Goal: Task Accomplishment & Management: Manage account settings

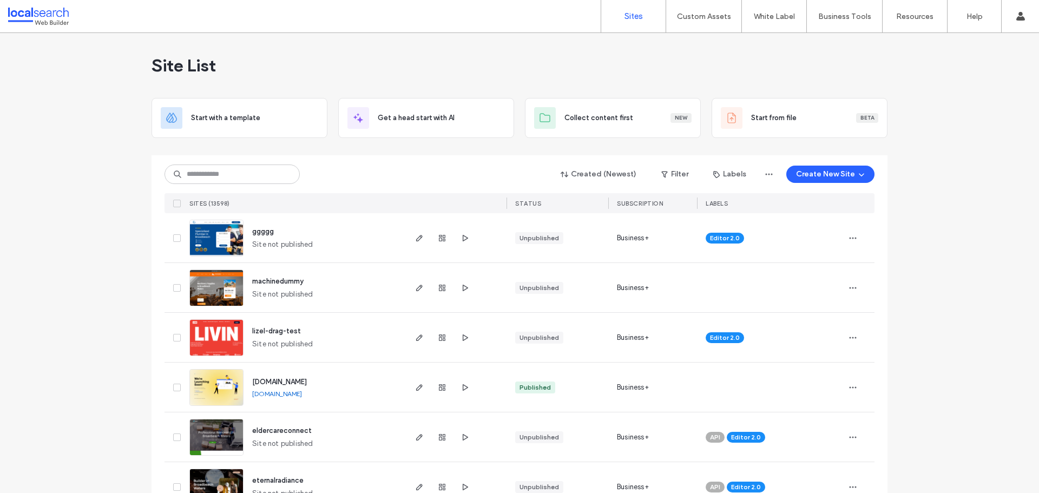
drag, startPoint x: 694, startPoint y: 86, endPoint x: 696, endPoint y: 92, distance: 6.2
click at [694, 86] on div "Site List" at bounding box center [519, 65] width 736 height 65
click at [460, 336] on icon "button" at bounding box center [464, 337] width 9 height 9
click at [231, 179] on input at bounding box center [231, 173] width 135 height 19
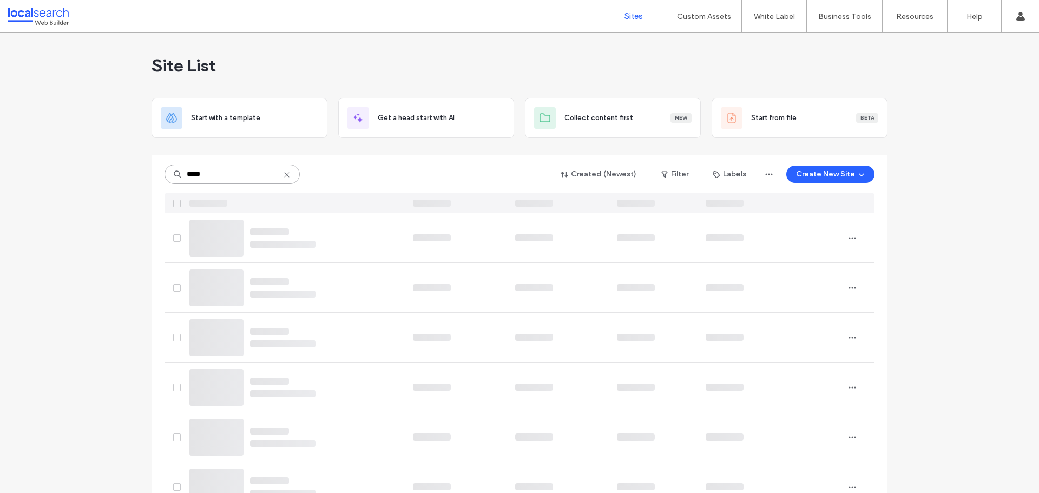
type input "*****"
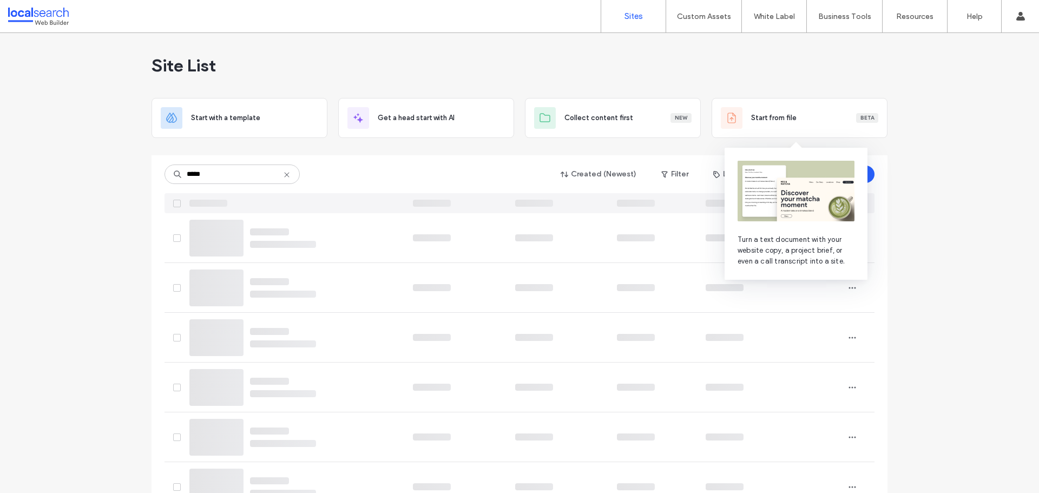
click at [283, 177] on icon at bounding box center [286, 174] width 9 height 9
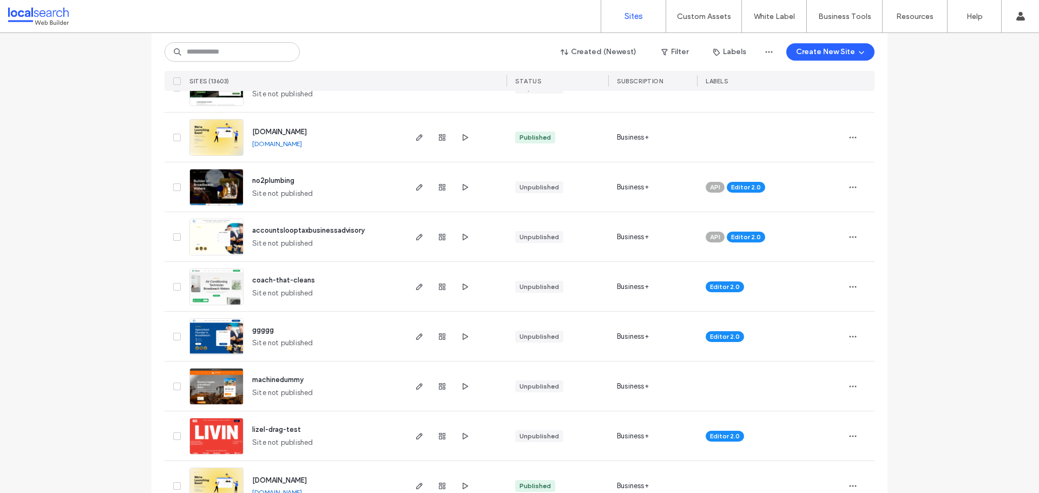
scroll to position [162, 0]
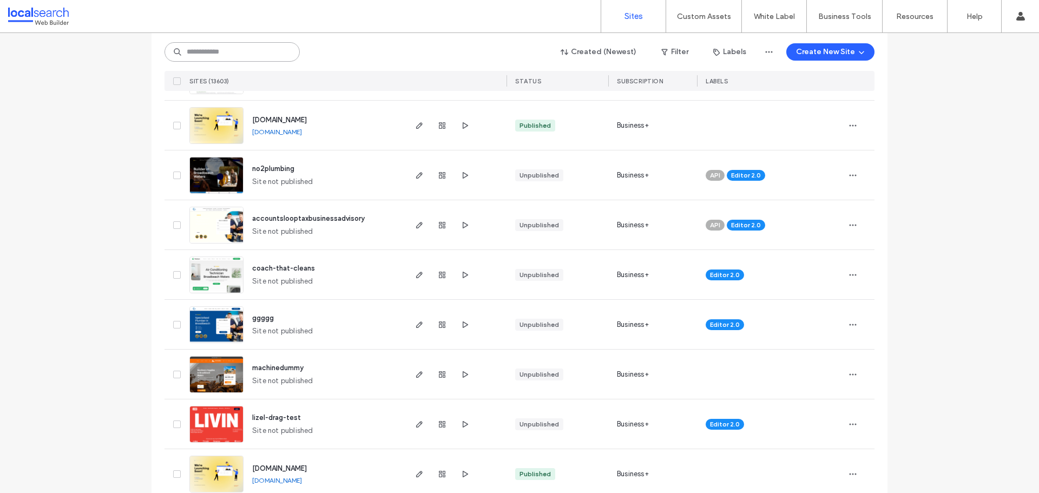
click at [223, 55] on input at bounding box center [231, 51] width 135 height 19
paste input "********"
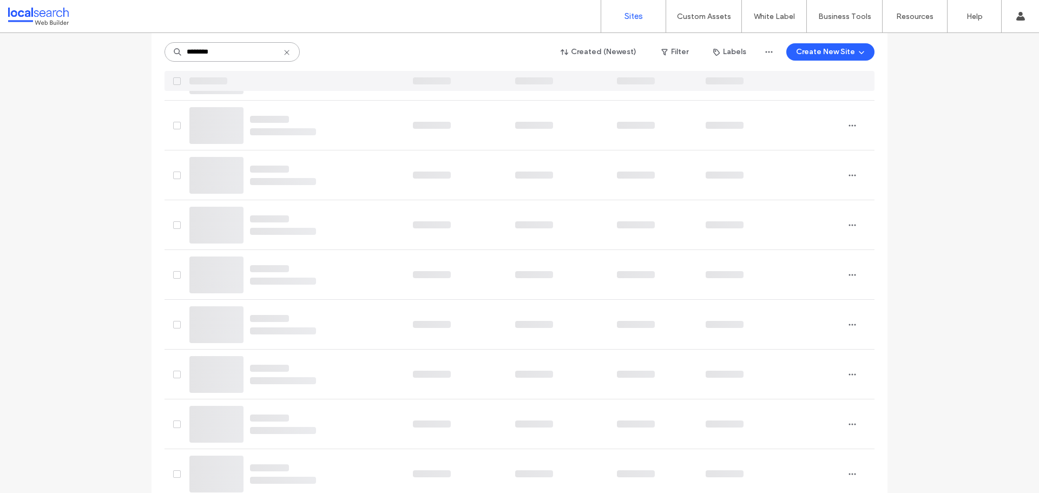
type input "********"
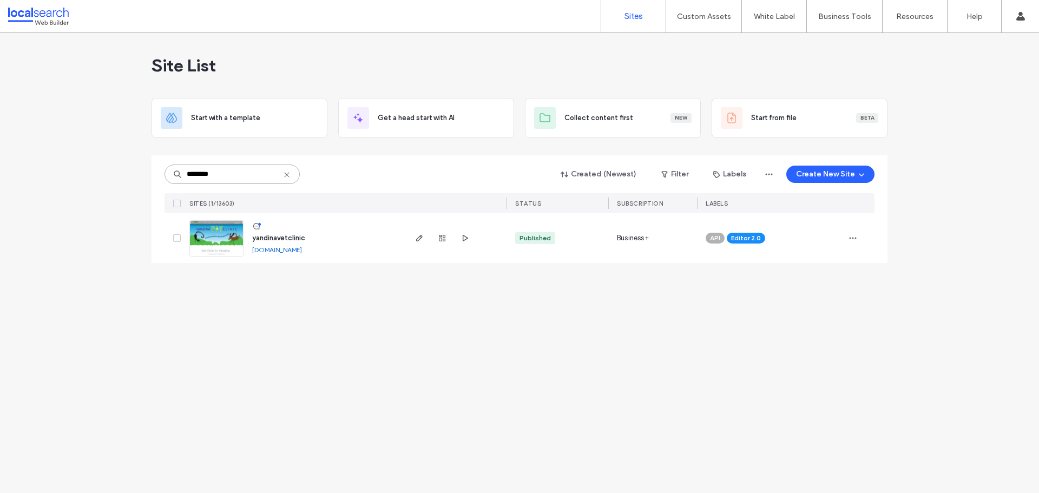
scroll to position [0, 0]
drag, startPoint x: 287, startPoint y: 352, endPoint x: 354, endPoint y: 309, distance: 79.5
click at [287, 352] on div "Site List Start with a template Get a head start with AI Collect content first …" at bounding box center [519, 263] width 1039 height 460
click at [418, 236] on icon "button" at bounding box center [419, 238] width 9 height 9
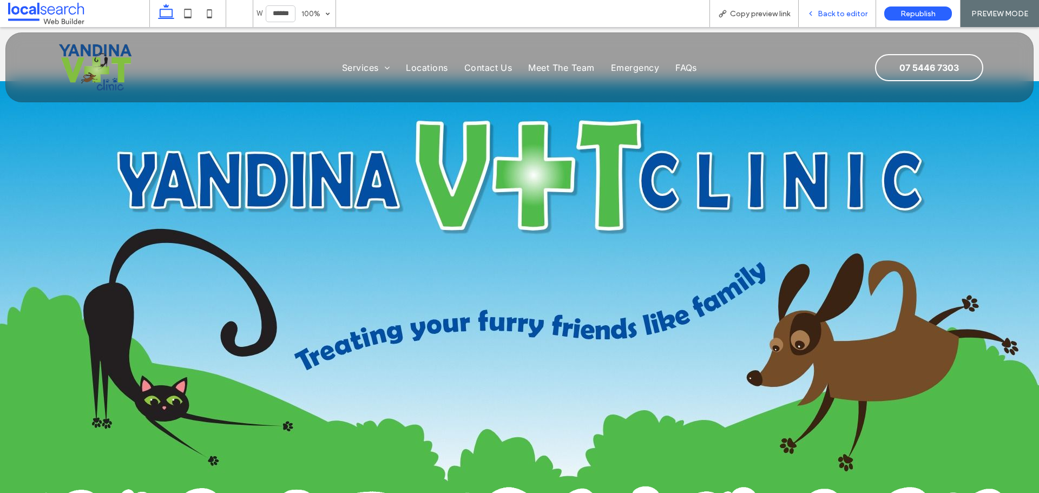
click at [830, 15] on span "Back to editor" at bounding box center [842, 13] width 50 height 9
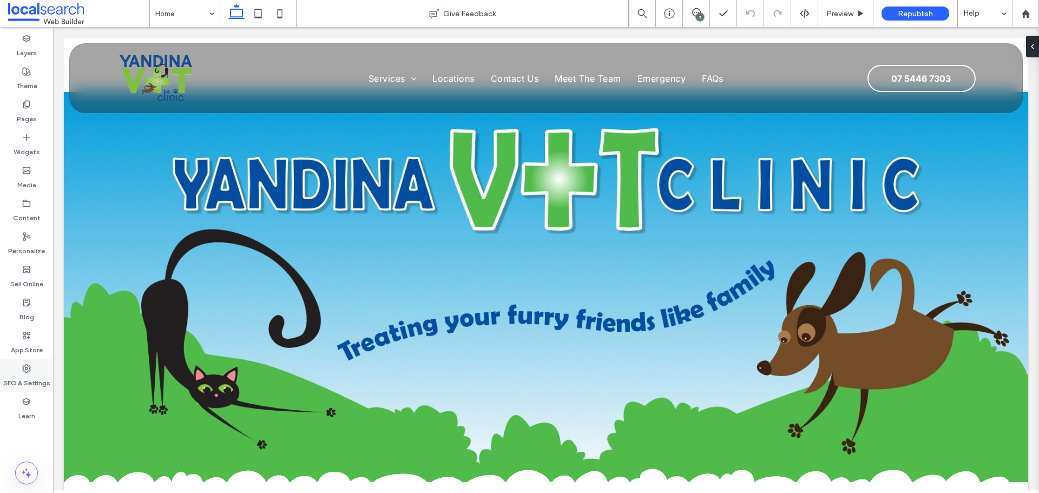
click at [23, 371] on icon at bounding box center [26, 368] width 9 height 9
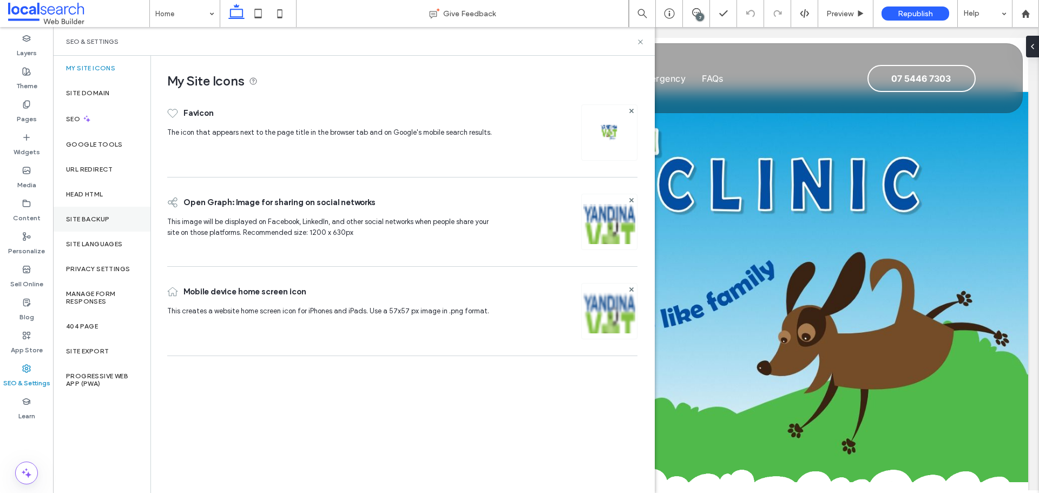
click at [121, 214] on div "Site Backup" at bounding box center [101, 219] width 97 height 25
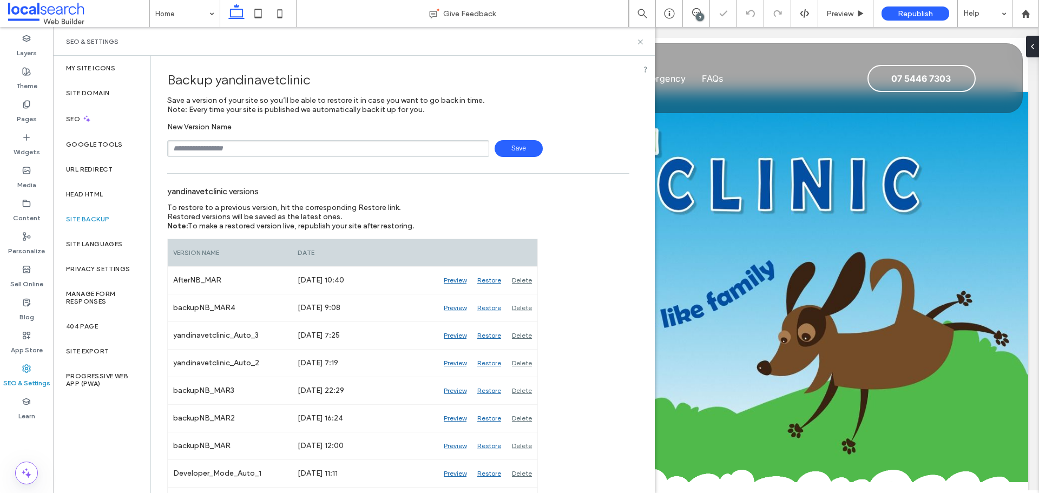
click at [259, 155] on input "text" at bounding box center [328, 148] width 322 height 17
type input "**********"
click at [502, 147] on span "Save" at bounding box center [518, 148] width 48 height 17
click at [638, 41] on icon at bounding box center [640, 42] width 8 height 8
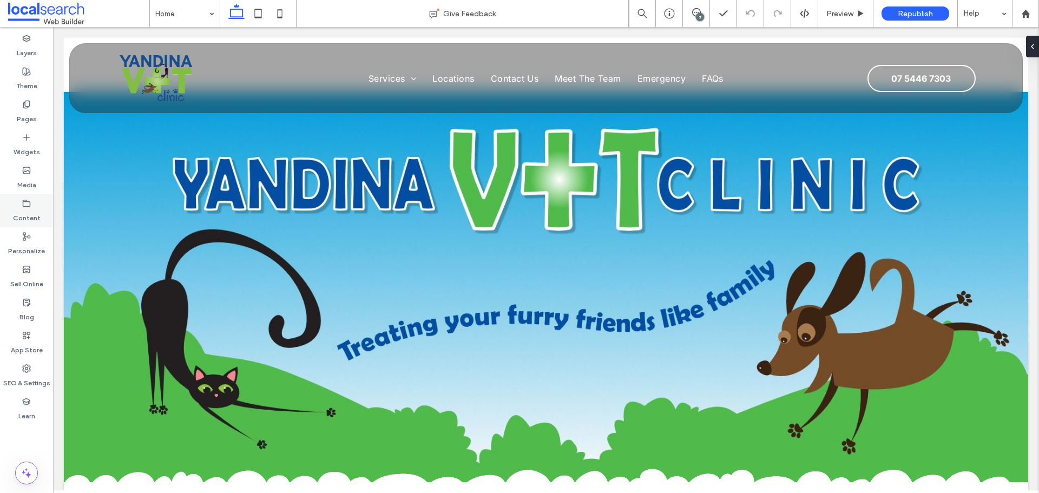
click at [30, 206] on icon at bounding box center [26, 203] width 9 height 9
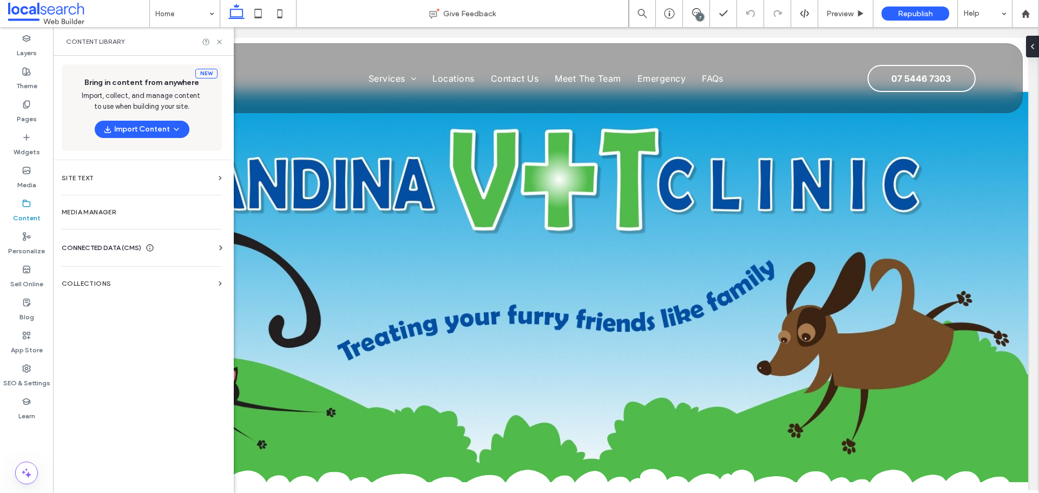
click at [179, 249] on div "CONNECTED DATA (CMS)" at bounding box center [144, 247] width 164 height 11
click at [173, 276] on label "Business Info" at bounding box center [143, 274] width 147 height 8
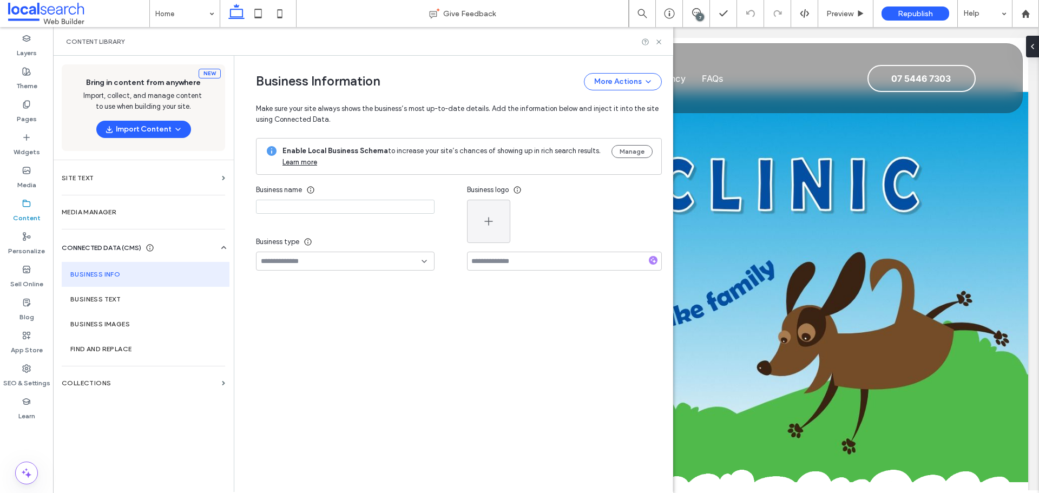
type input "**********"
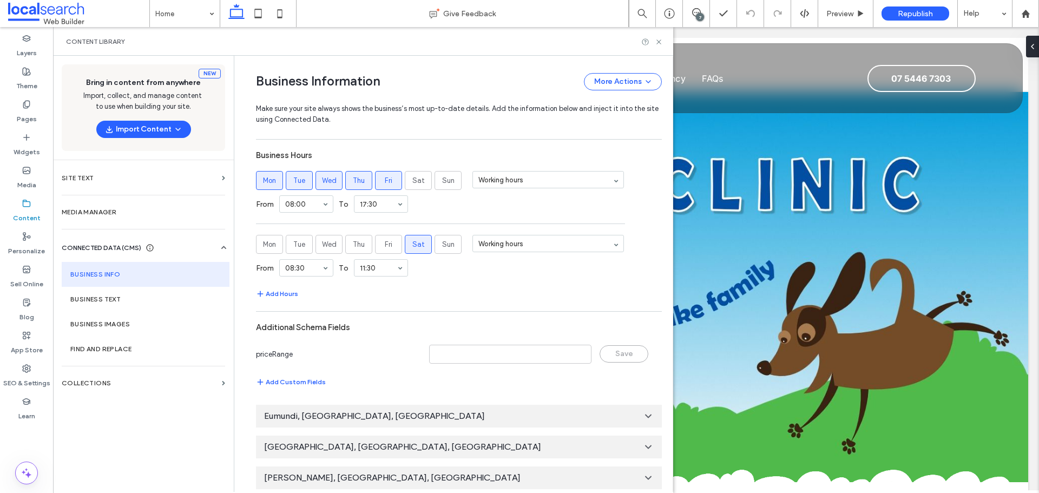
scroll to position [599, 0]
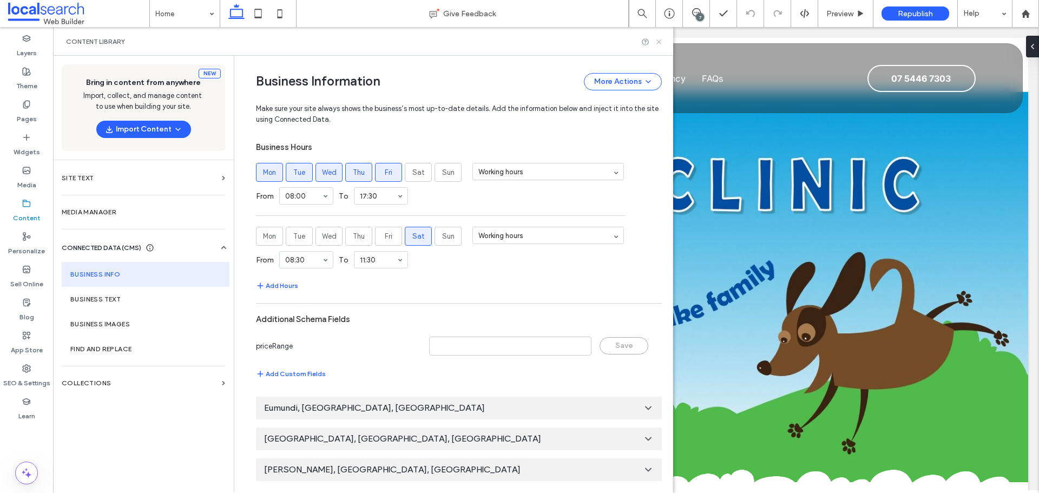
click at [659, 42] on icon at bounding box center [659, 42] width 8 height 8
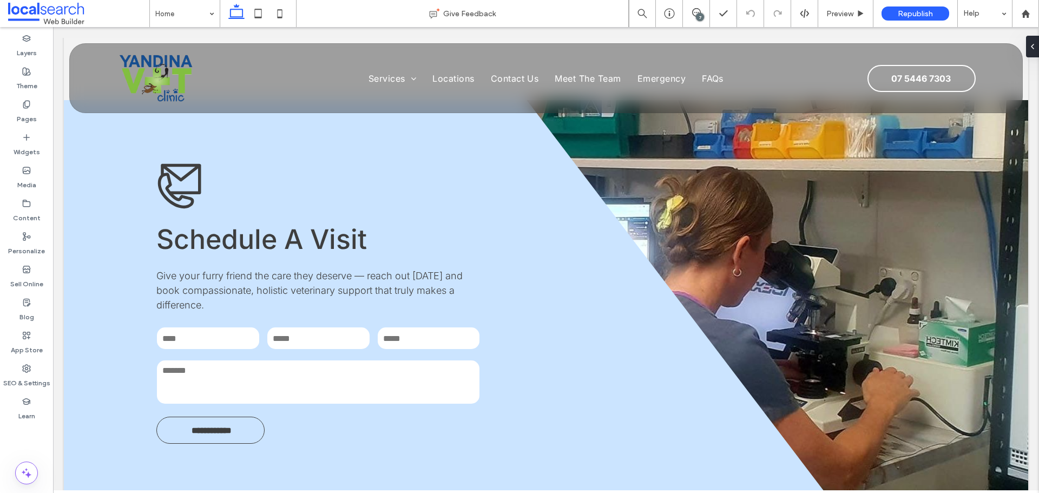
scroll to position [0, 0]
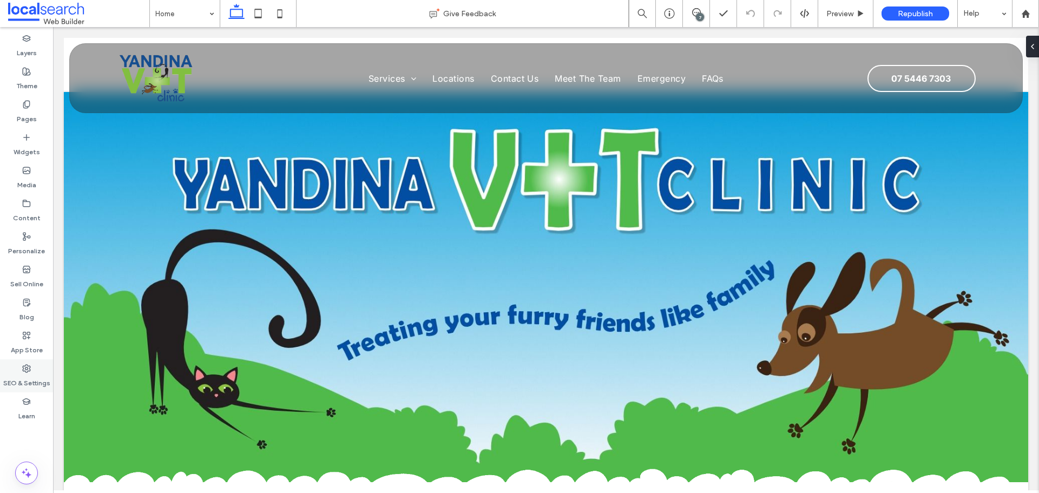
click at [25, 371] on use at bounding box center [27, 369] width 8 height 8
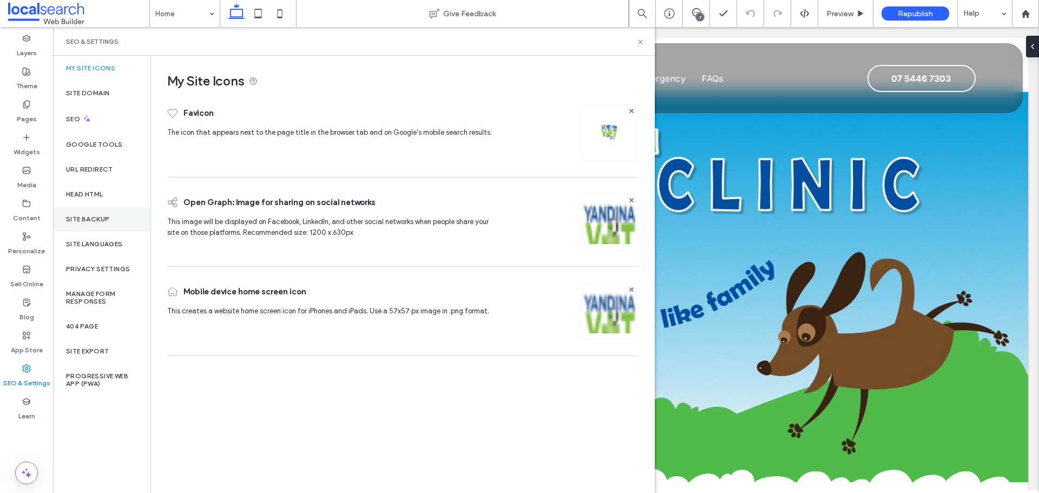
click at [90, 216] on label "Site Backup" at bounding box center [87, 219] width 43 height 8
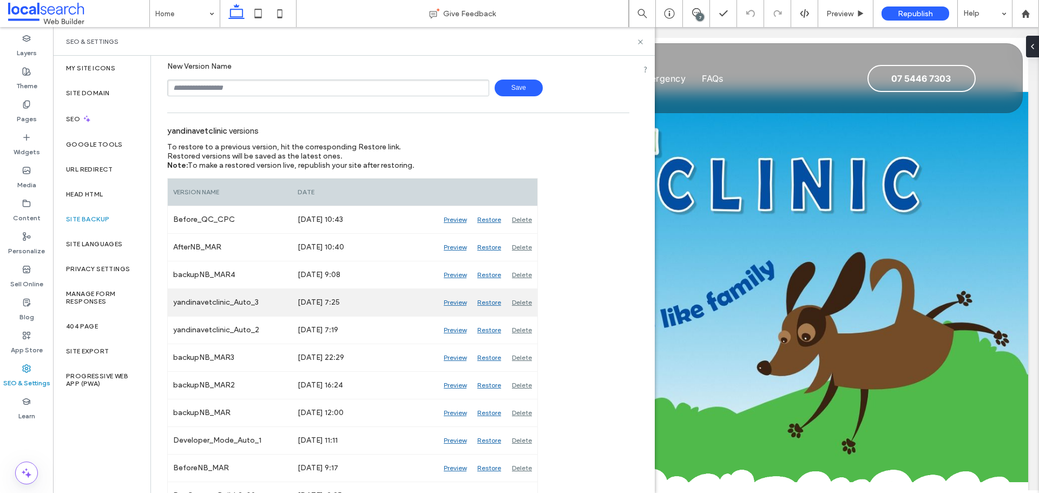
scroll to position [77, 0]
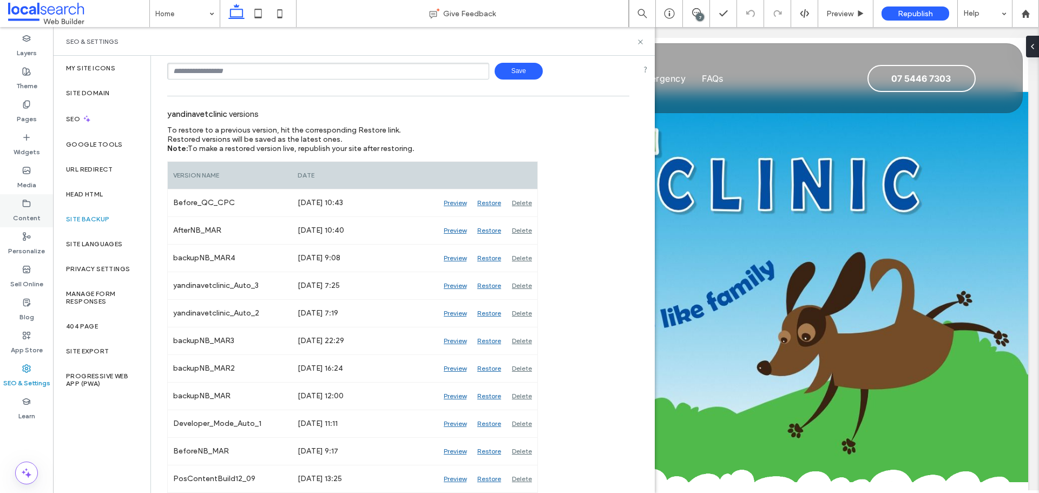
click at [32, 210] on label "Content" at bounding box center [27, 215] width 28 height 15
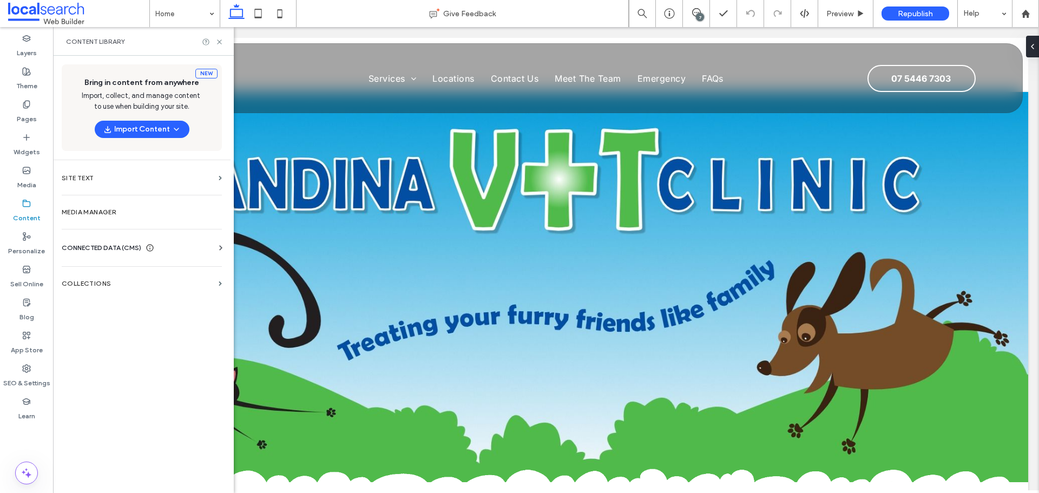
click at [137, 251] on span "CONNECTED DATA (CMS)" at bounding box center [102, 247] width 80 height 11
click at [136, 275] on label "Business Info" at bounding box center [143, 274] width 147 height 8
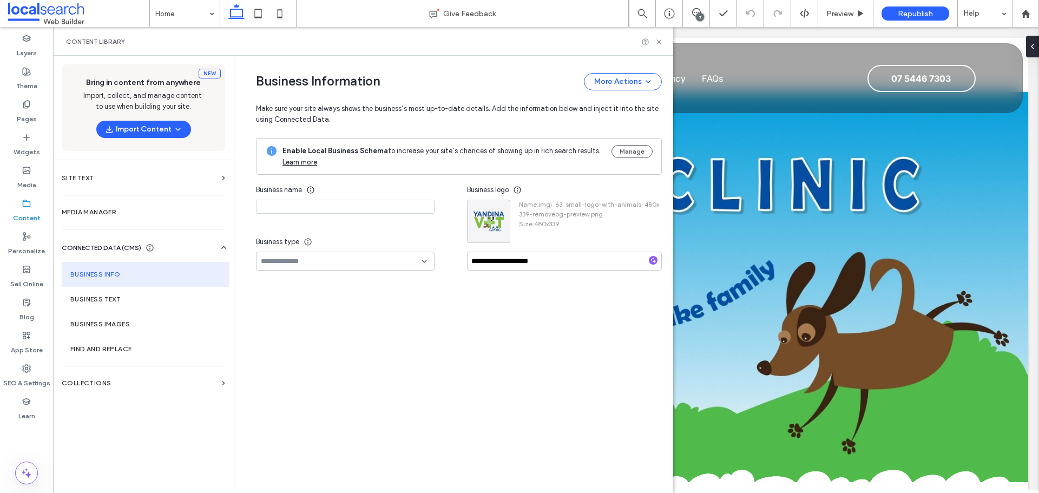
type input "**********"
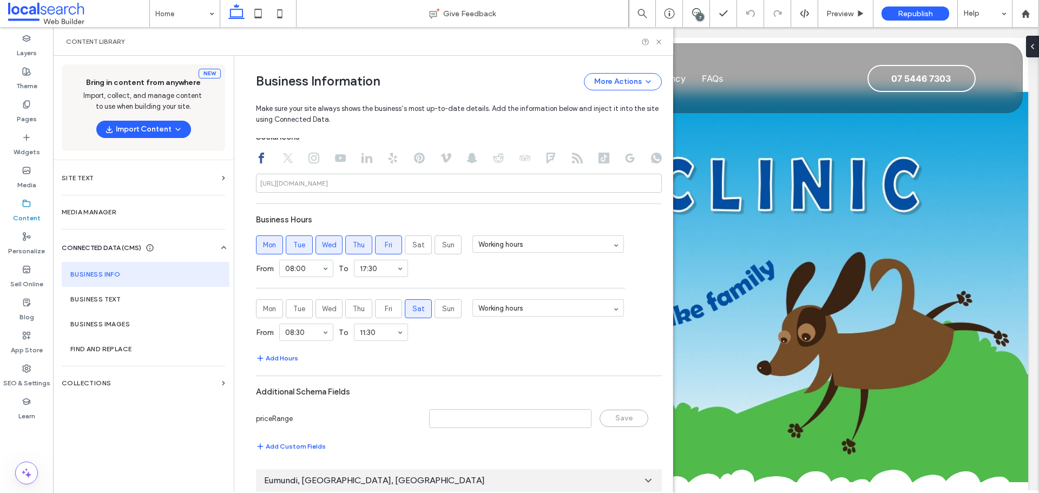
scroll to position [599, 0]
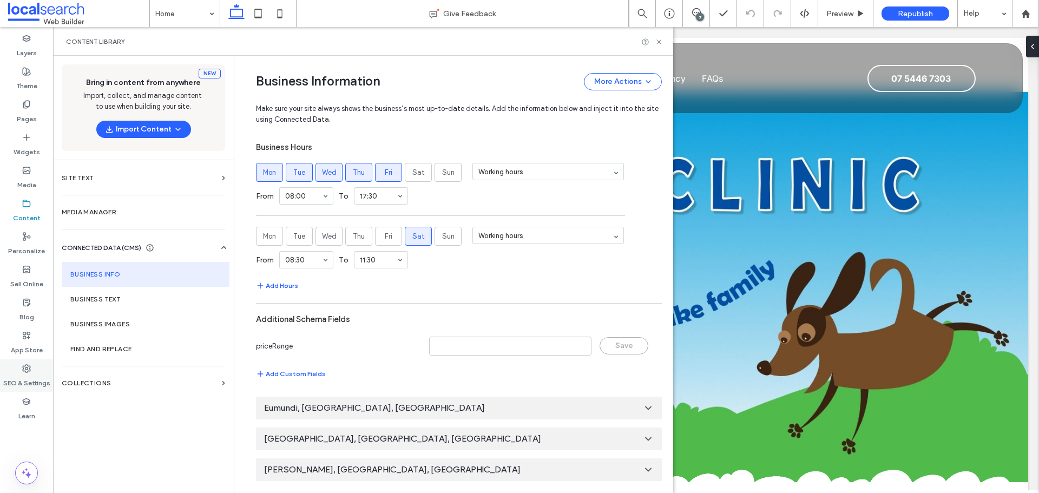
click at [29, 367] on icon at bounding box center [26, 368] width 9 height 9
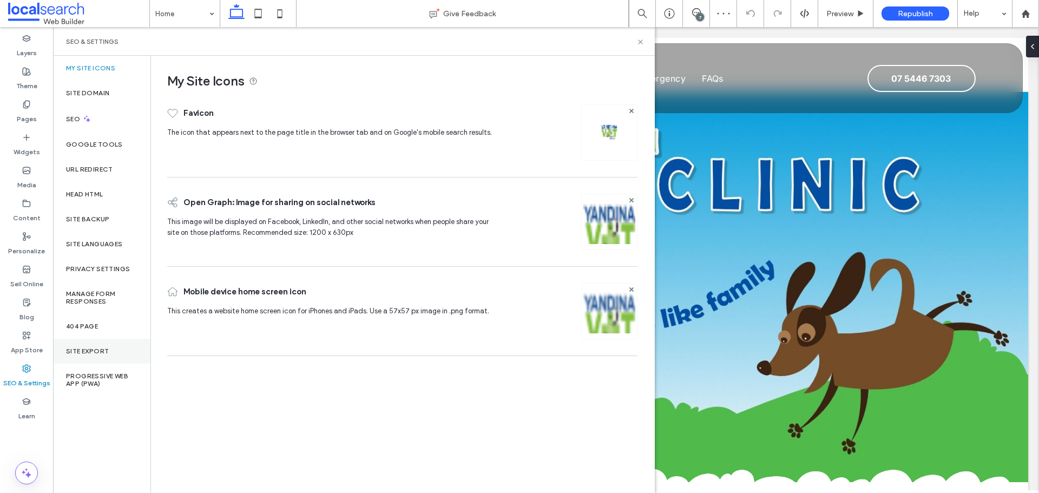
scroll to position [0, 0]
drag, startPoint x: 585, startPoint y: 14, endPoint x: 637, endPoint y: 41, distance: 58.8
click at [637, 41] on icon at bounding box center [640, 42] width 8 height 8
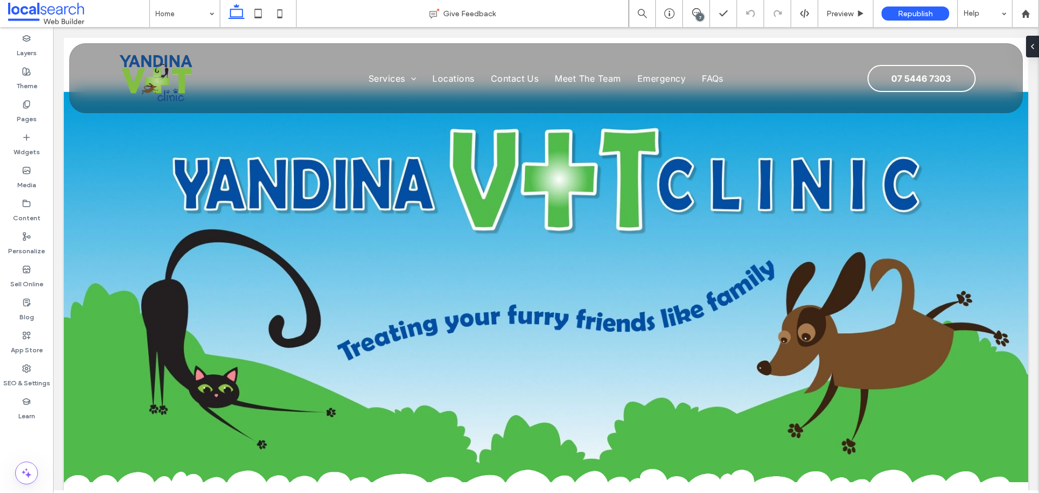
scroll to position [270, 0]
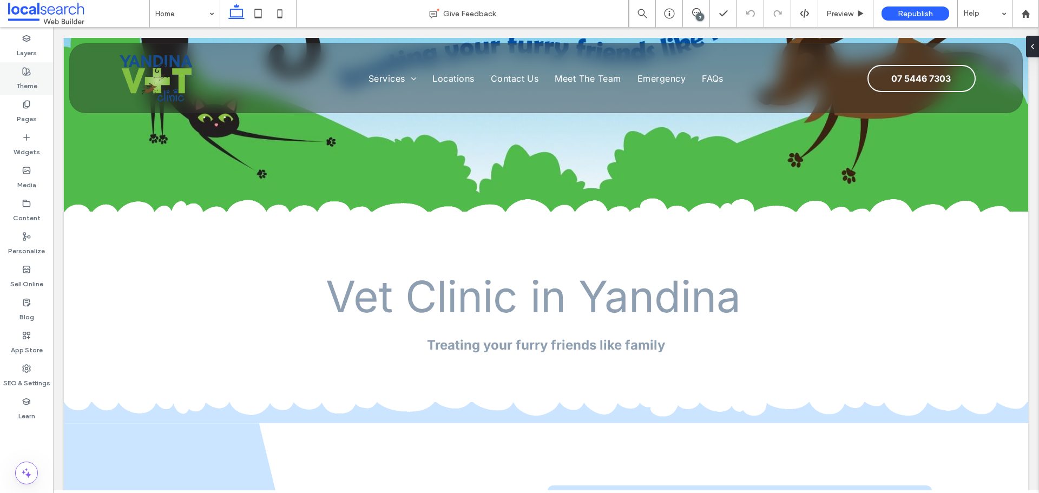
drag, startPoint x: 38, startPoint y: 91, endPoint x: 8, endPoint y: 83, distance: 30.7
click at [38, 91] on div "Theme" at bounding box center [26, 78] width 53 height 33
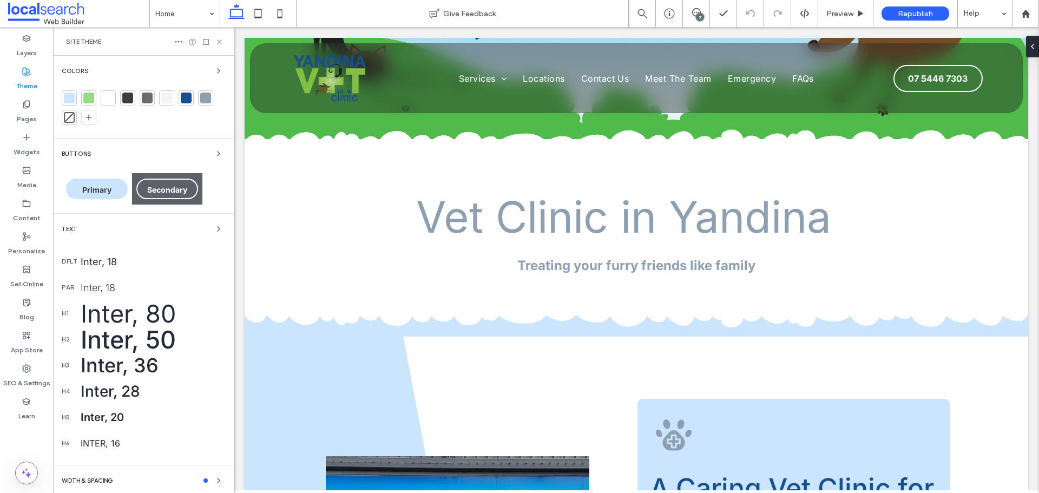
click at [71, 97] on div at bounding box center [69, 98] width 11 height 11
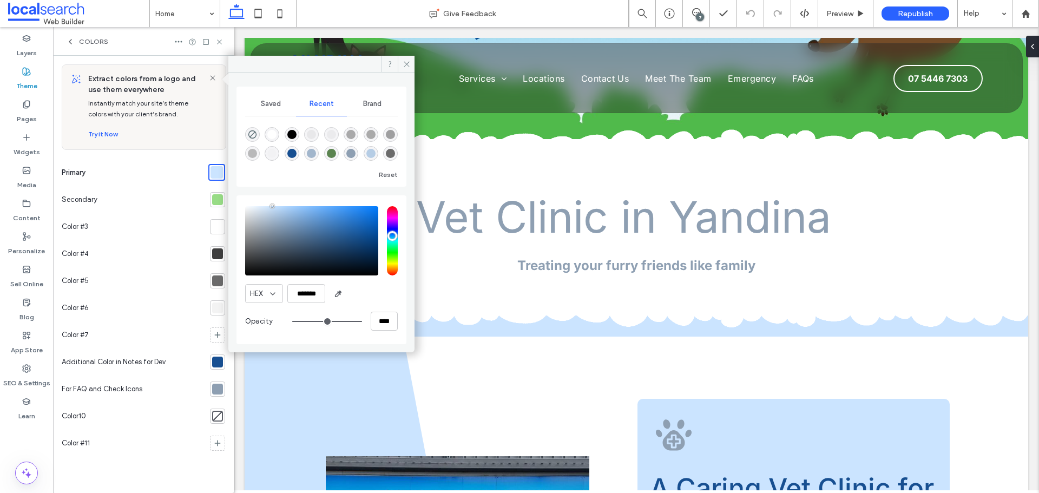
click at [215, 202] on div at bounding box center [217, 199] width 11 height 11
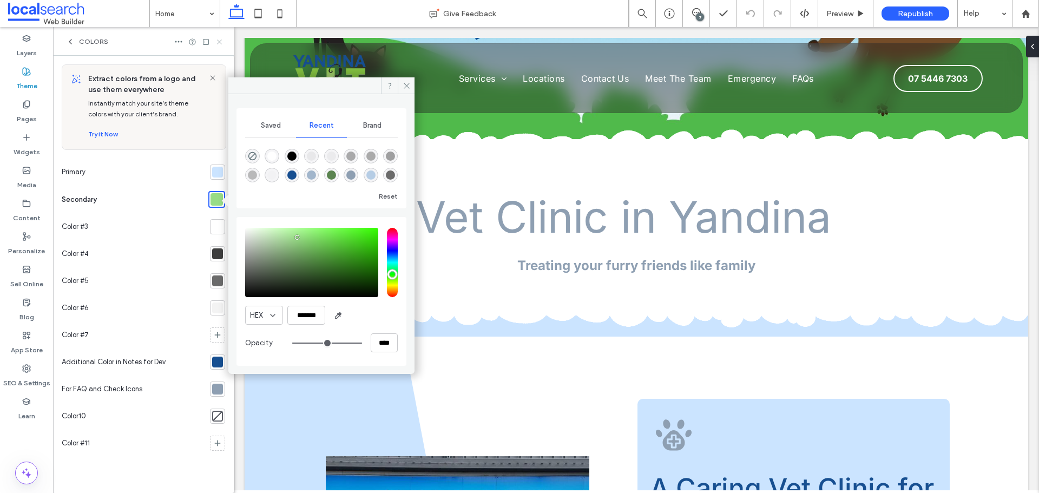
drag, startPoint x: 220, startPoint y: 43, endPoint x: 511, endPoint y: 318, distance: 400.3
click at [220, 43] on icon at bounding box center [219, 42] width 8 height 8
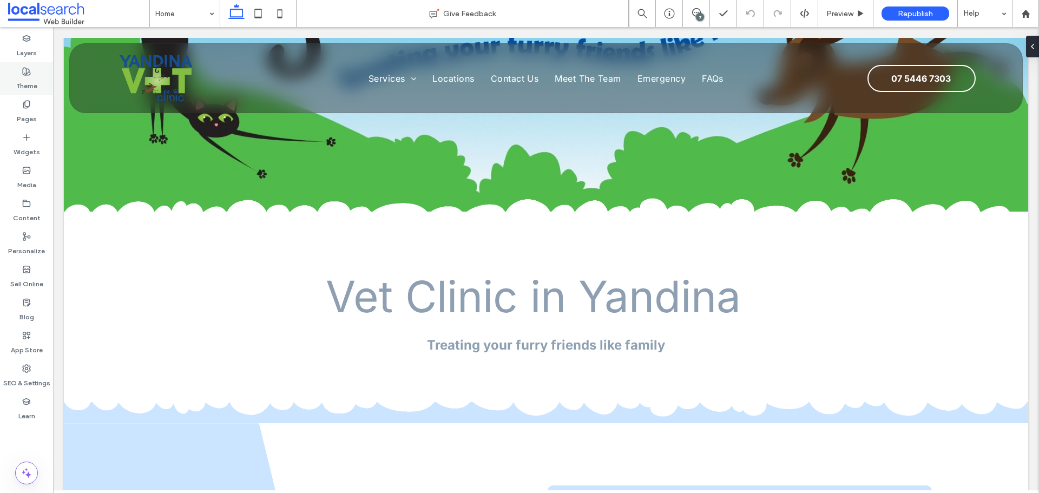
click at [24, 64] on div "Theme" at bounding box center [26, 78] width 53 height 33
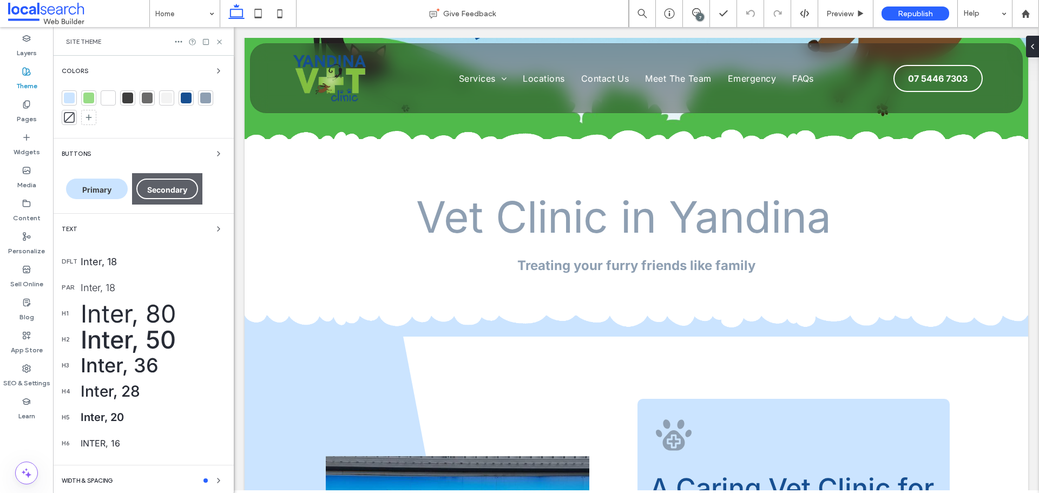
scroll to position [108, 0]
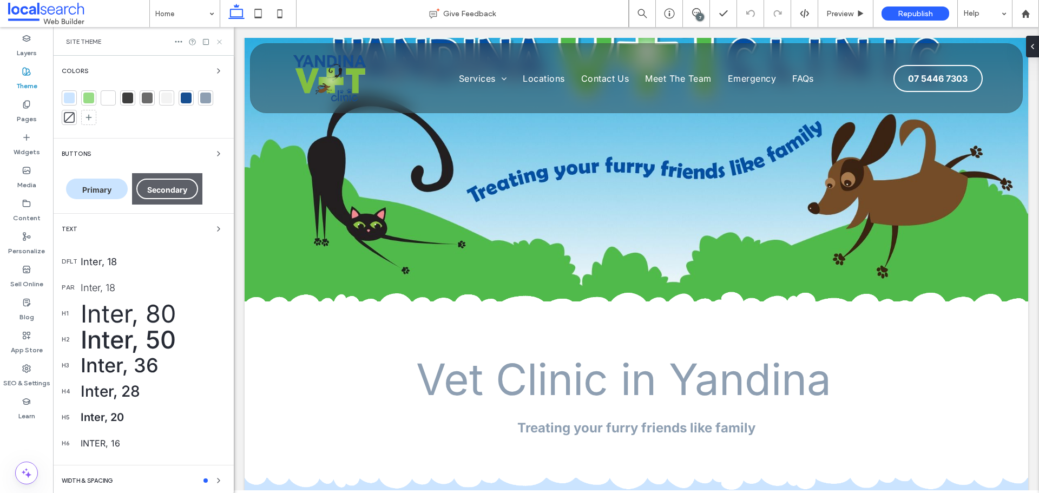
click at [217, 42] on icon at bounding box center [219, 42] width 8 height 8
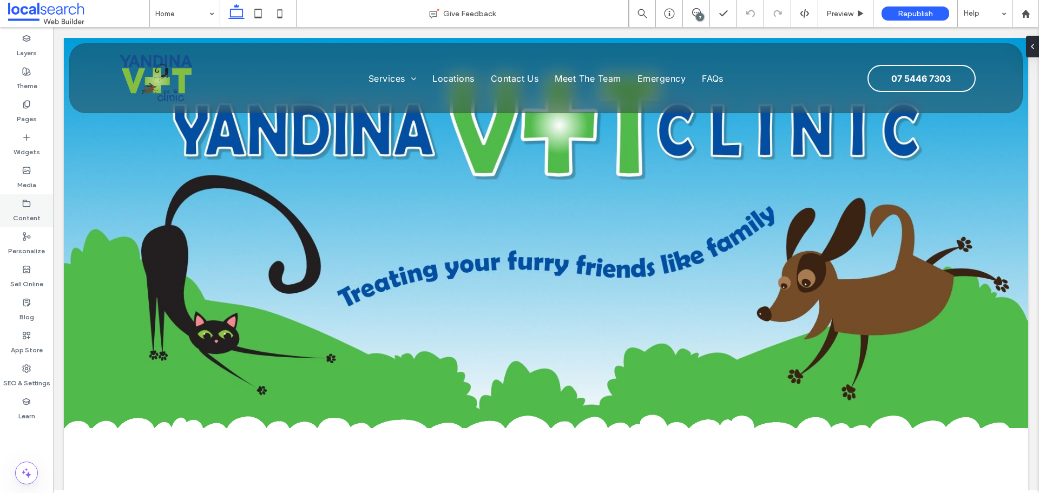
scroll to position [379, 0]
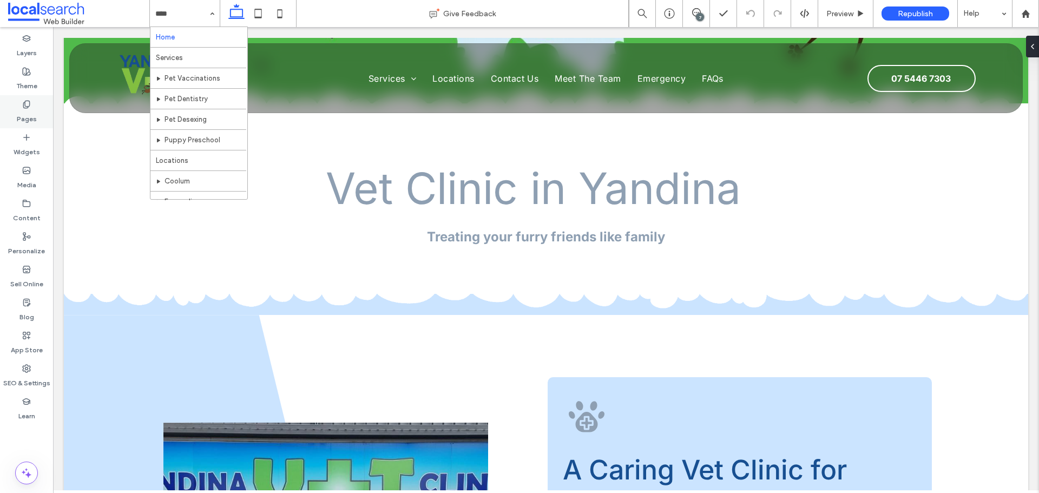
click at [19, 103] on div "Pages" at bounding box center [26, 111] width 53 height 33
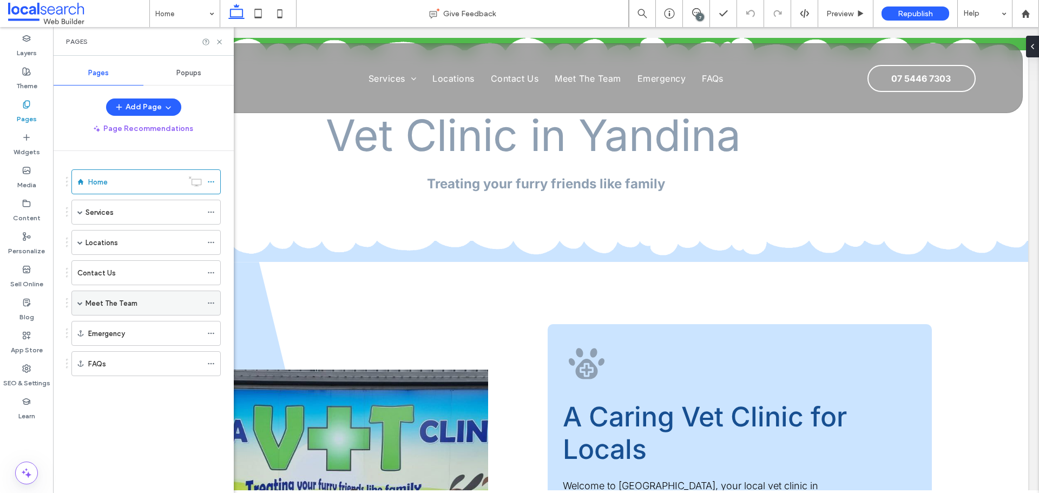
scroll to position [433, 0]
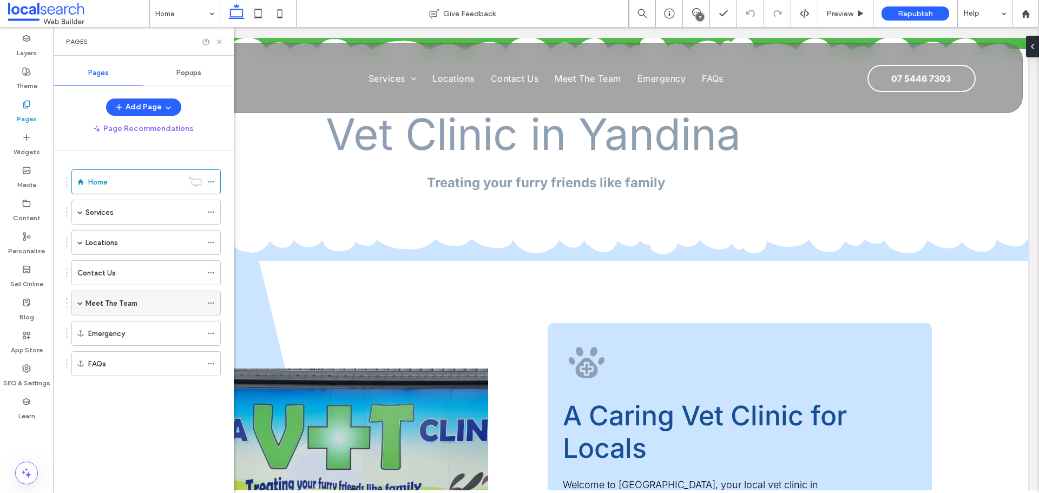
click at [84, 301] on div "Meet The Team" at bounding box center [145, 303] width 149 height 25
click at [82, 301] on span at bounding box center [79, 302] width 5 height 5
click at [129, 322] on div "The Team" at bounding box center [131, 327] width 70 height 11
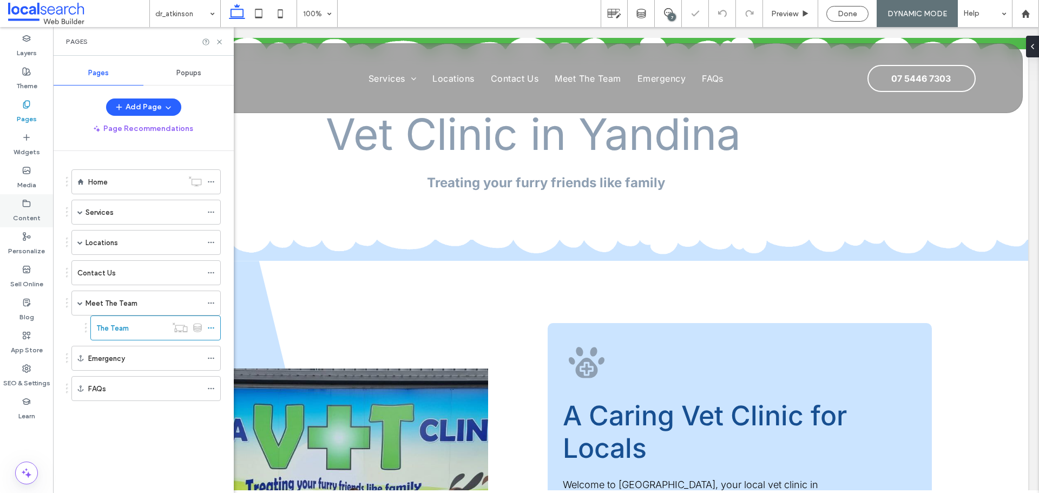
click at [23, 209] on label "Content" at bounding box center [27, 215] width 28 height 15
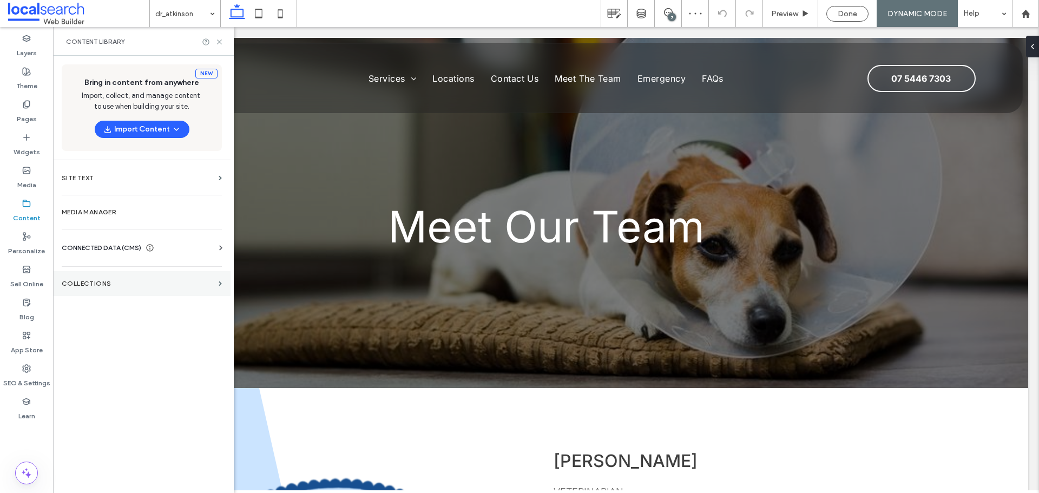
scroll to position [322, 0]
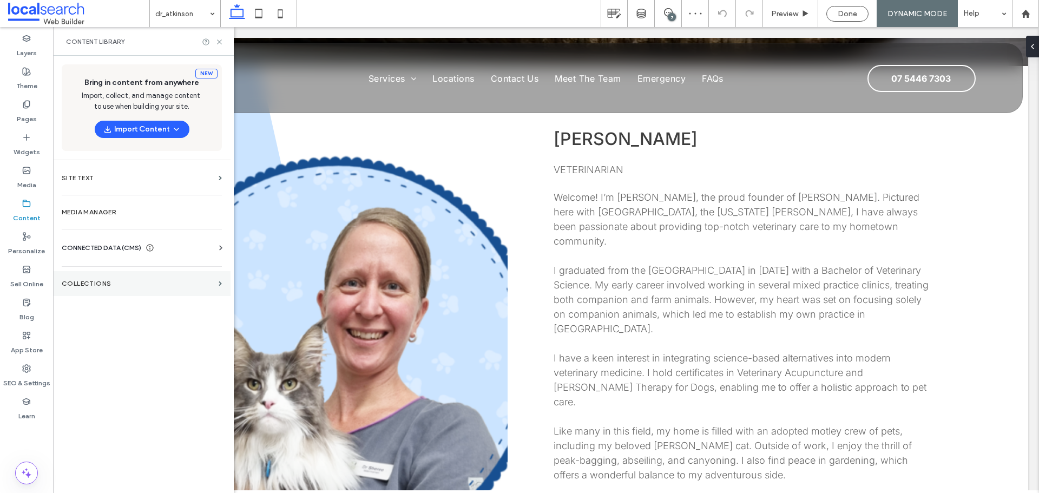
click at [94, 279] on section "Collections" at bounding box center [141, 283] width 177 height 25
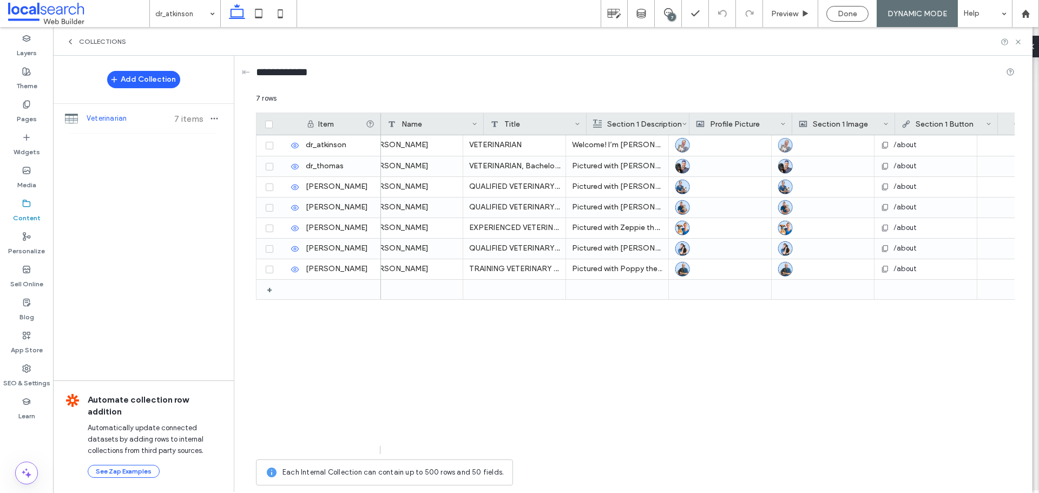
scroll to position [0, 0]
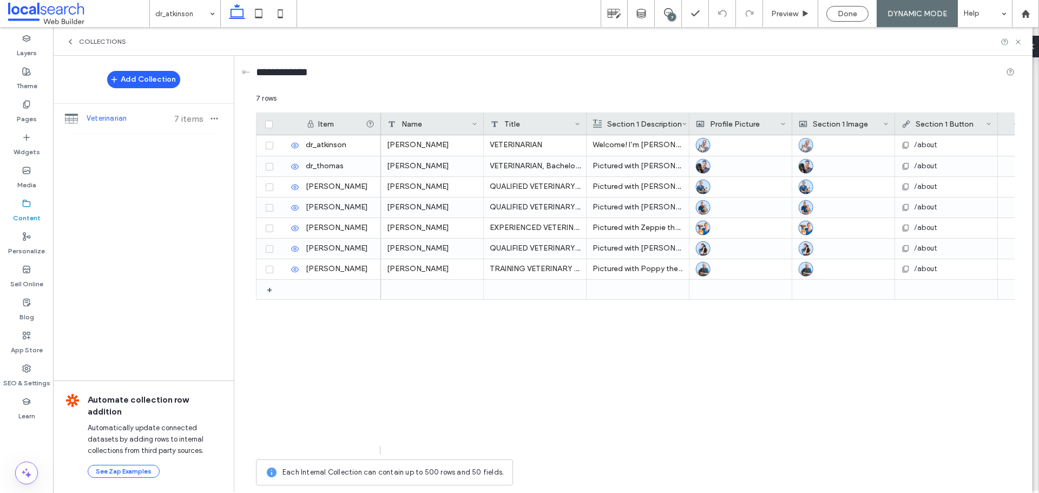
click at [101, 45] on span "Collections" at bounding box center [102, 41] width 47 height 9
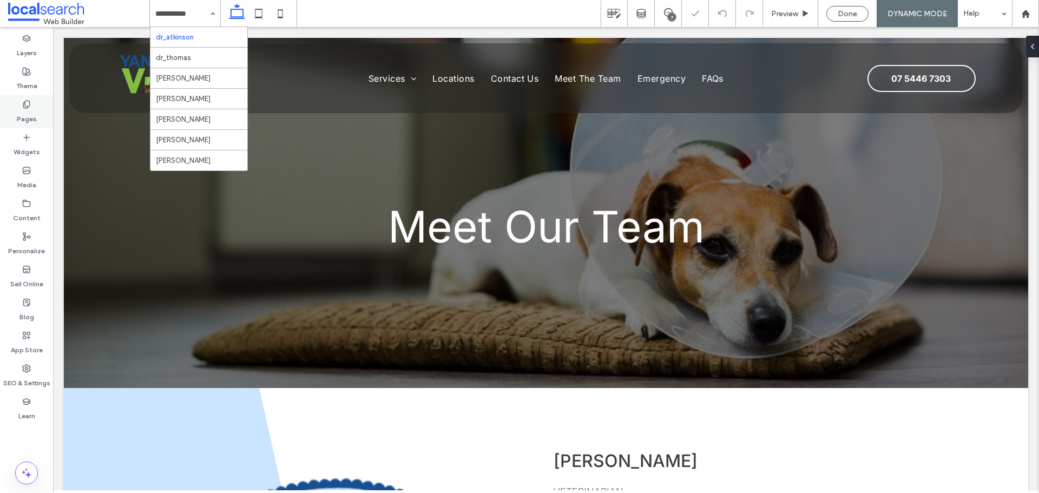
click at [21, 121] on label "Pages" at bounding box center [27, 116] width 20 height 15
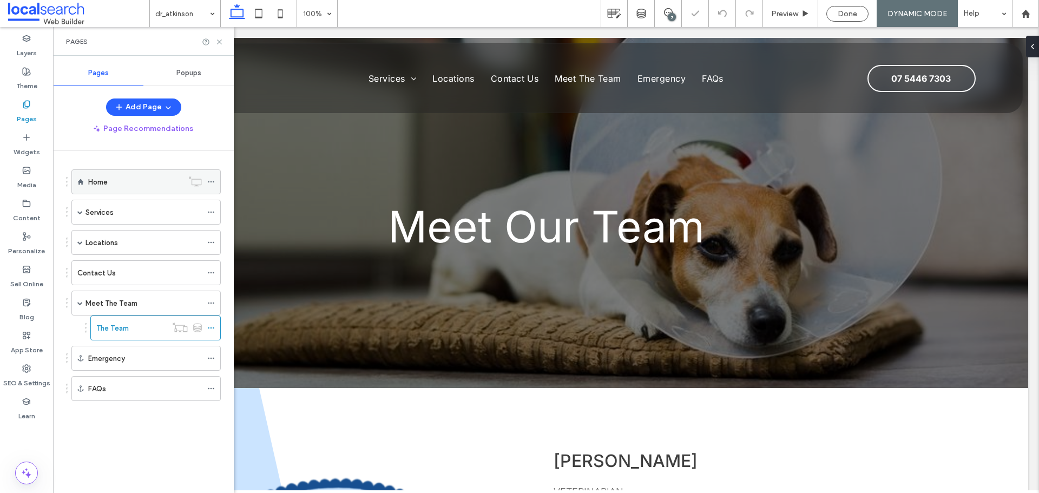
click at [128, 181] on div "Home" at bounding box center [135, 181] width 95 height 11
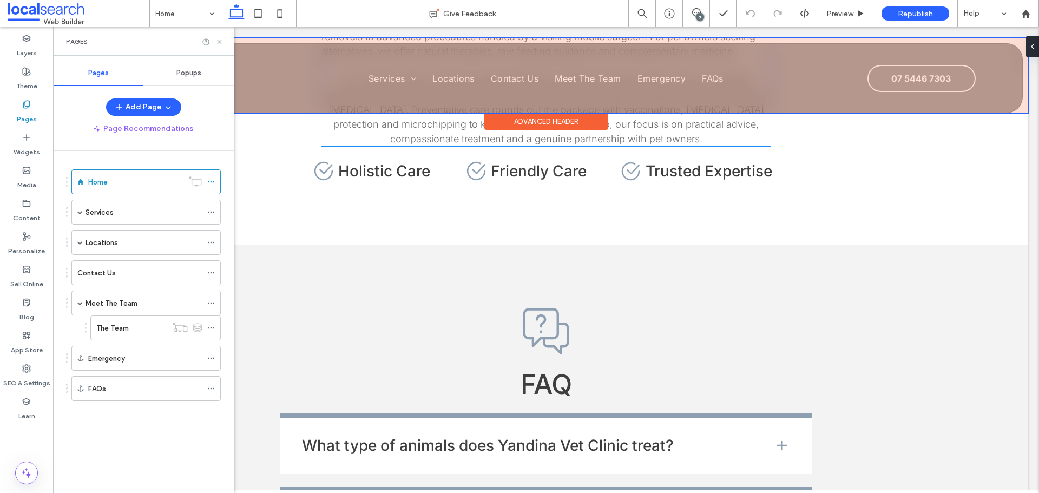
scroll to position [2326, 0]
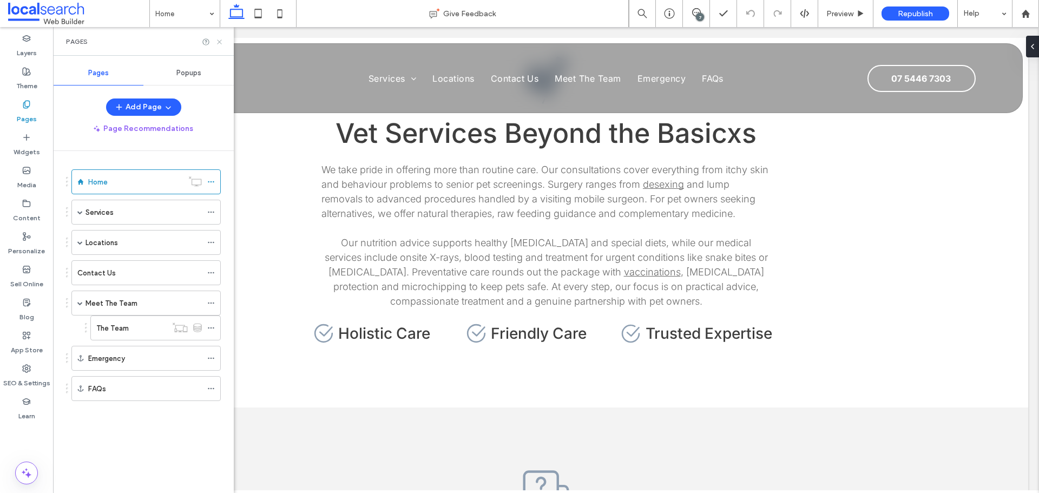
click at [219, 41] on use at bounding box center [219, 41] width 4 height 4
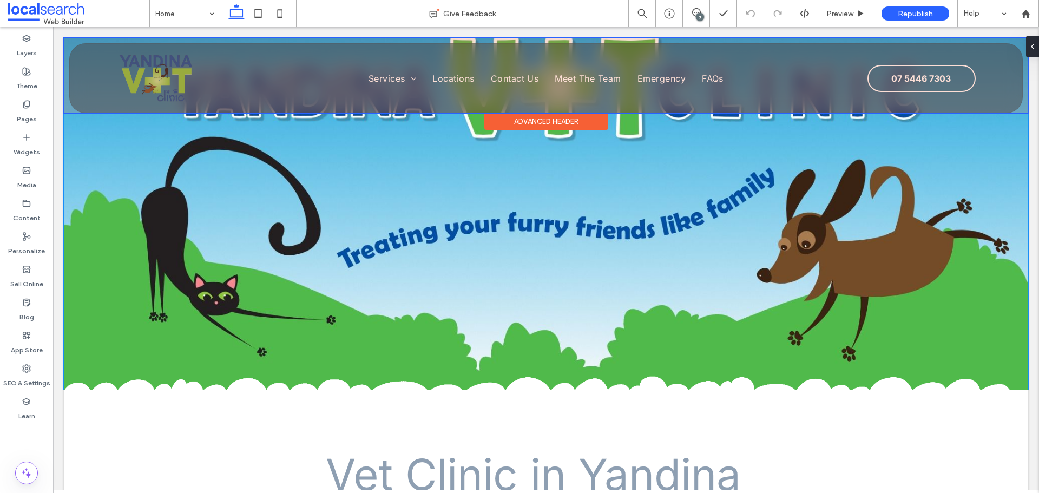
scroll to position [0, 0]
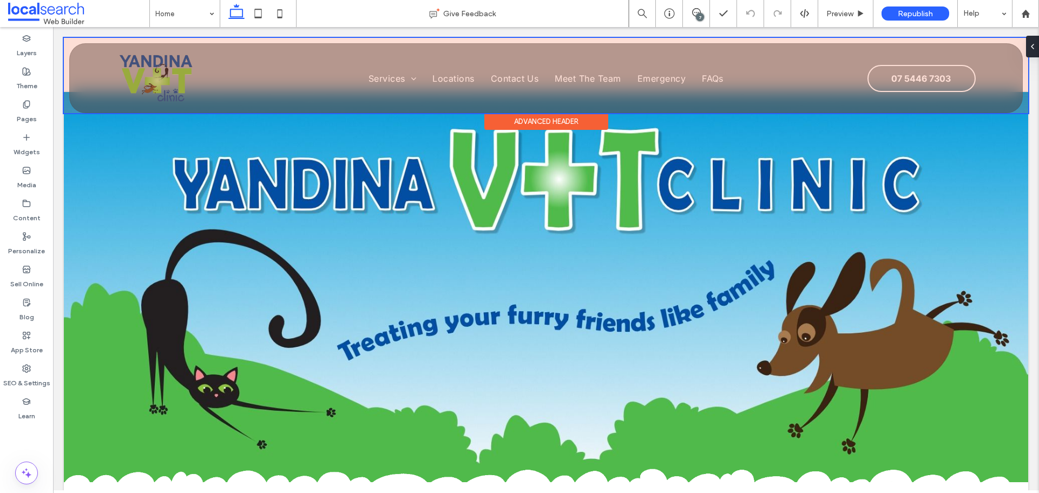
click at [830, 89] on div at bounding box center [546, 75] width 964 height 75
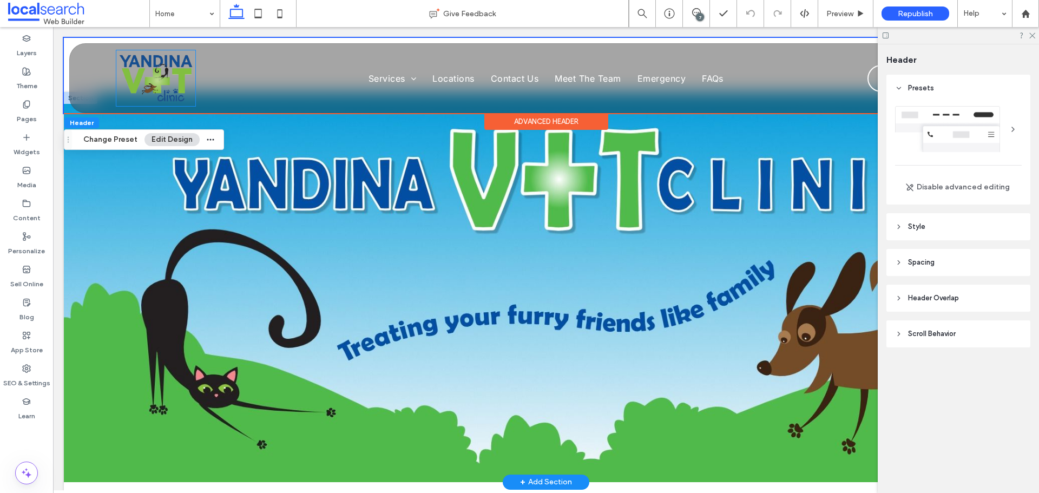
drag, startPoint x: 160, startPoint y: 77, endPoint x: 346, endPoint y: 149, distance: 198.8
click at [160, 77] on img at bounding box center [155, 78] width 79 height 56
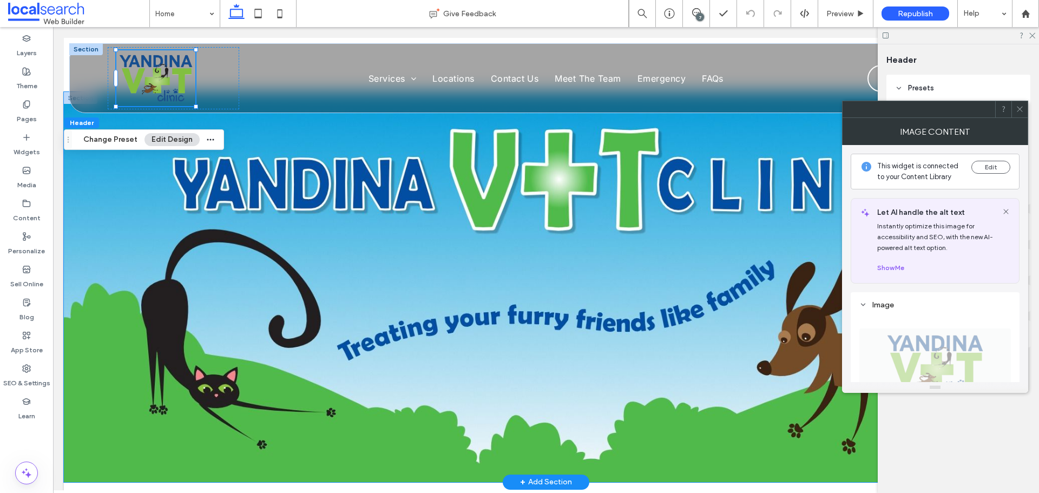
click at [160, 64] on img at bounding box center [155, 78] width 79 height 56
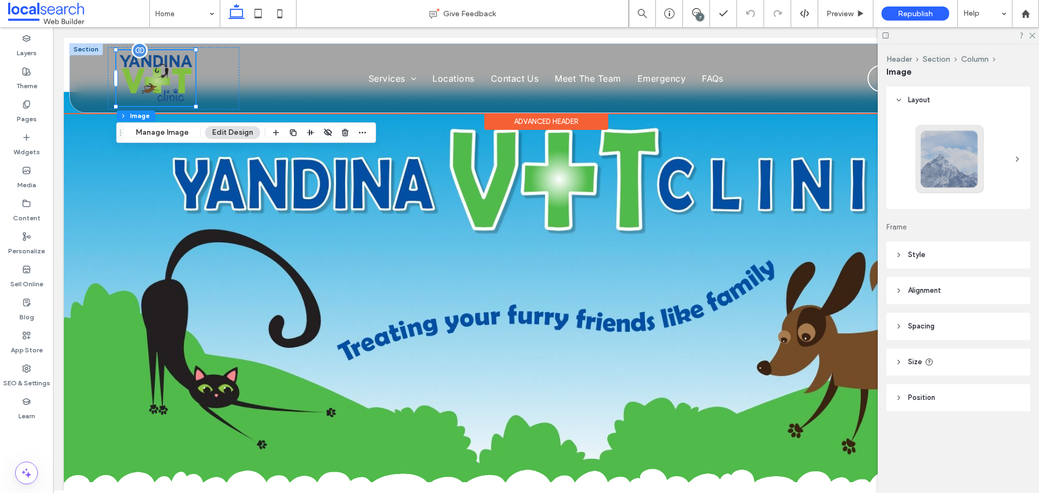
click at [180, 69] on img at bounding box center [155, 78] width 79 height 56
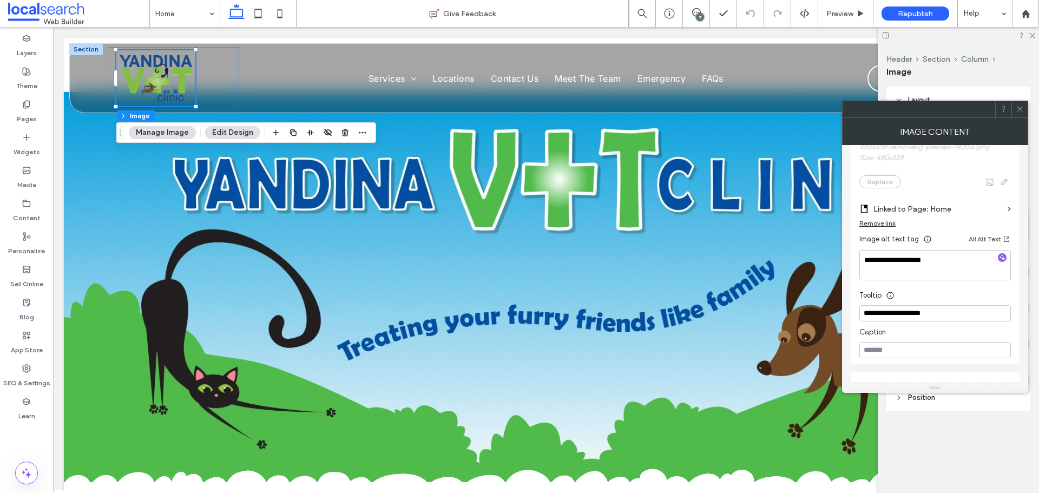
scroll to position [369, 0]
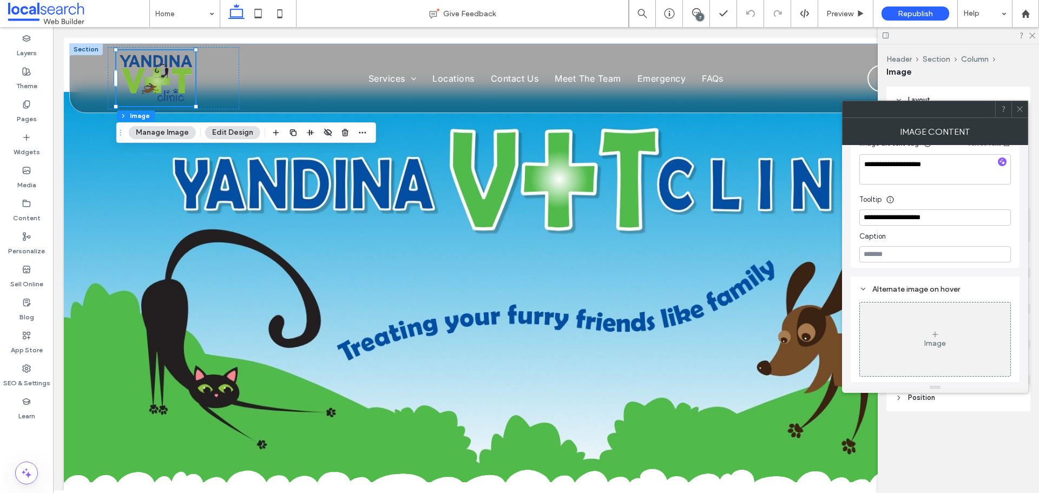
click at [830, 114] on span at bounding box center [1019, 109] width 8 height 16
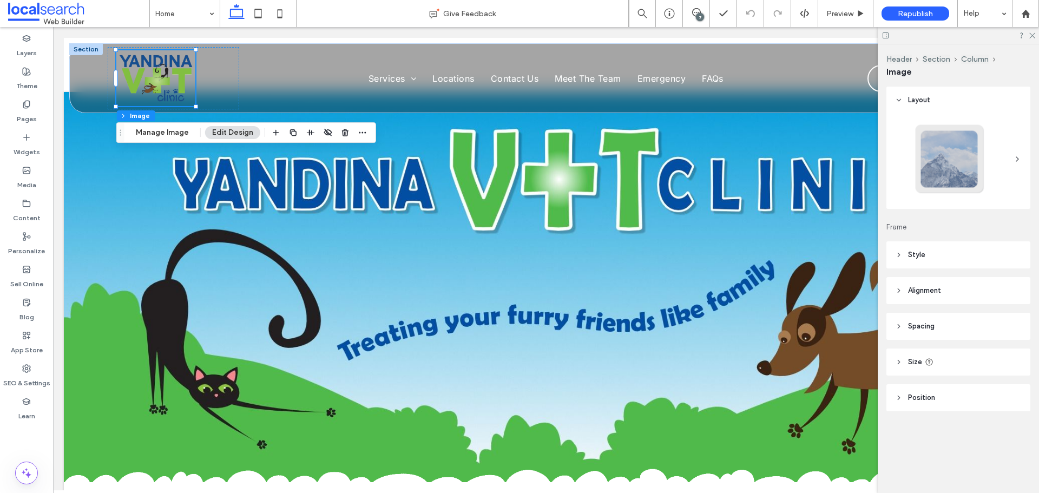
click at [830, 35] on div at bounding box center [957, 35] width 161 height 17
click at [830, 34] on icon at bounding box center [1031, 34] width 7 height 7
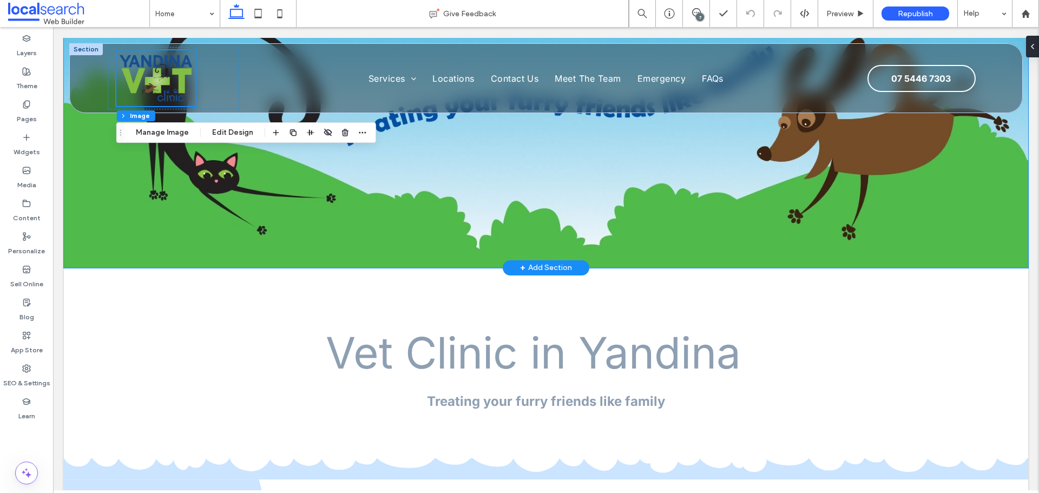
scroll to position [216, 0]
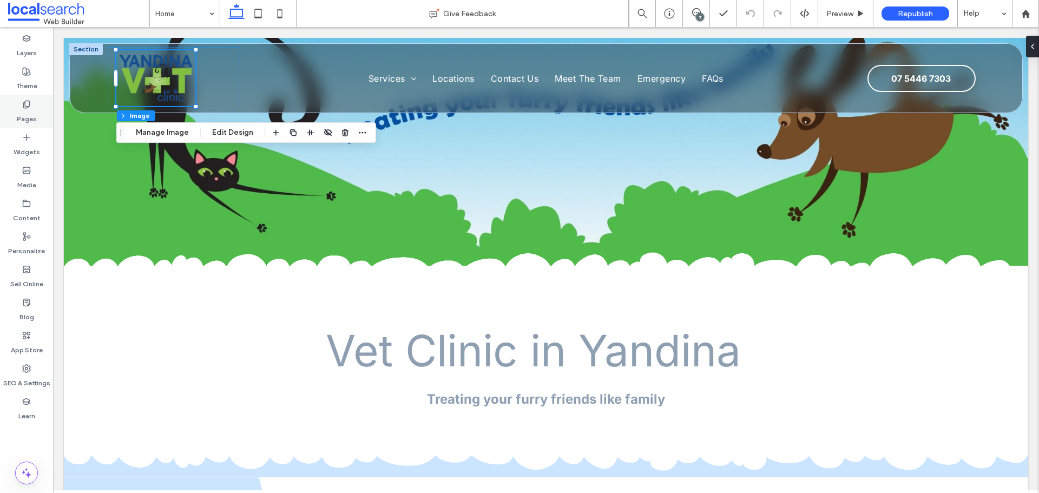
click at [25, 117] on label "Pages" at bounding box center [27, 116] width 20 height 15
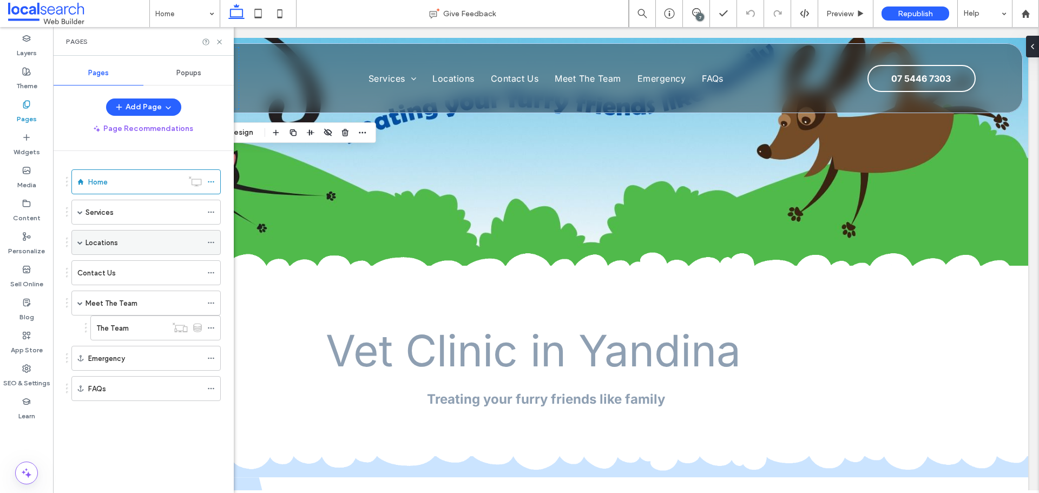
click at [79, 246] on span at bounding box center [79, 242] width 5 height 24
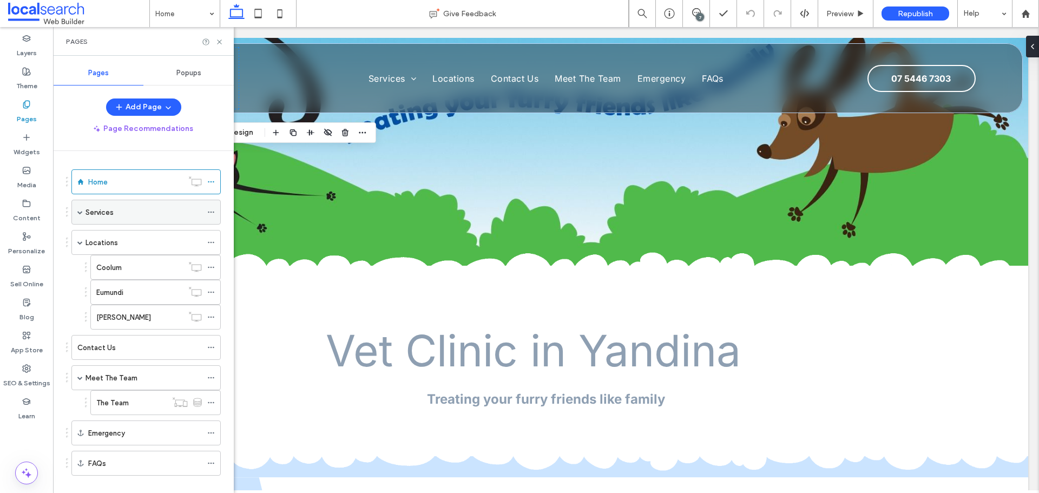
click at [84, 209] on div "Services" at bounding box center [145, 212] width 149 height 25
click at [80, 209] on span at bounding box center [79, 211] width 5 height 5
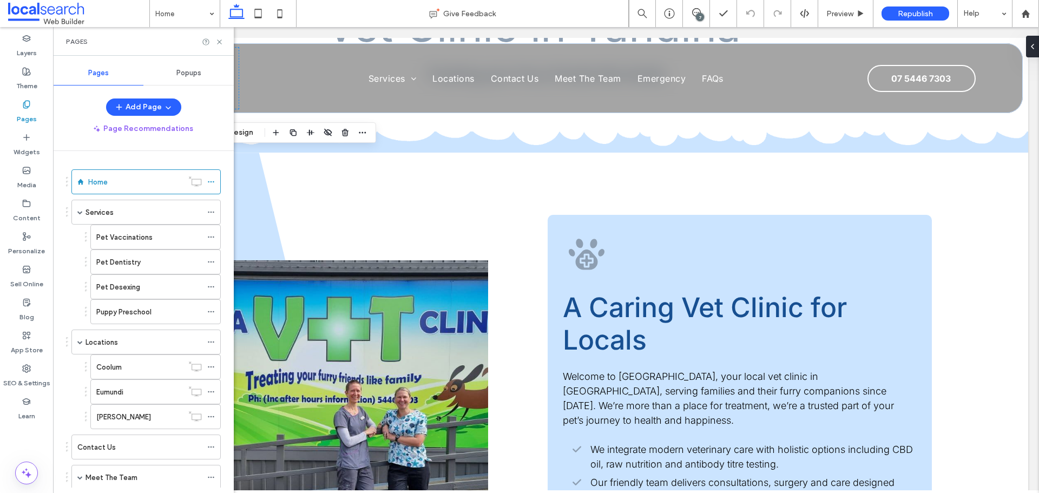
scroll to position [108, 0]
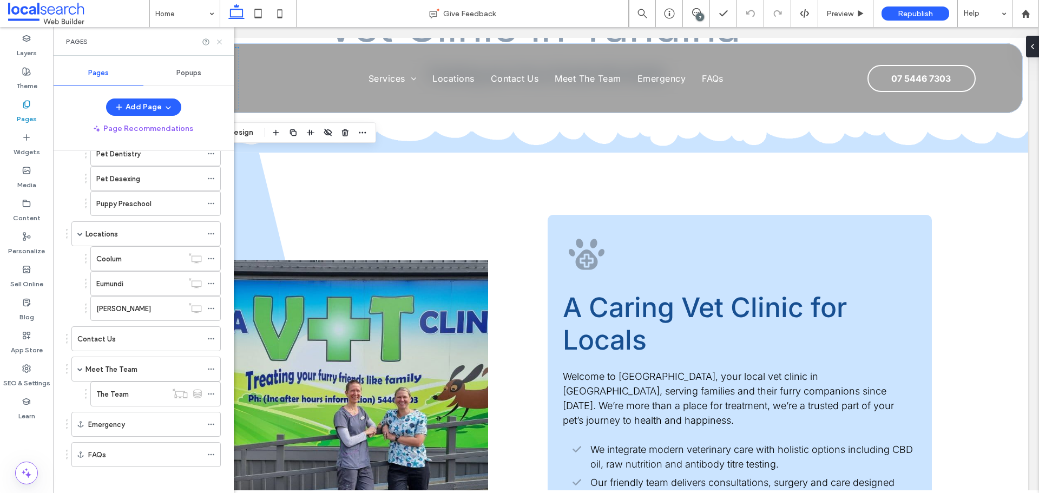
click at [219, 45] on icon at bounding box center [219, 42] width 8 height 8
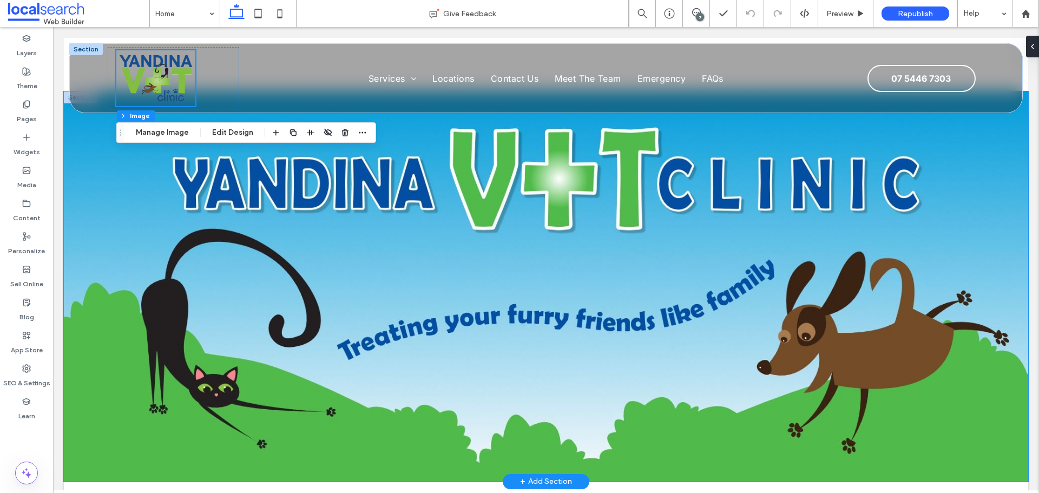
scroll to position [0, 0]
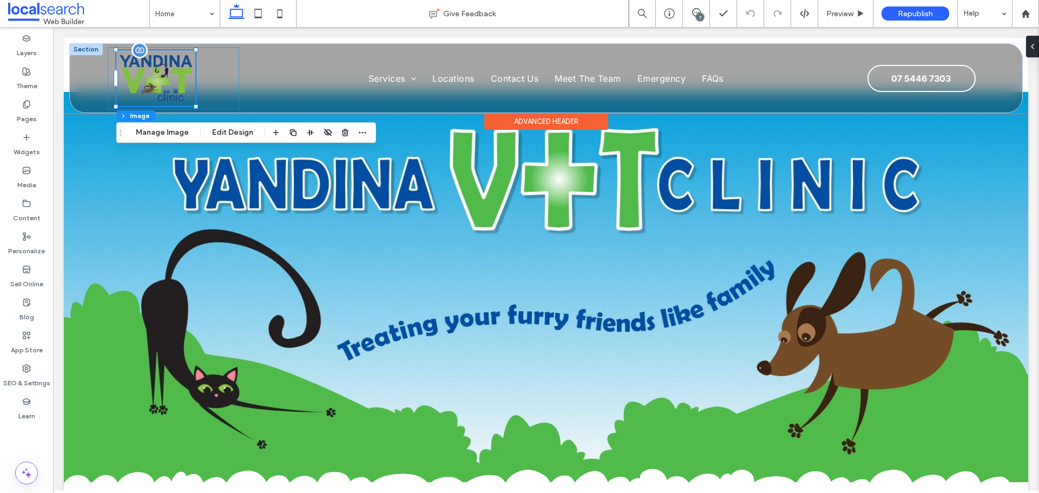
click at [177, 71] on img at bounding box center [155, 78] width 79 height 56
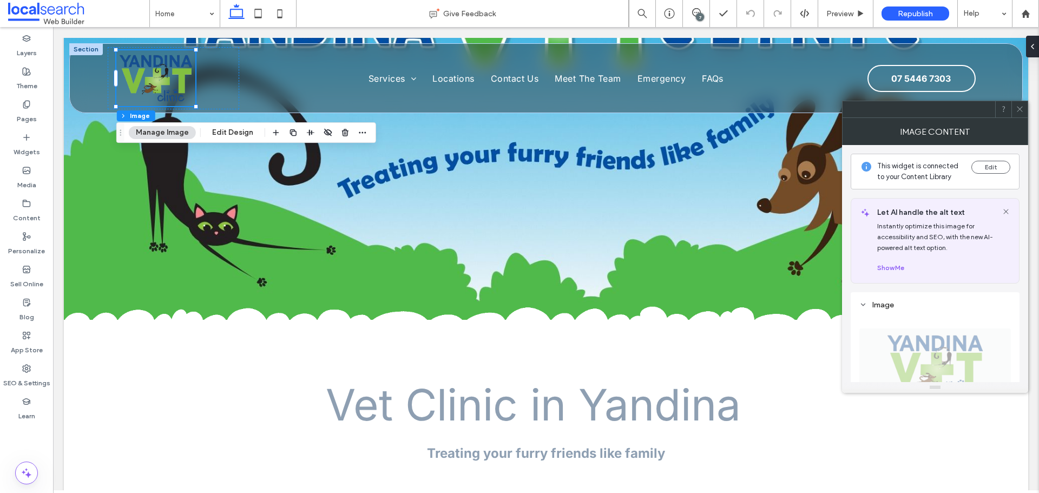
click at [830, 114] on div at bounding box center [1019, 109] width 16 height 16
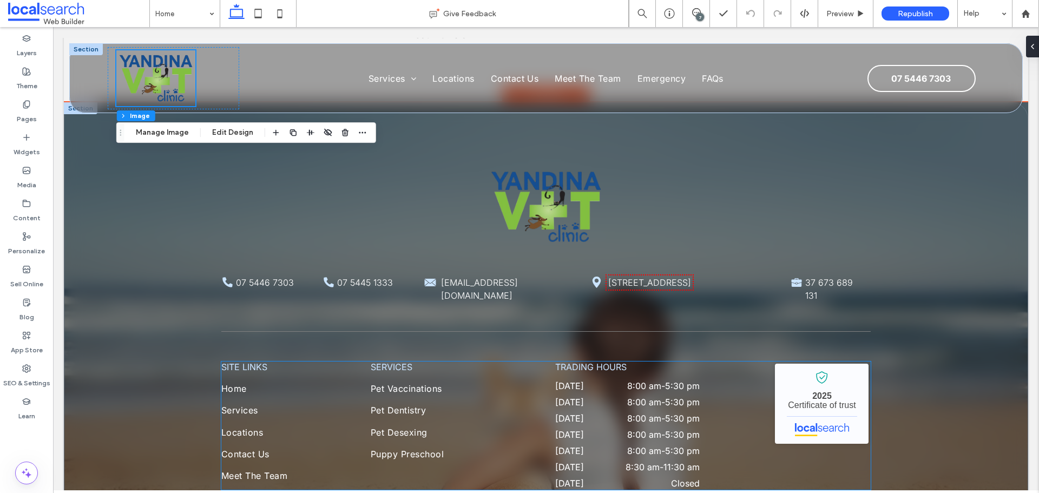
scroll to position [4495, 0]
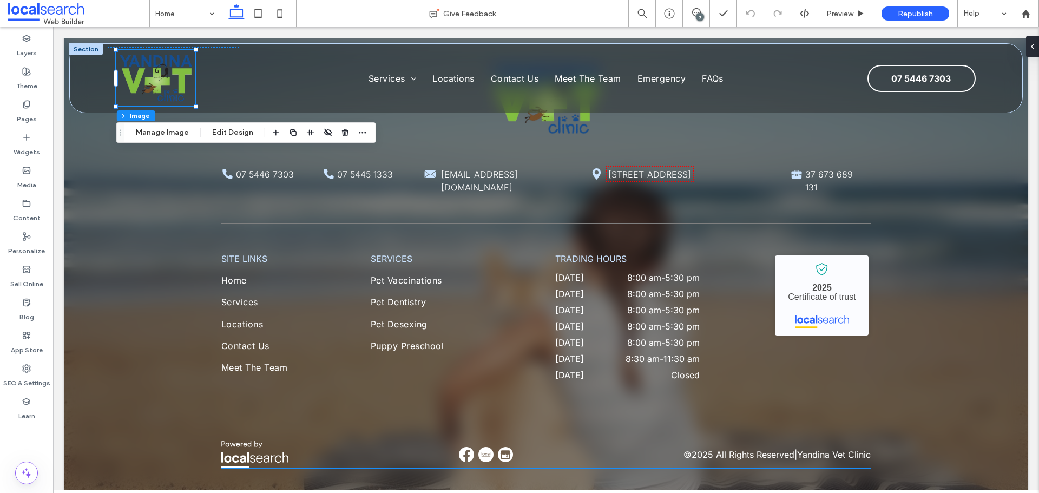
click at [478, 375] on img at bounding box center [485, 454] width 15 height 15
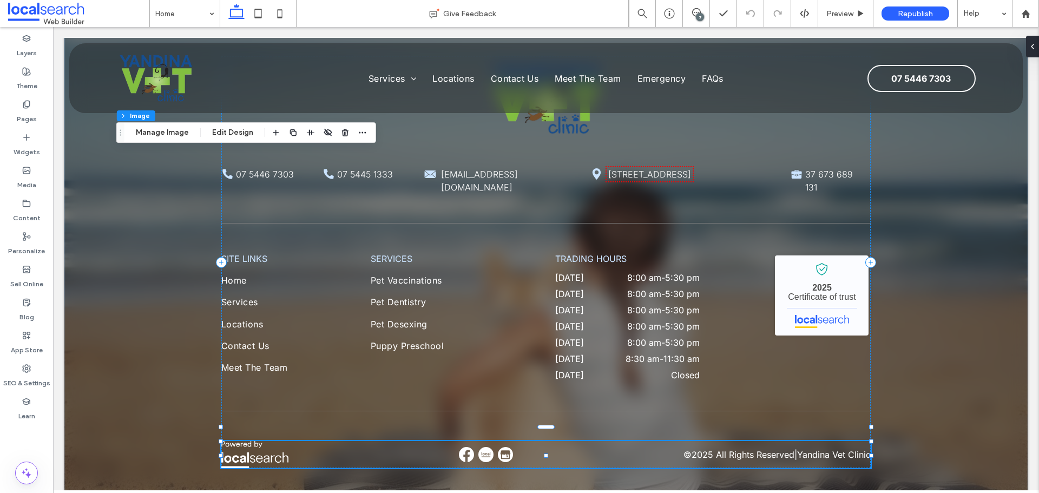
click at [498, 375] on img at bounding box center [505, 454] width 15 height 15
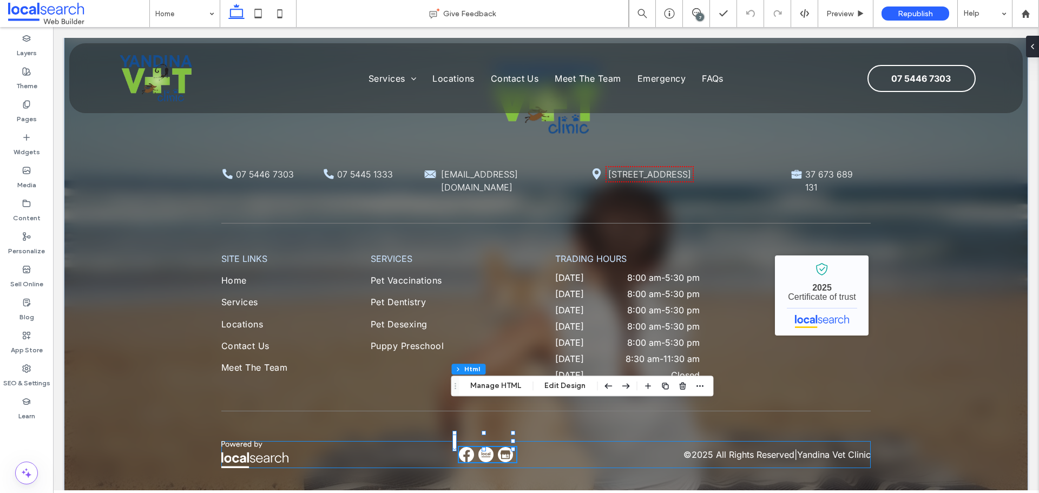
click at [629, 375] on div "© 2025 All Rights Reserved | Yandina Vet Clinic" at bounding box center [545, 455] width 649 height 28
click at [547, 375] on button "Edit Design" at bounding box center [564, 385] width 55 height 13
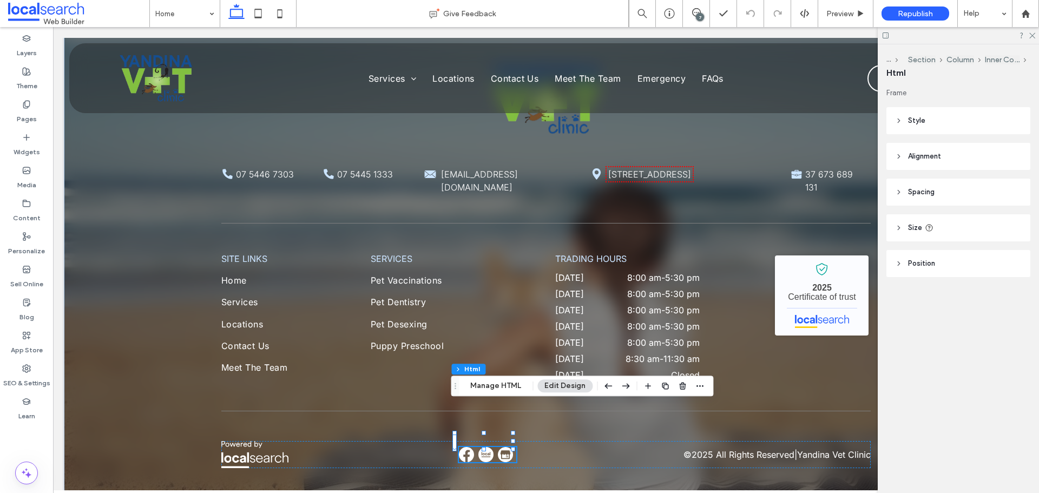
click at [830, 126] on header "Style" at bounding box center [958, 120] width 144 height 27
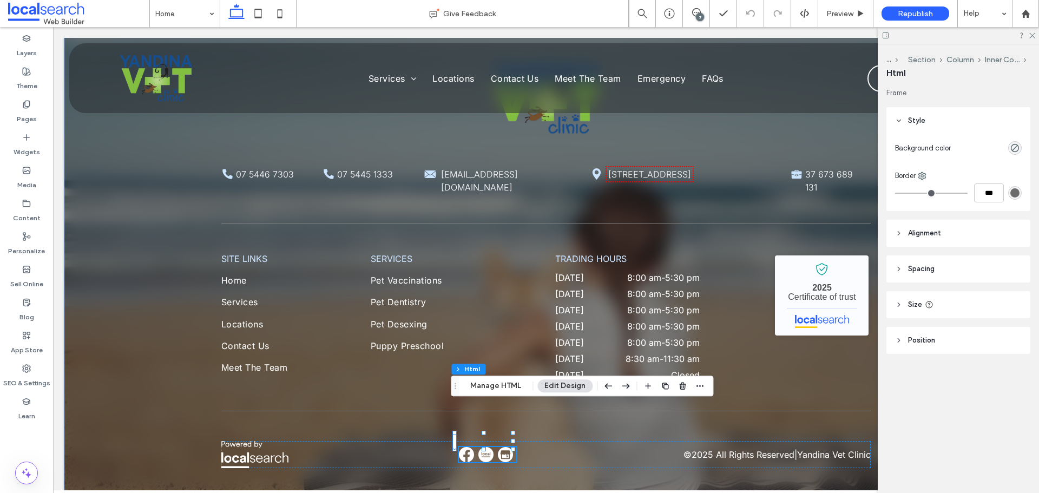
click at [830, 233] on header "Alignment" at bounding box center [958, 233] width 144 height 27
click at [830, 369] on header "Position" at bounding box center [958, 372] width 144 height 27
click at [830, 303] on span "Spacing" at bounding box center [921, 300] width 27 height 11
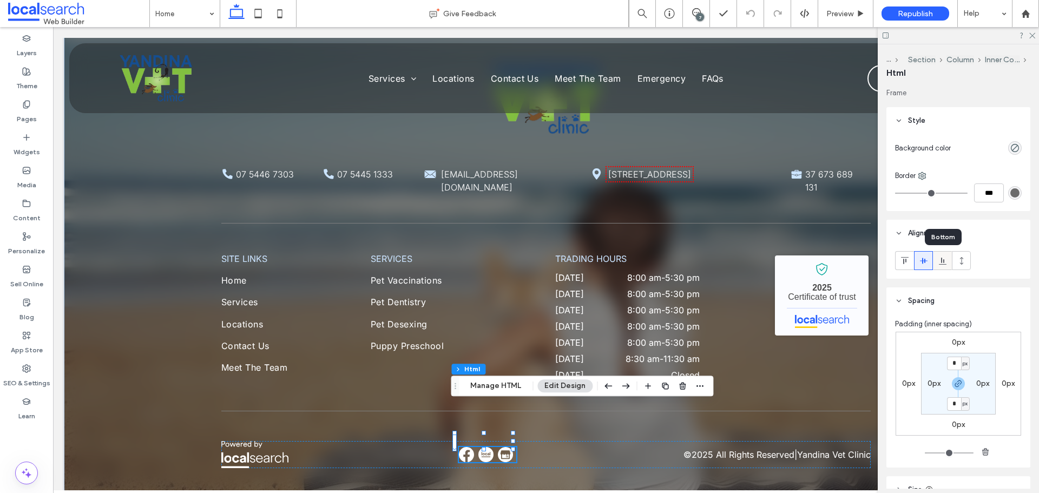
click at [830, 264] on use at bounding box center [942, 261] width 8 height 7
click at [830, 263] on icon at bounding box center [923, 260] width 9 height 9
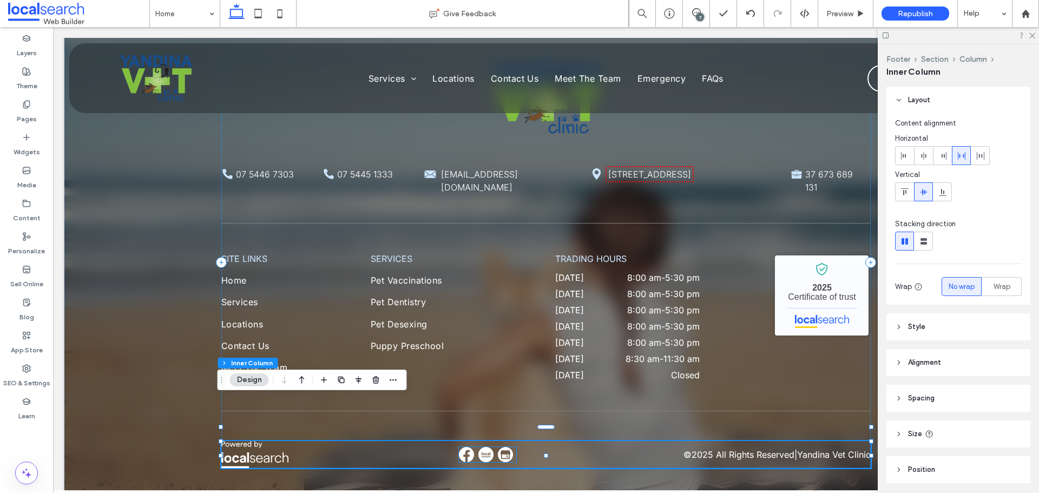
click at [498, 375] on img at bounding box center [505, 454] width 15 height 15
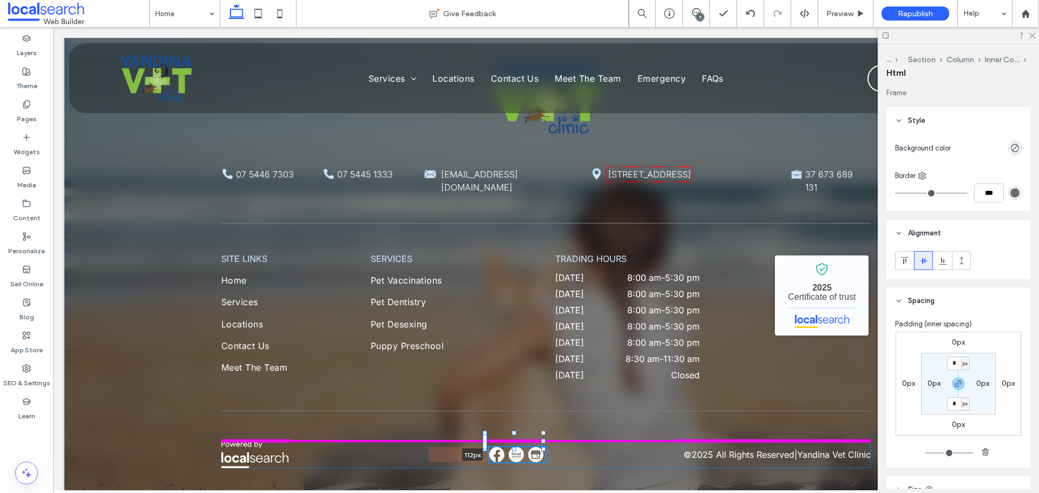
scroll to position [4495, 0]
click at [447, 413] on div "Phone Icon 07 5446 7303 Phone Icon 07 5445 1333 Mail Icon reception@yandinavet.…" at bounding box center [545, 262] width 649 height 536
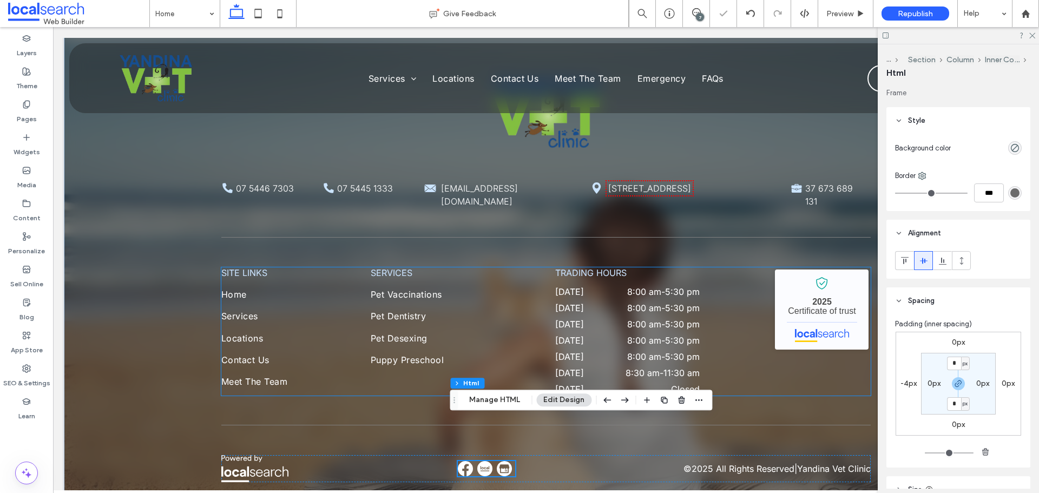
scroll to position [4503, 0]
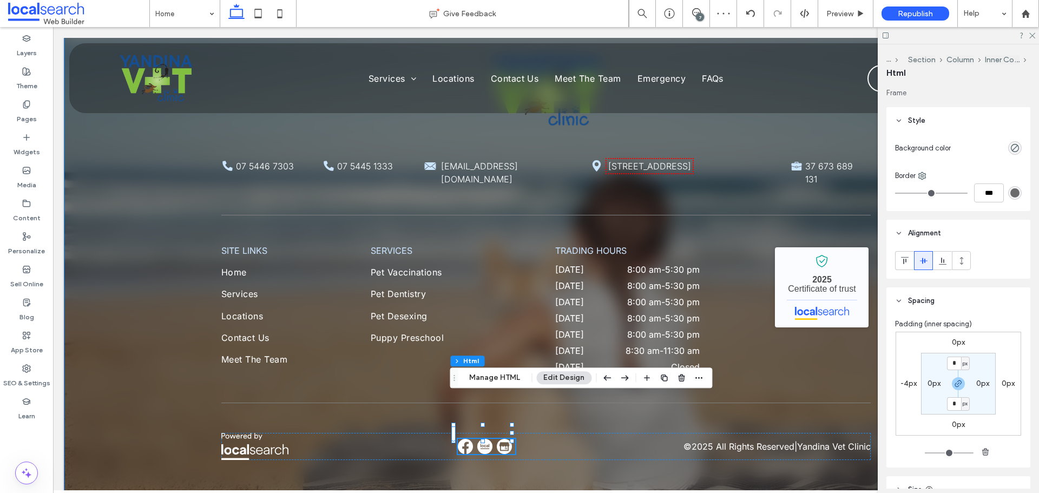
click at [572, 434] on div "Phone Icon 07 5446 7303 Phone Icon 07 5445 1333 Mail Icon reception@yandinavet.…" at bounding box center [545, 254] width 649 height 536
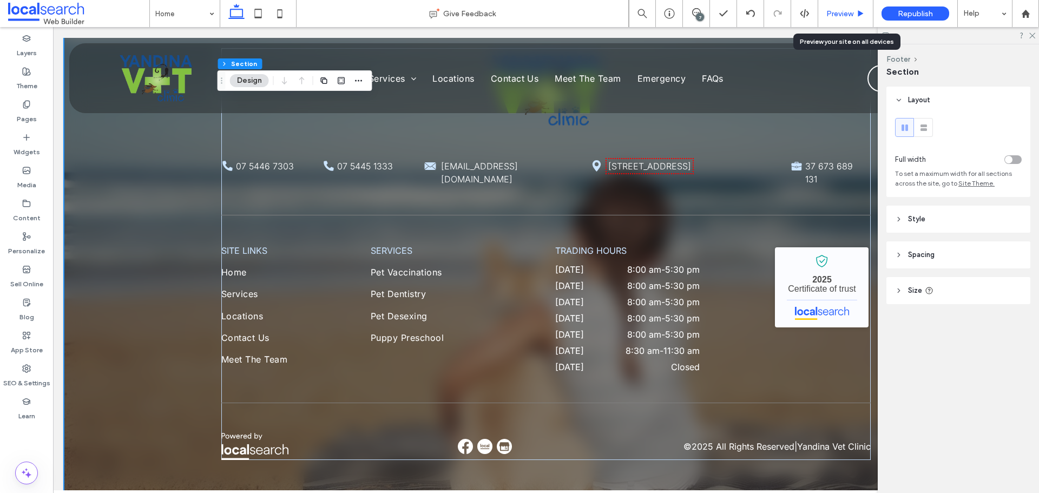
click at [839, 15] on span "Preview" at bounding box center [839, 13] width 27 height 9
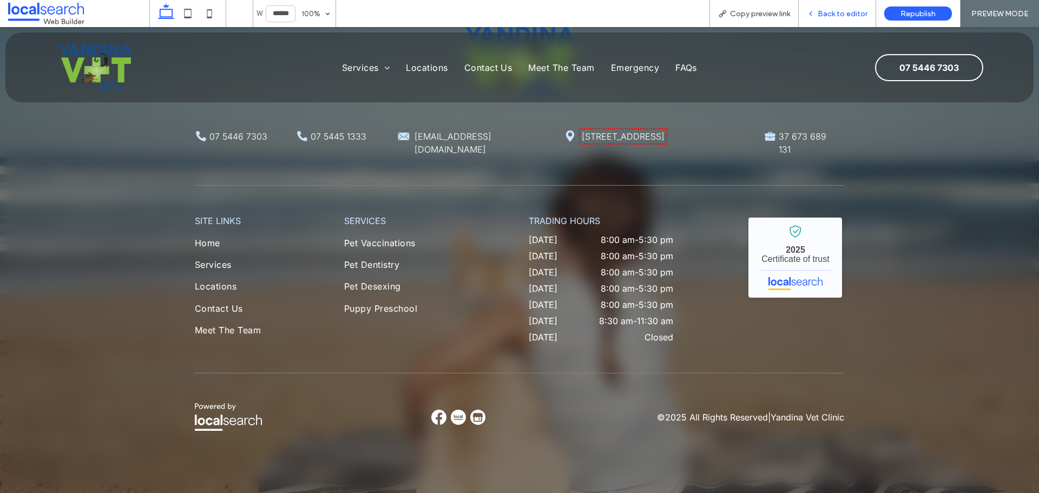
click at [840, 13] on span "Back to editor" at bounding box center [842, 13] width 50 height 9
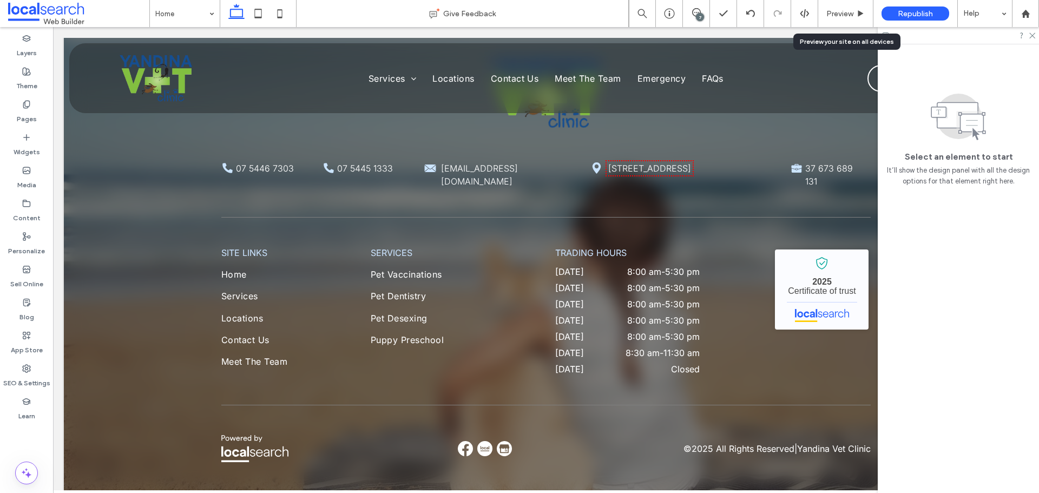
click at [840, 13] on span "Preview" at bounding box center [839, 13] width 27 height 9
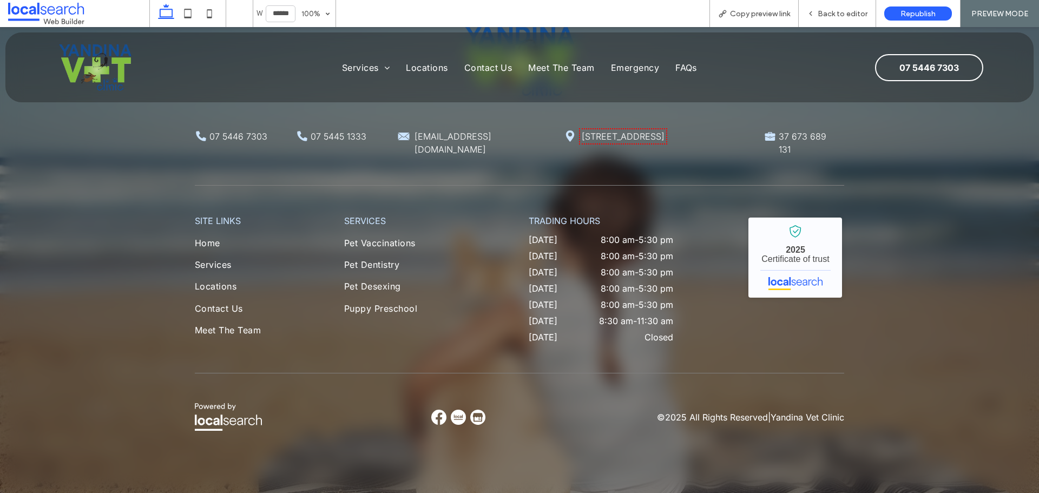
scroll to position [4455, 0]
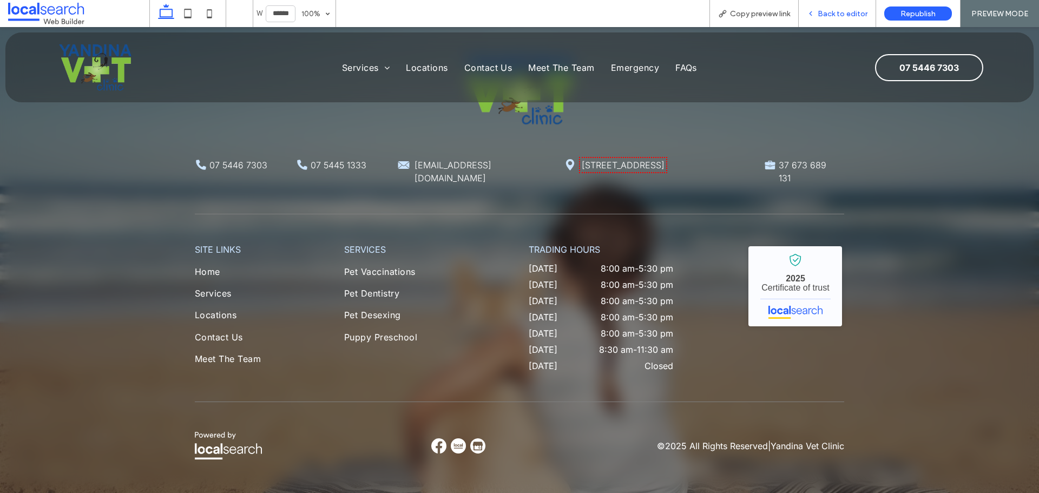
click at [815, 6] on div "Back to editor" at bounding box center [836, 13] width 77 height 27
click at [833, 17] on span "Back to editor" at bounding box center [842, 13] width 50 height 9
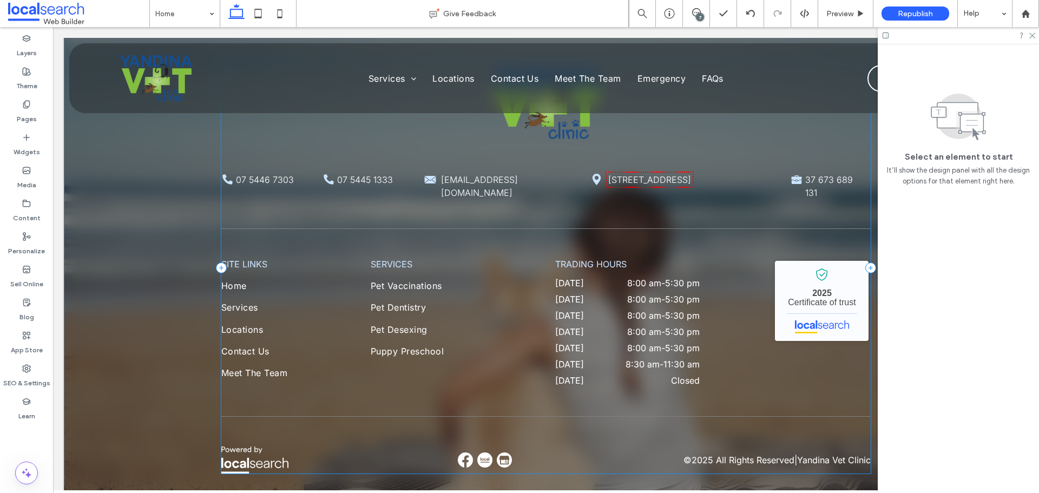
scroll to position [4381, 0]
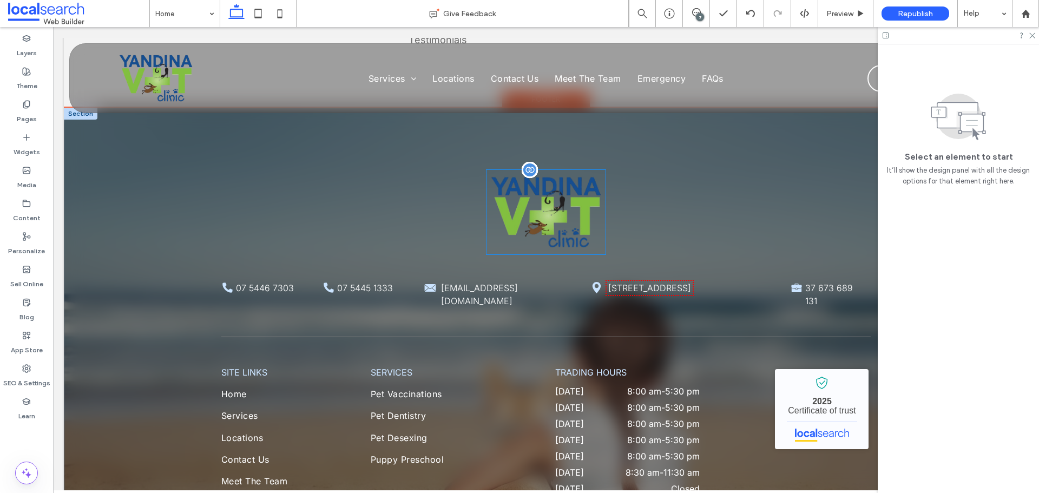
click at [564, 201] on img at bounding box center [545, 212] width 119 height 84
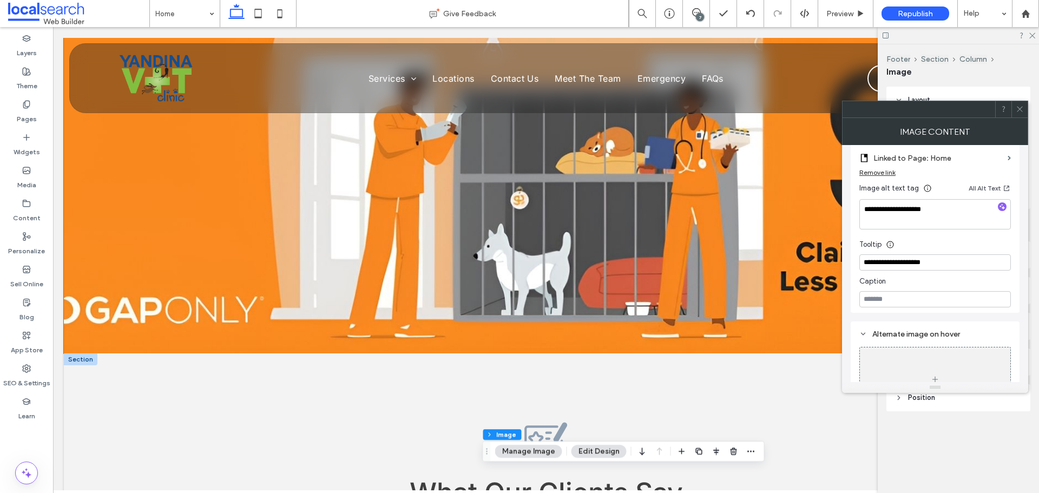
scroll to position [3894, 0]
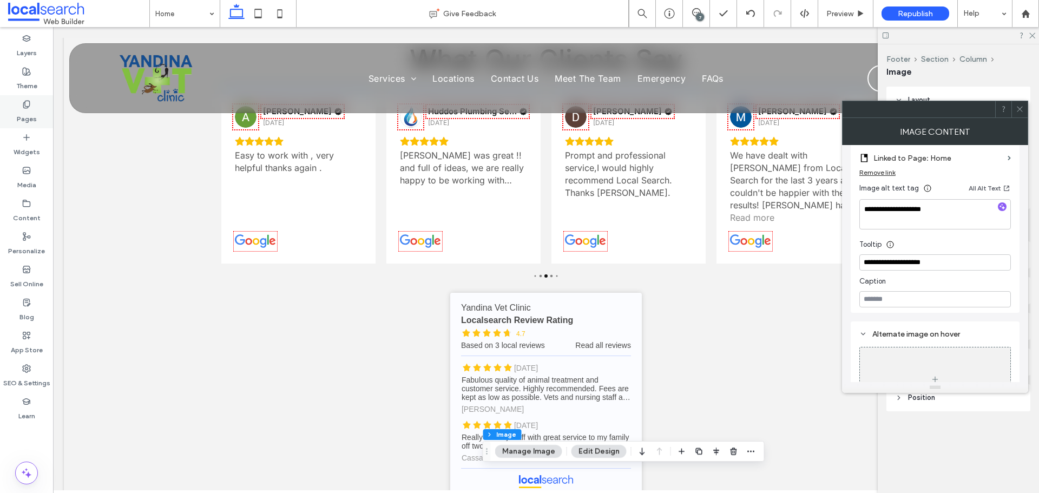
click at [32, 98] on div "Pages" at bounding box center [26, 111] width 53 height 33
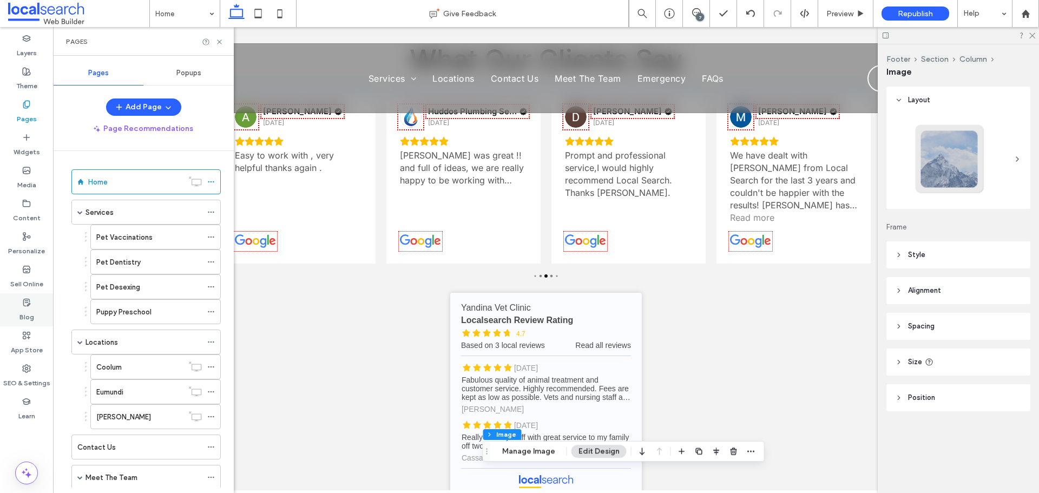
click at [22, 307] on label "Blog" at bounding box center [26, 314] width 15 height 15
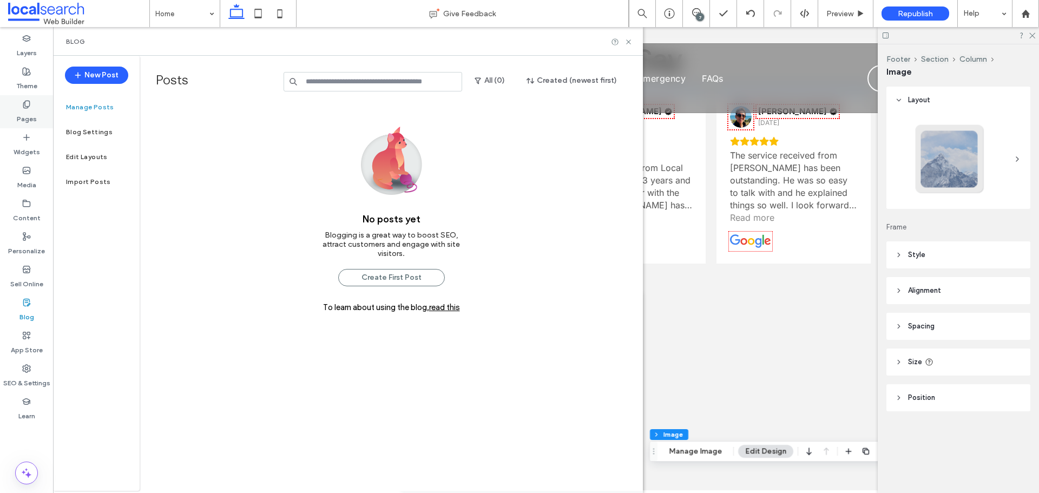
click at [28, 119] on label "Pages" at bounding box center [27, 116] width 20 height 15
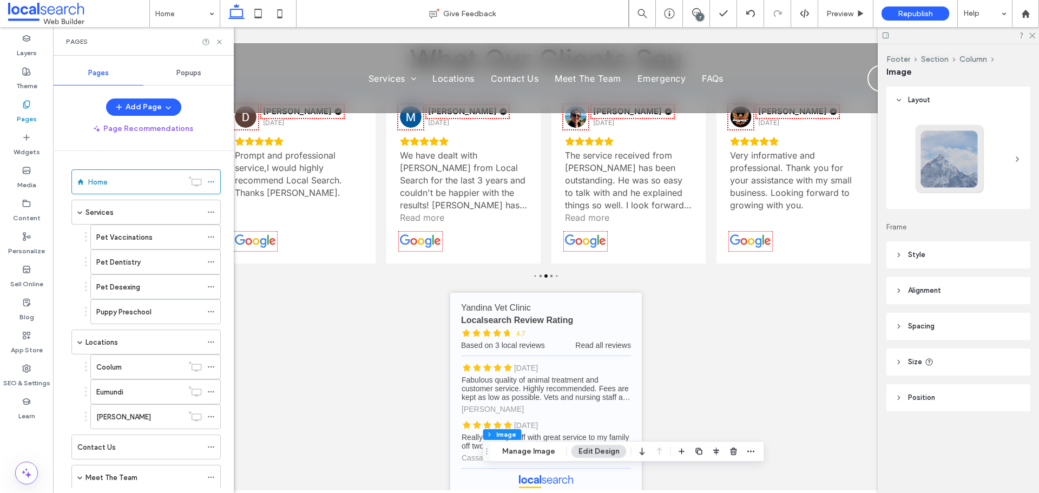
click at [174, 74] on label "Posts" at bounding box center [218, 81] width 125 height 19
click at [172, 69] on div "Popups" at bounding box center [188, 73] width 90 height 24
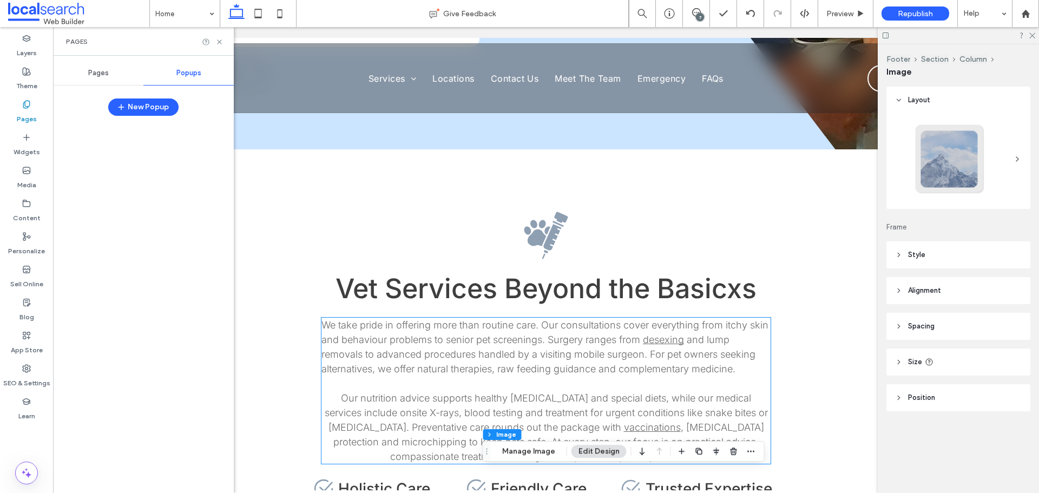
scroll to position [2217, 0]
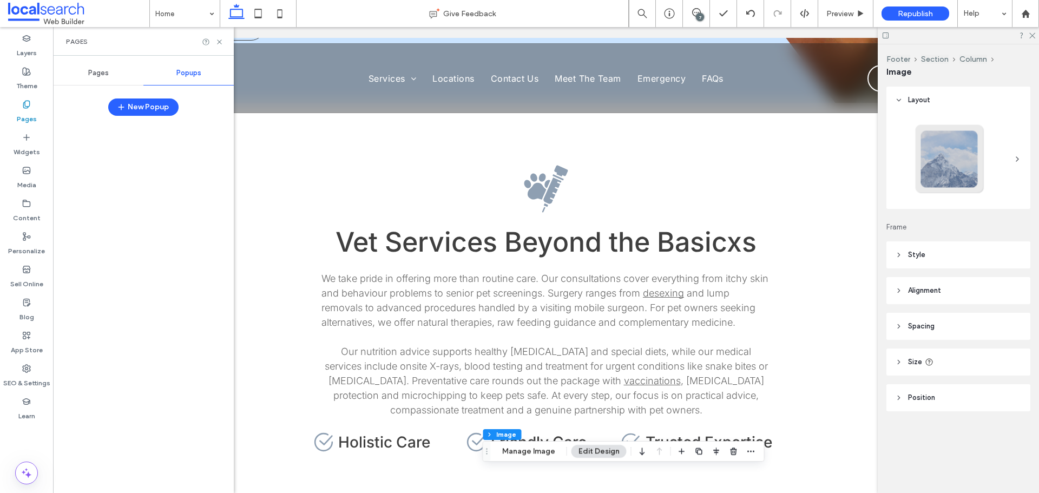
click at [216, 46] on div "Pages" at bounding box center [143, 41] width 181 height 29
click at [219, 40] on icon at bounding box center [219, 42] width 8 height 8
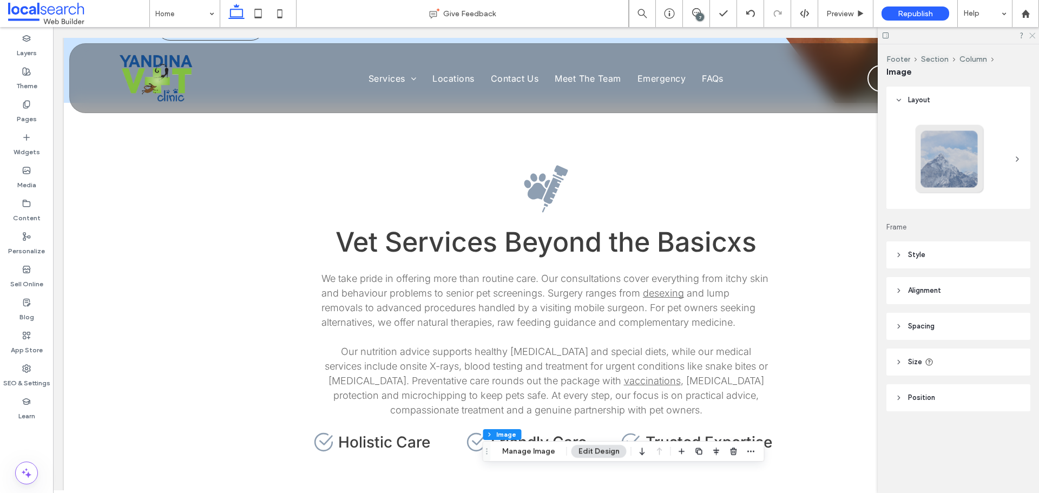
click at [1032, 37] on icon at bounding box center [1031, 34] width 7 height 7
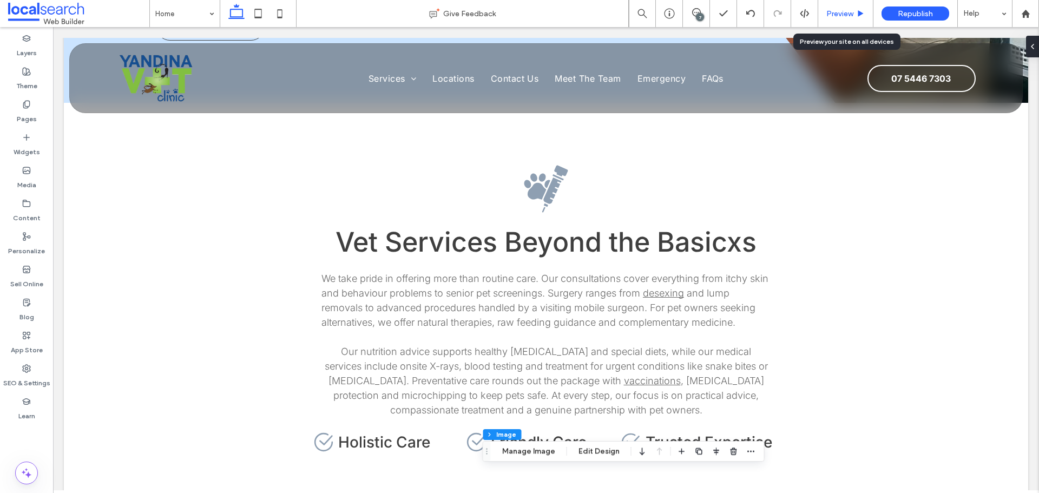
drag, startPoint x: 833, startPoint y: 11, endPoint x: 770, endPoint y: 6, distance: 62.9
click at [833, 11] on span "Preview" at bounding box center [839, 13] width 27 height 9
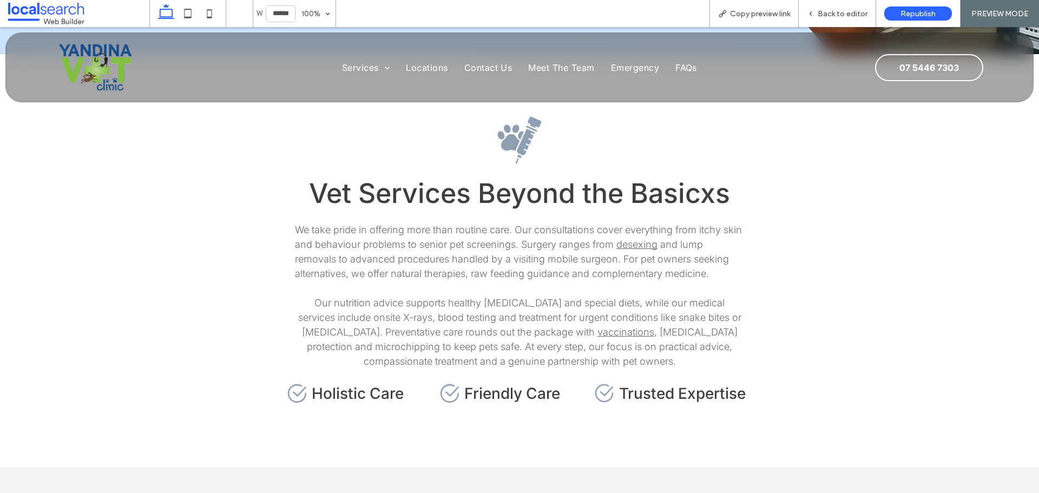
scroll to position [2198, 0]
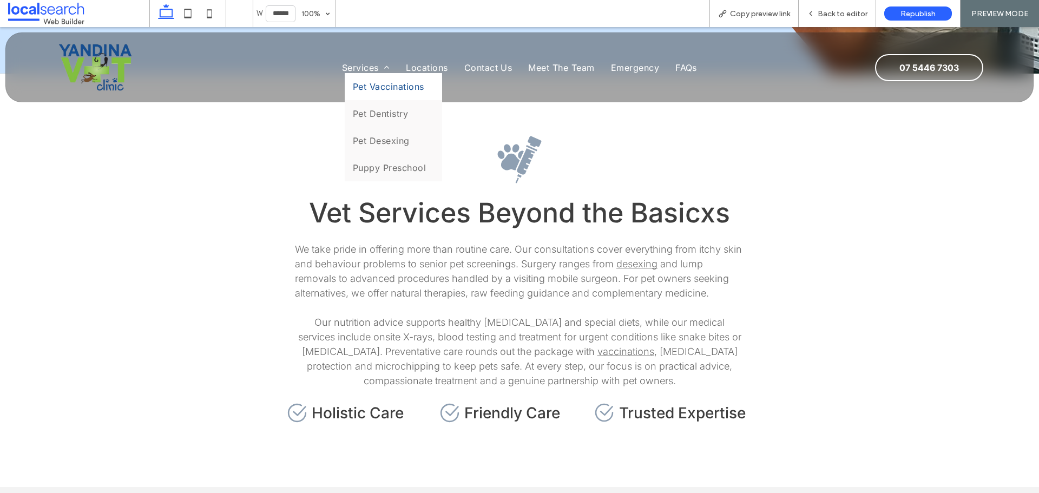
click at [368, 97] on link "Pet Vaccinations" at bounding box center [393, 86] width 97 height 27
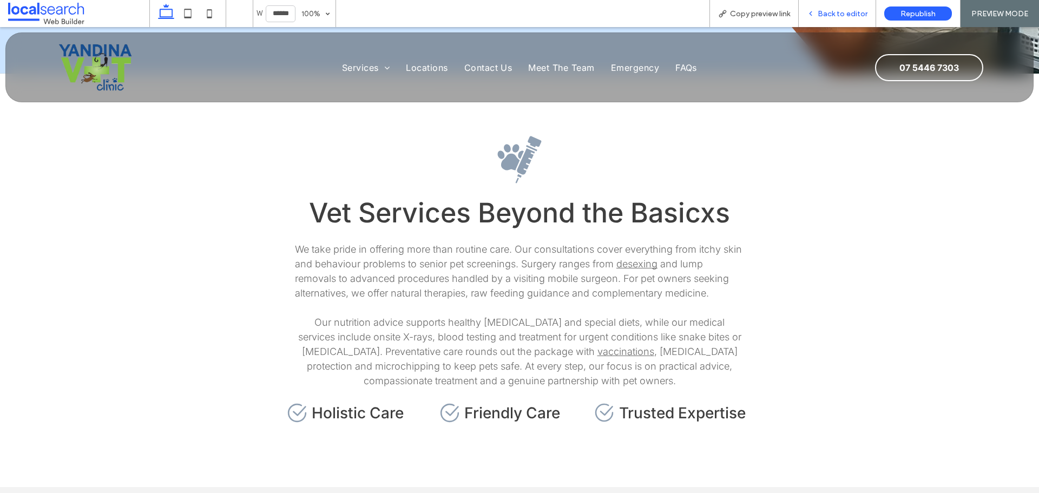
click at [825, 9] on span "Back to editor" at bounding box center [842, 13] width 50 height 9
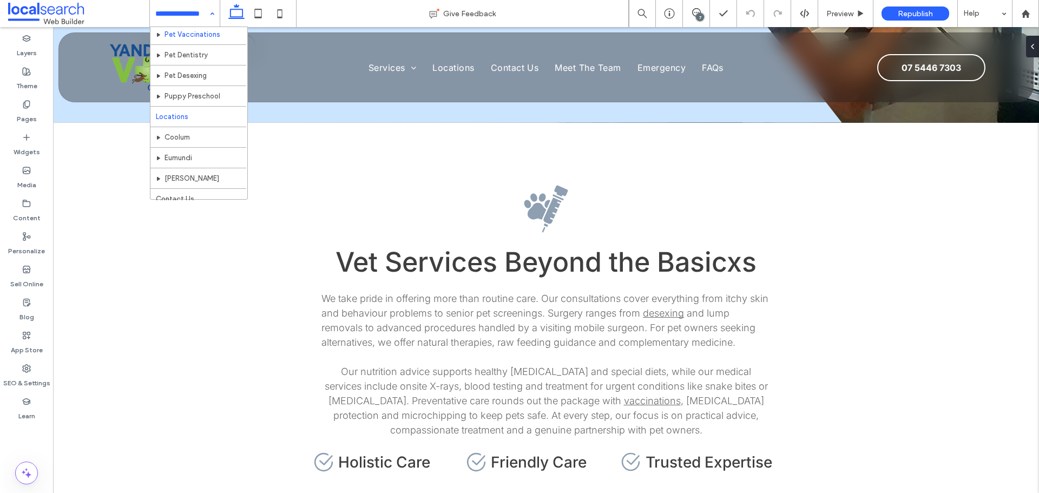
scroll to position [94, 0]
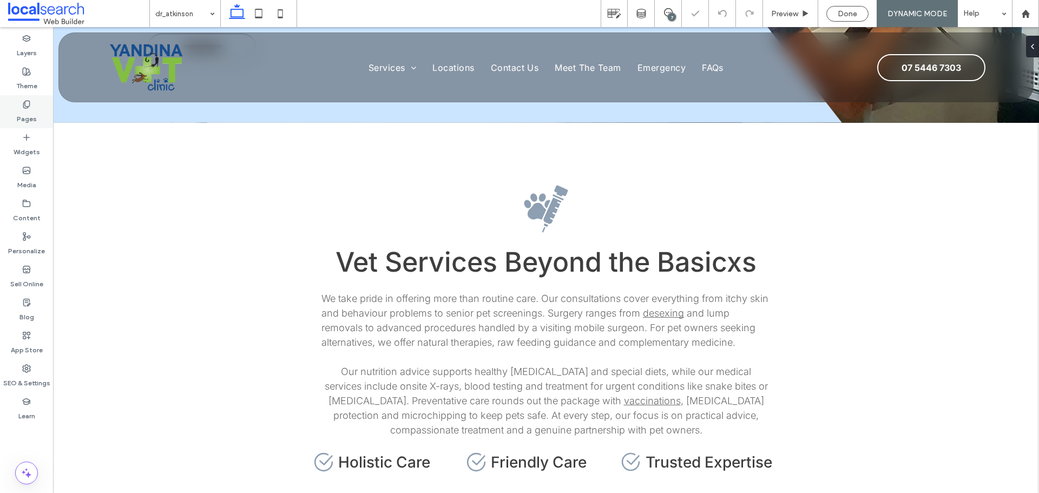
click at [30, 110] on label "Pages" at bounding box center [27, 116] width 20 height 15
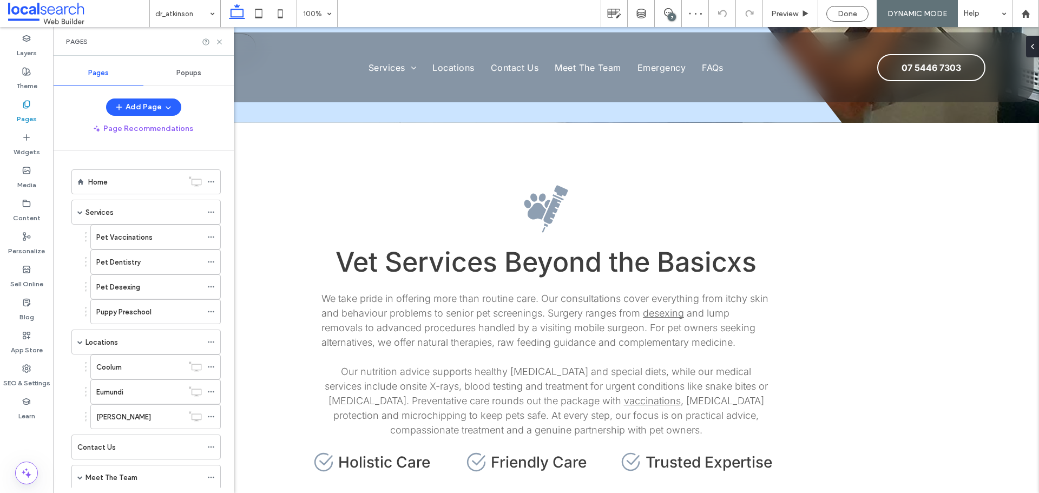
scroll to position [115, 0]
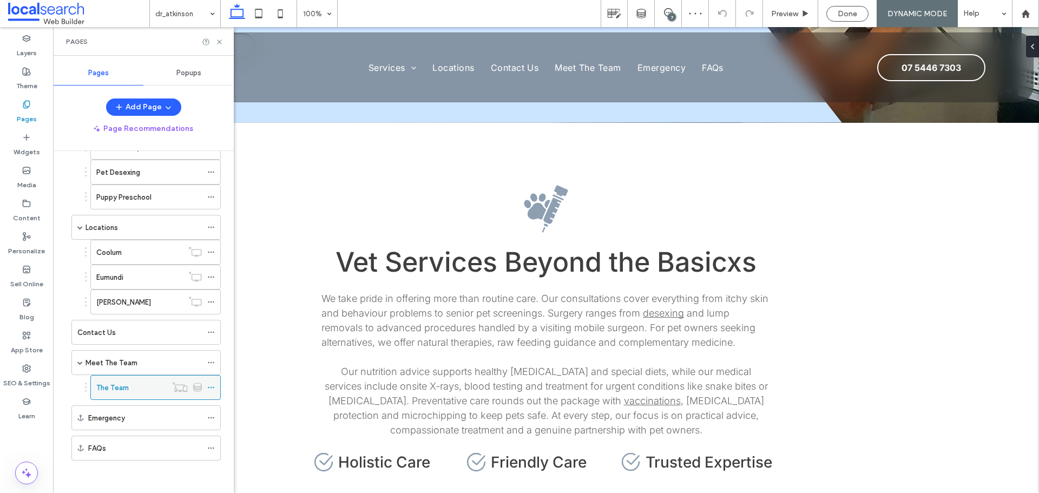
click at [173, 382] on icon at bounding box center [180, 386] width 16 height 11
click at [190, 387] on div at bounding box center [187, 386] width 41 height 11
click at [19, 104] on div "Pages" at bounding box center [26, 111] width 53 height 33
click at [28, 203] on icon at bounding box center [26, 203] width 9 height 9
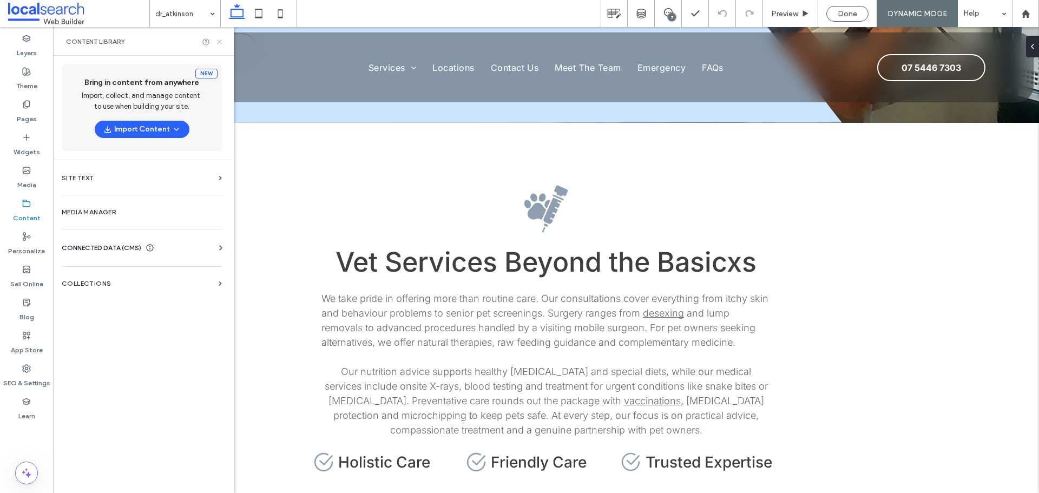
drag, startPoint x: 214, startPoint y: 39, endPoint x: 222, endPoint y: 42, distance: 8.0
click at [219, 41] on div at bounding box center [213, 42] width 22 height 8
click at [222, 42] on icon at bounding box center [219, 42] width 8 height 8
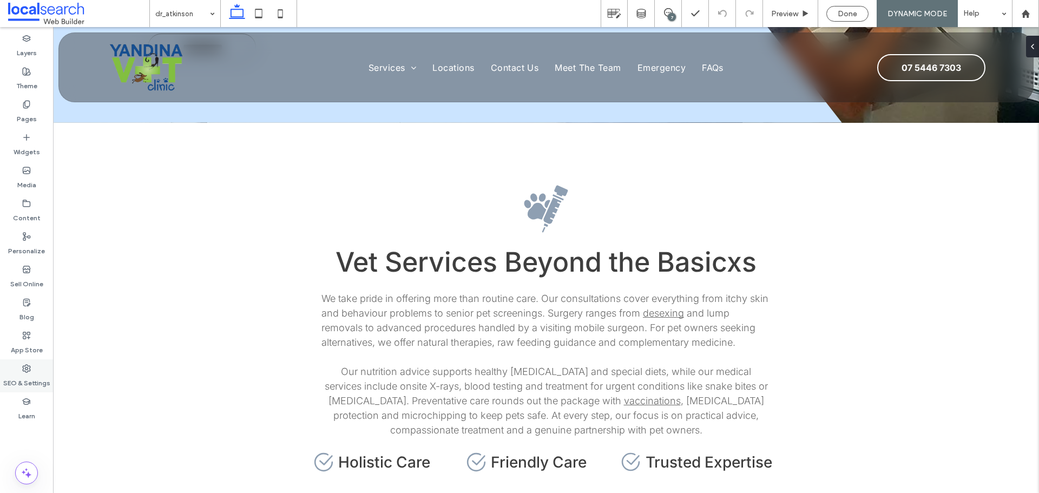
click at [27, 375] on label "SEO & Settings" at bounding box center [26, 380] width 47 height 15
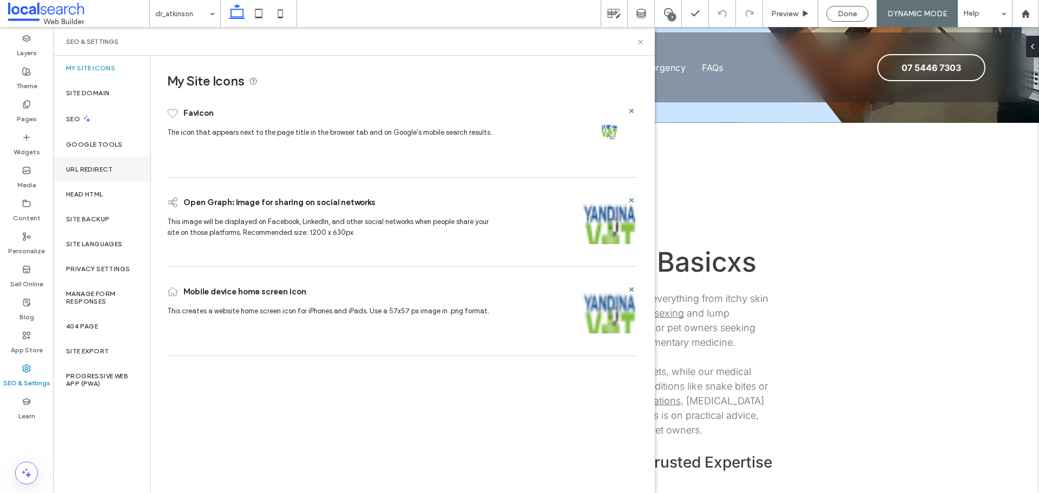
click at [115, 171] on div "URL Redirect" at bounding box center [101, 169] width 97 height 25
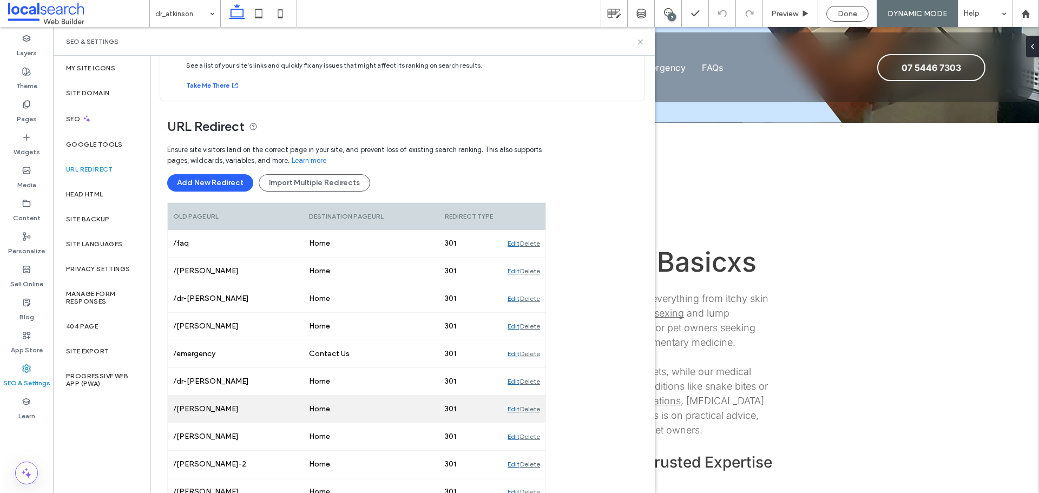
scroll to position [51, 0]
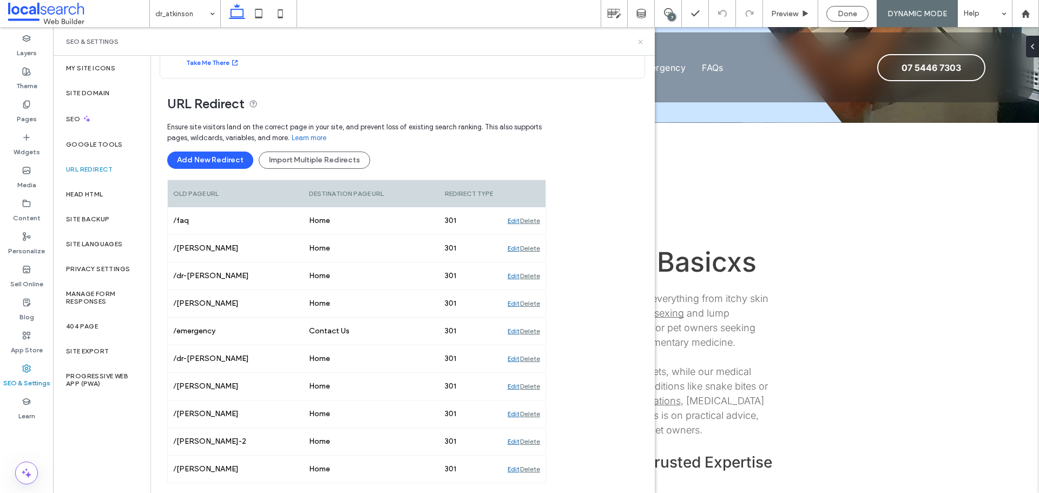
click at [641, 41] on use at bounding box center [640, 41] width 4 height 4
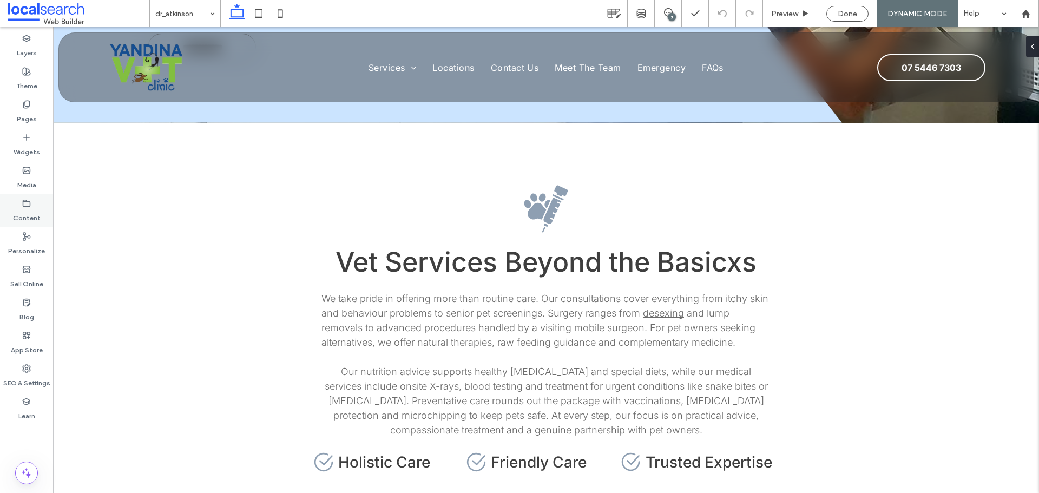
click at [23, 213] on label "Content" at bounding box center [27, 215] width 28 height 15
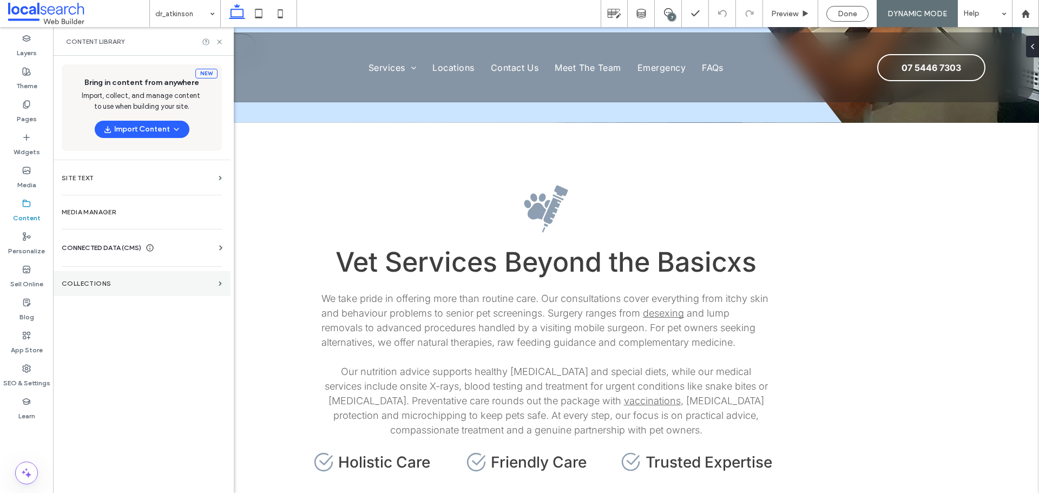
click at [134, 284] on label "Collections" at bounding box center [138, 284] width 153 height 8
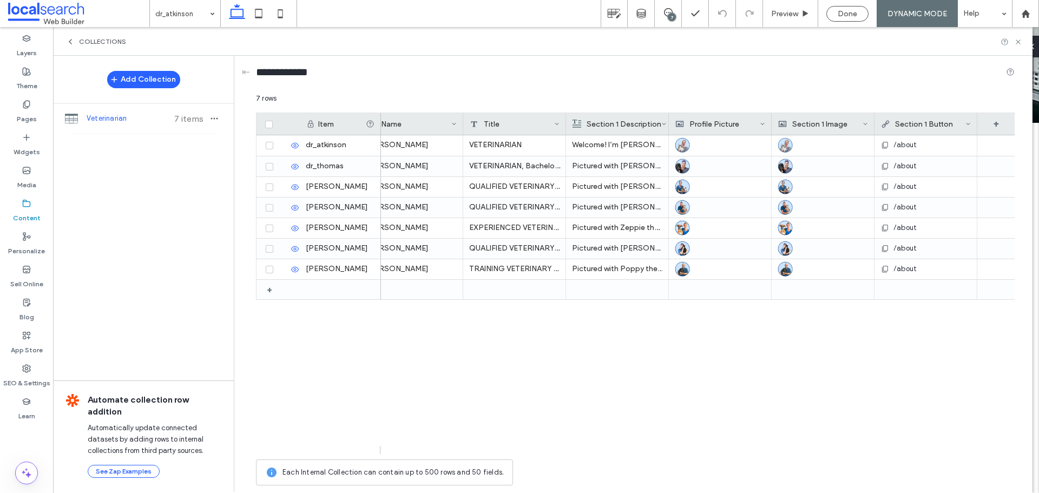
scroll to position [0, 0]
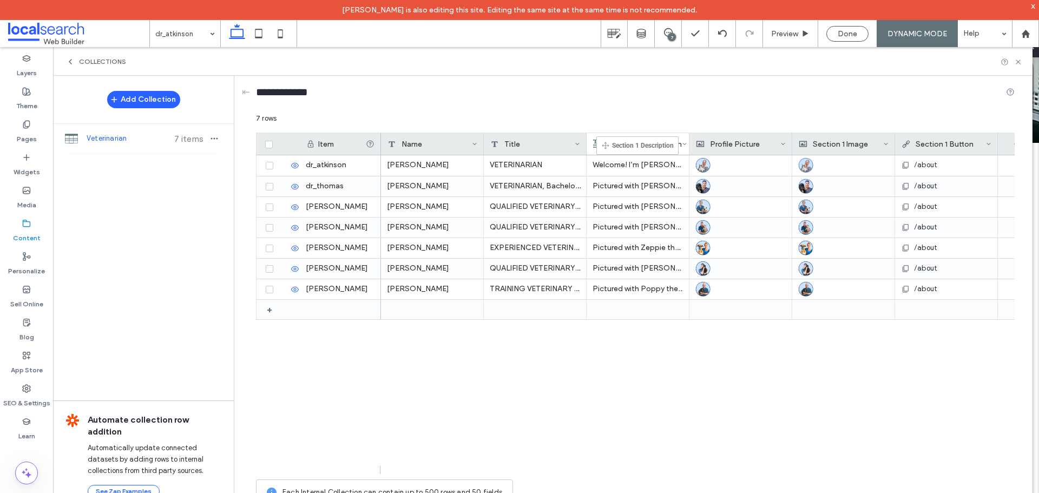
drag, startPoint x: 656, startPoint y: 141, endPoint x: 612, endPoint y: 141, distance: 43.3
click at [791, 29] on span "Preview" at bounding box center [784, 33] width 27 height 9
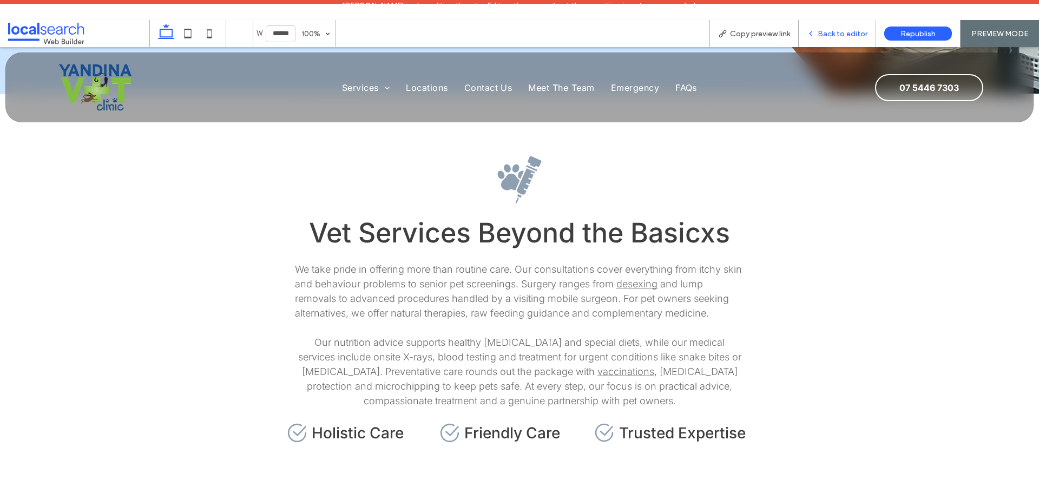
click at [827, 27] on div "Back to editor" at bounding box center [836, 33] width 77 height 27
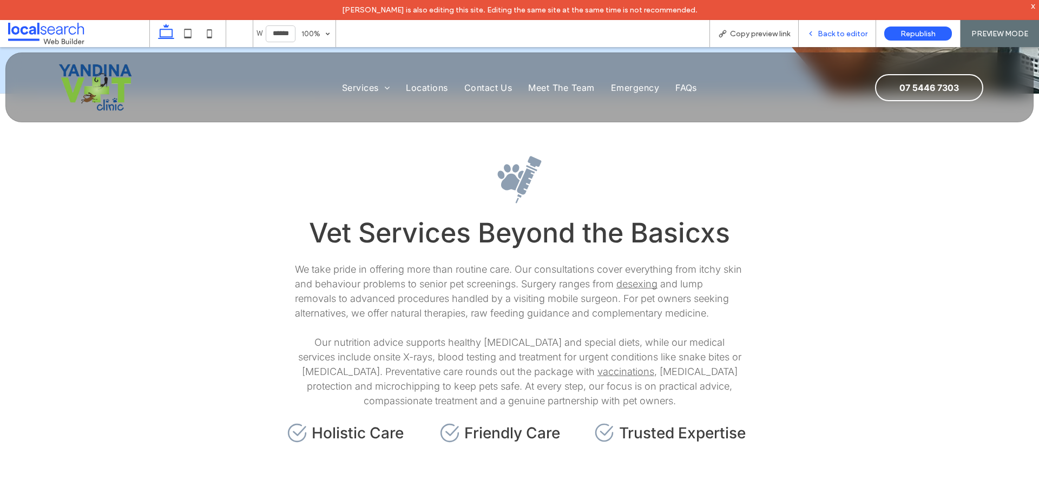
click at [828, 30] on span "Back to editor" at bounding box center [842, 33] width 50 height 9
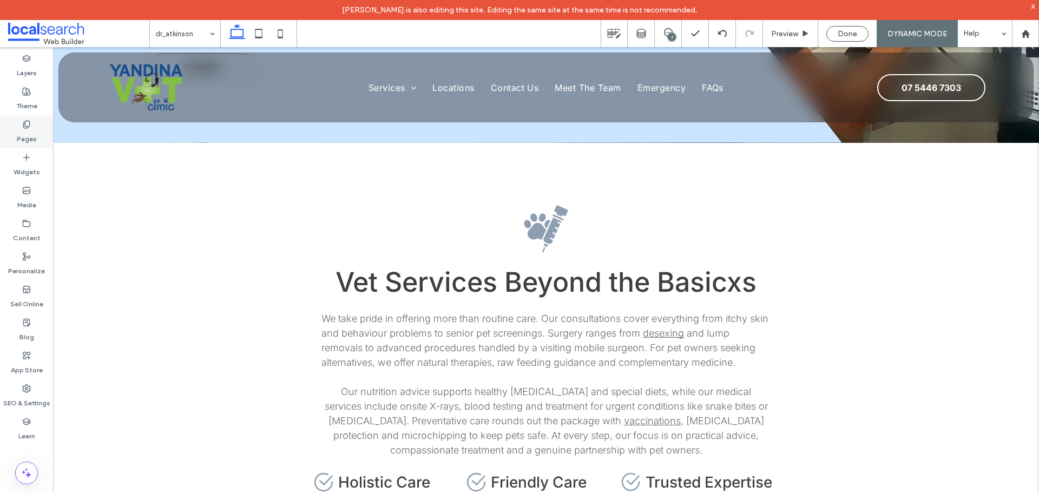
click at [36, 131] on label "Pages" at bounding box center [27, 136] width 20 height 15
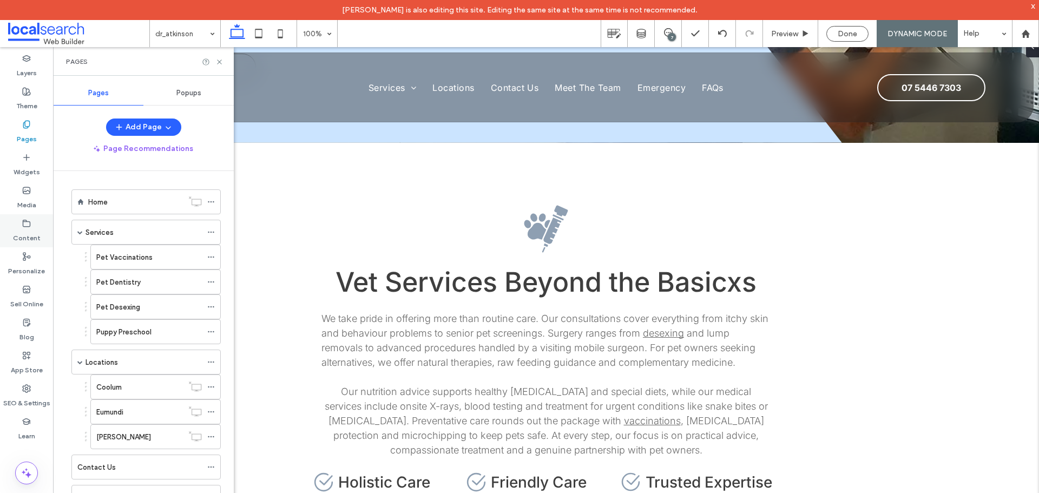
click at [27, 218] on div "Content" at bounding box center [26, 230] width 53 height 33
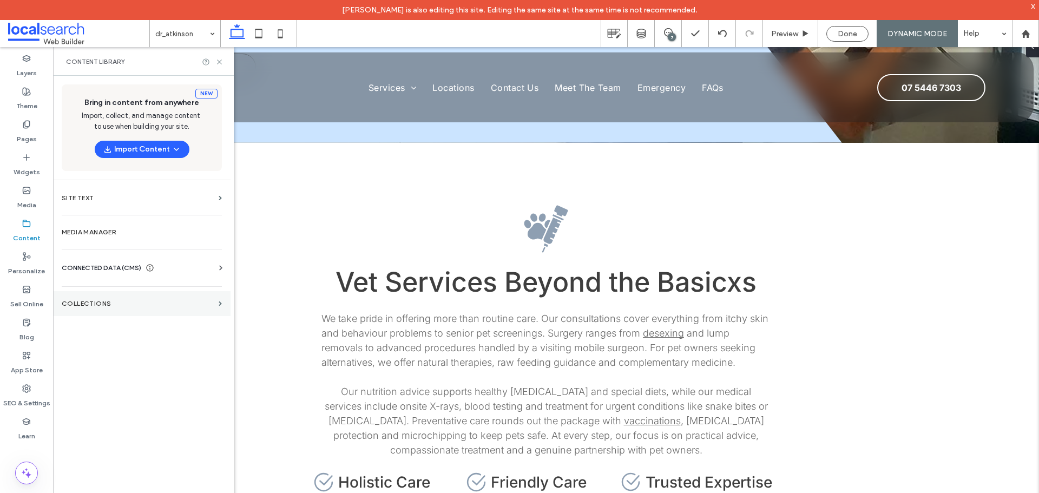
click at [134, 300] on label "Collections" at bounding box center [138, 304] width 153 height 8
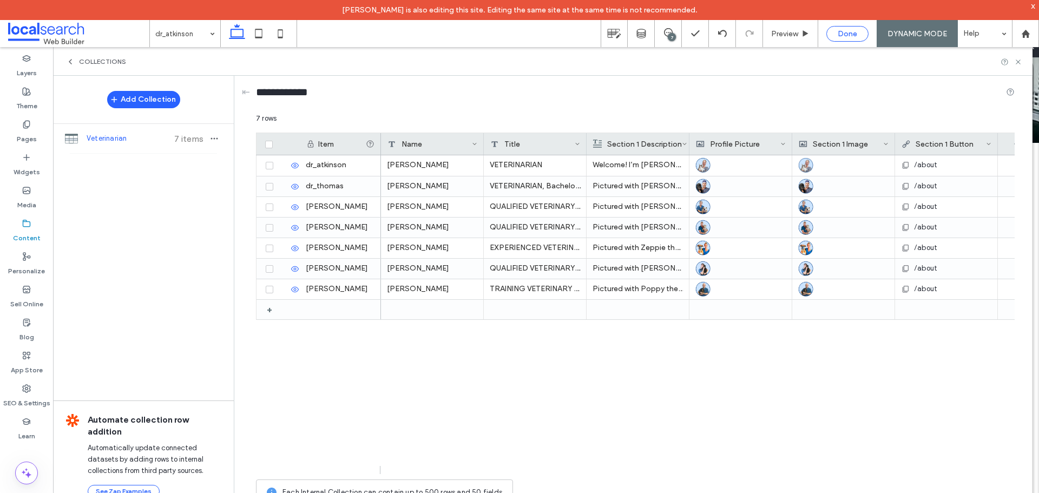
click at [840, 29] on span "Done" at bounding box center [846, 33] width 19 height 9
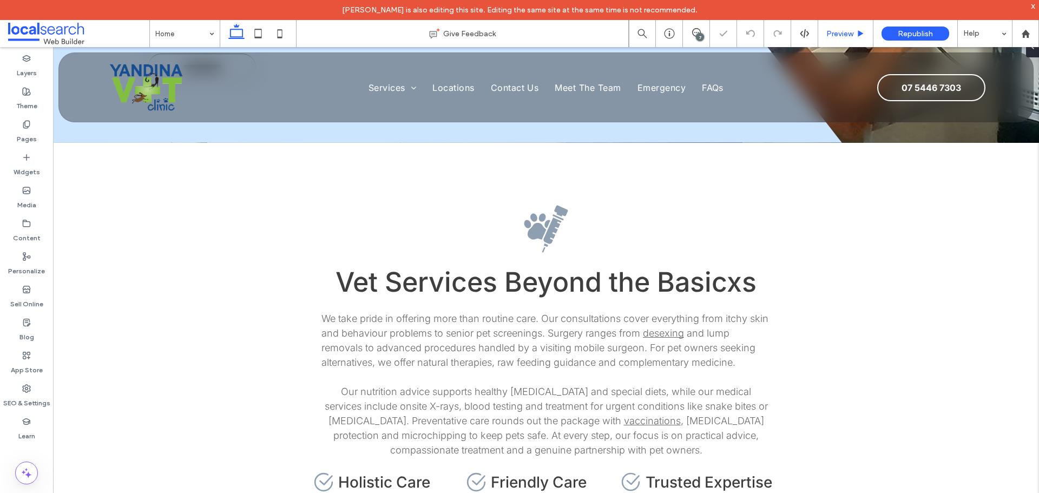
click at [831, 29] on span "Preview" at bounding box center [839, 33] width 27 height 9
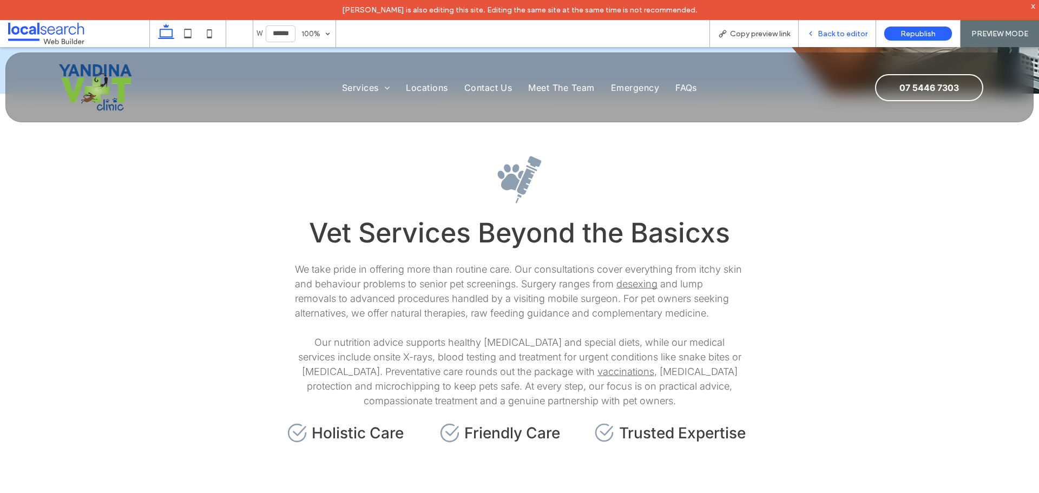
click at [827, 31] on span "Back to editor" at bounding box center [842, 33] width 50 height 9
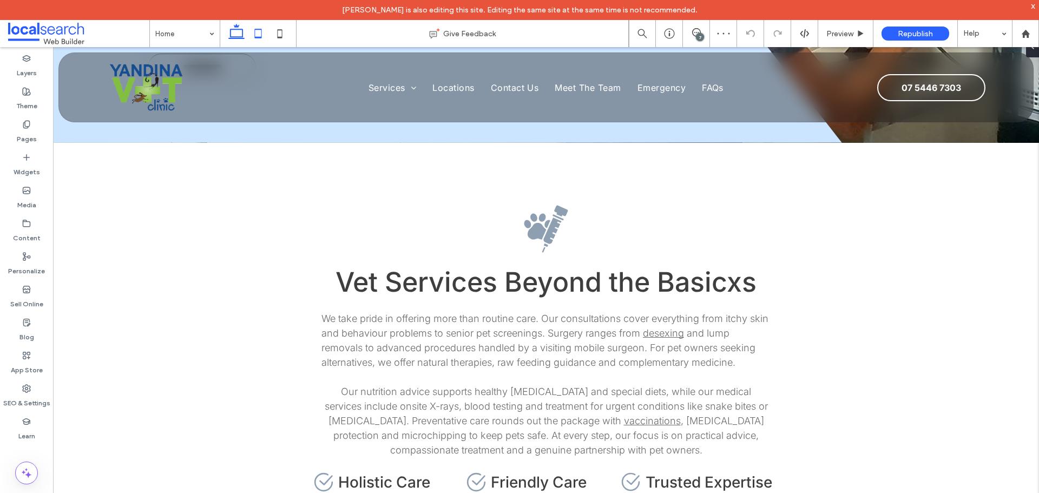
click at [255, 32] on icon at bounding box center [258, 34] width 22 height 22
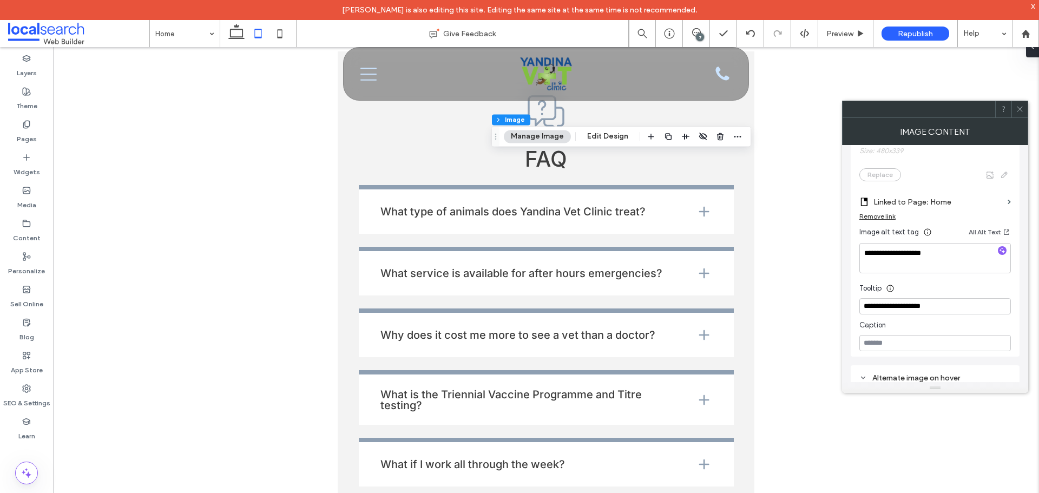
scroll to position [315, 0]
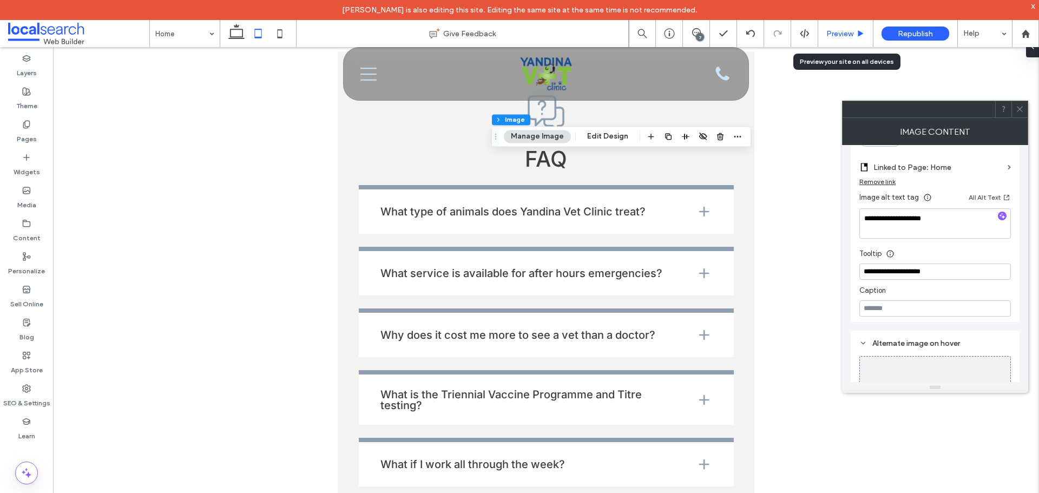
click at [844, 32] on span "Preview" at bounding box center [839, 33] width 27 height 9
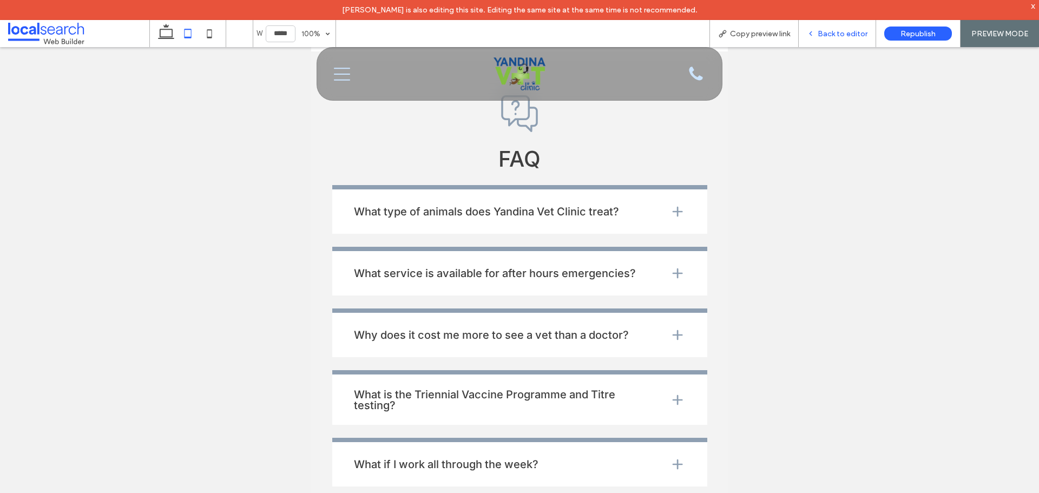
click at [835, 29] on span "Back to editor" at bounding box center [842, 33] width 50 height 9
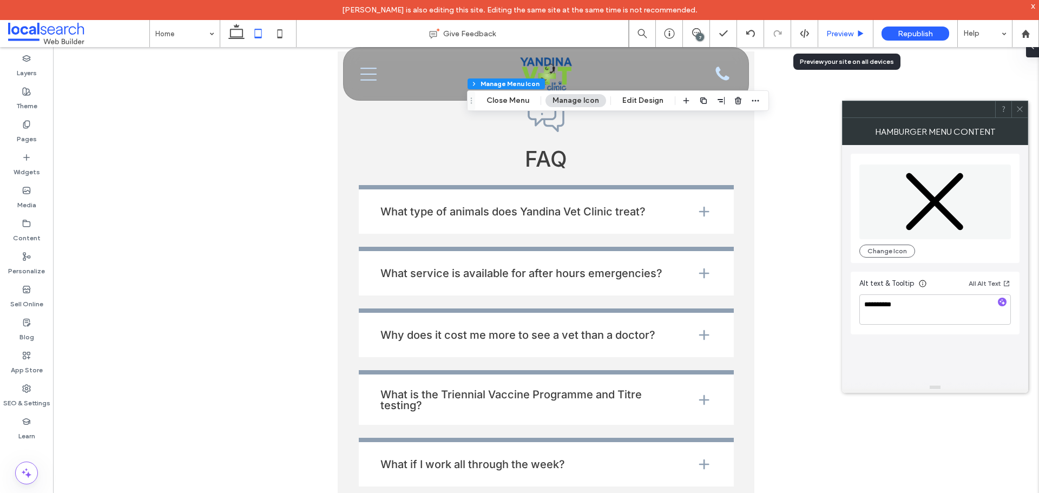
click at [818, 27] on div "Preview" at bounding box center [845, 33] width 55 height 27
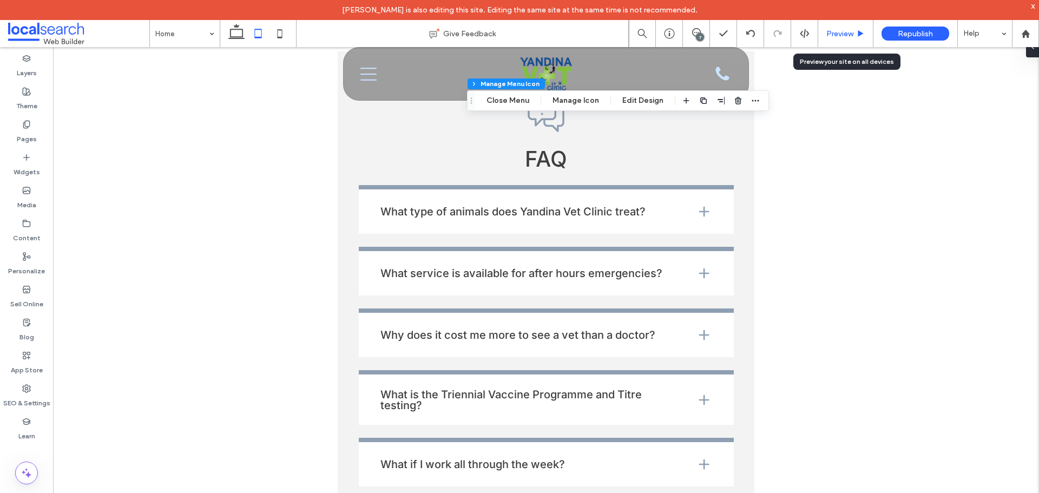
click at [833, 27] on div "Preview" at bounding box center [845, 33] width 55 height 27
click at [833, 31] on span "Preview" at bounding box center [839, 33] width 27 height 9
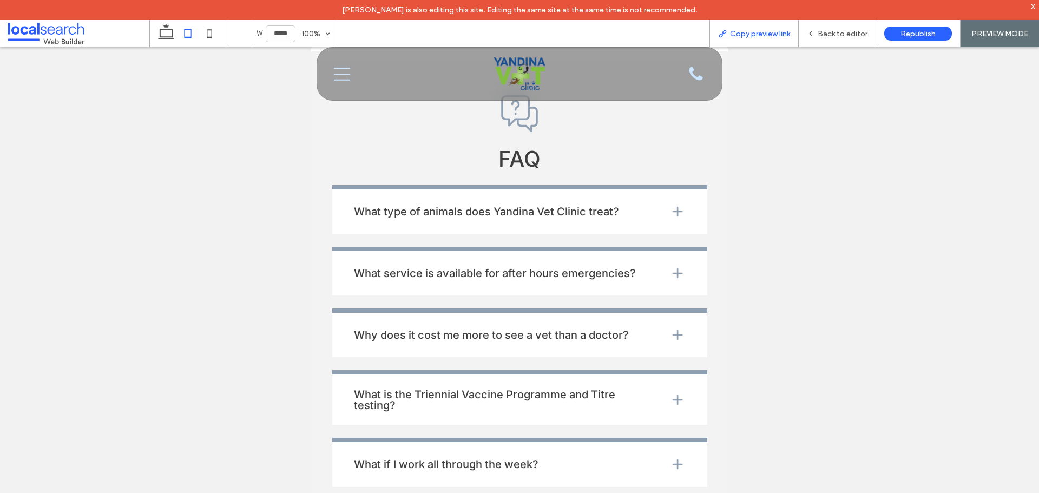
click at [783, 34] on span "Copy preview link" at bounding box center [760, 33] width 60 height 9
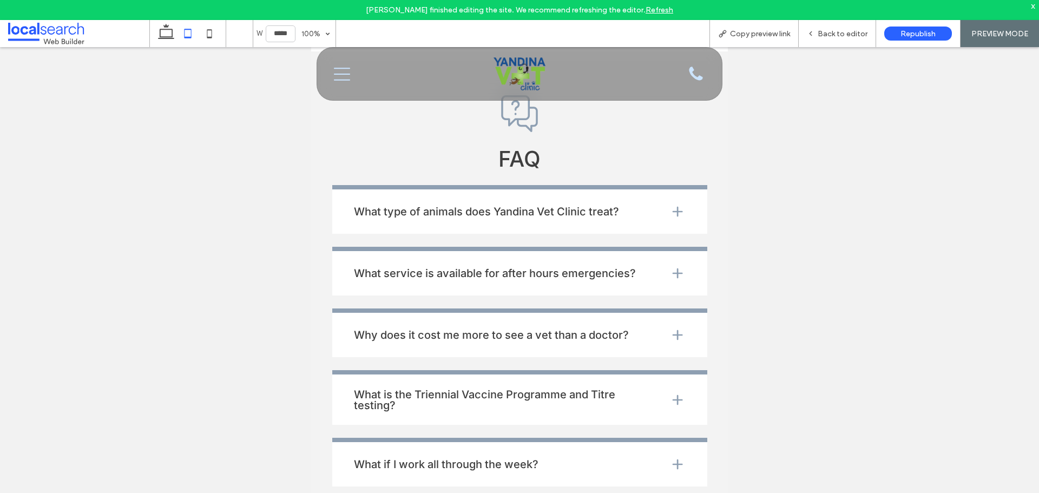
click at [847, 35] on span "Back to editor" at bounding box center [842, 33] width 50 height 9
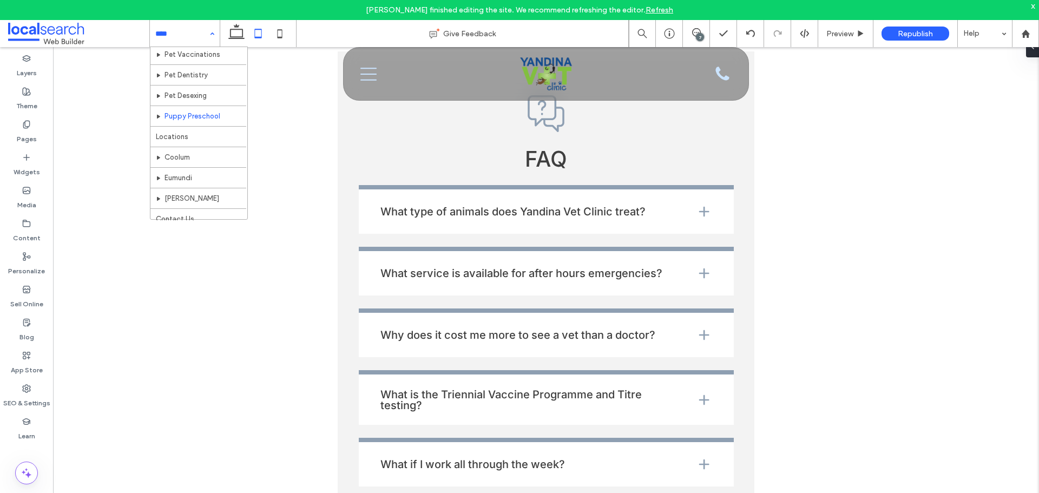
scroll to position [94, 0]
click at [22, 134] on label "Pages" at bounding box center [27, 136] width 20 height 15
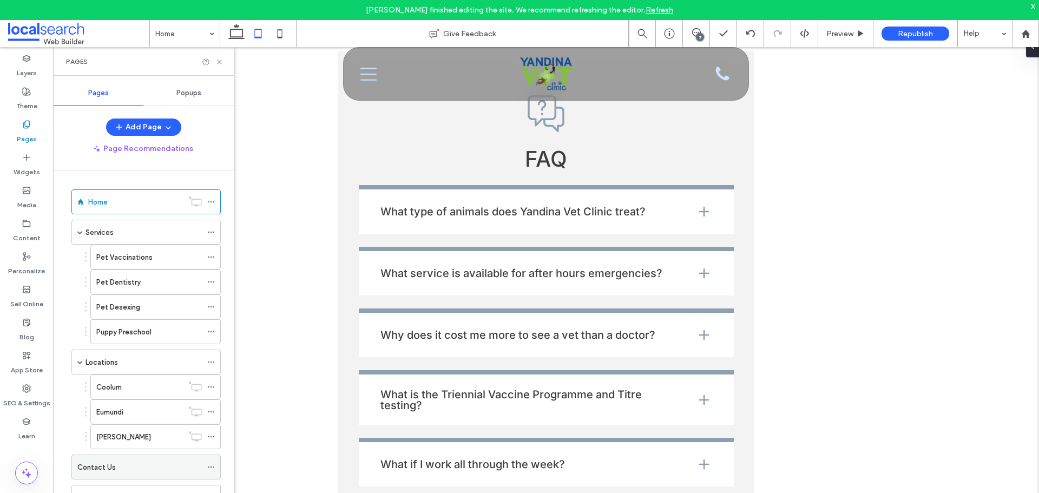
scroll to position [115, 0]
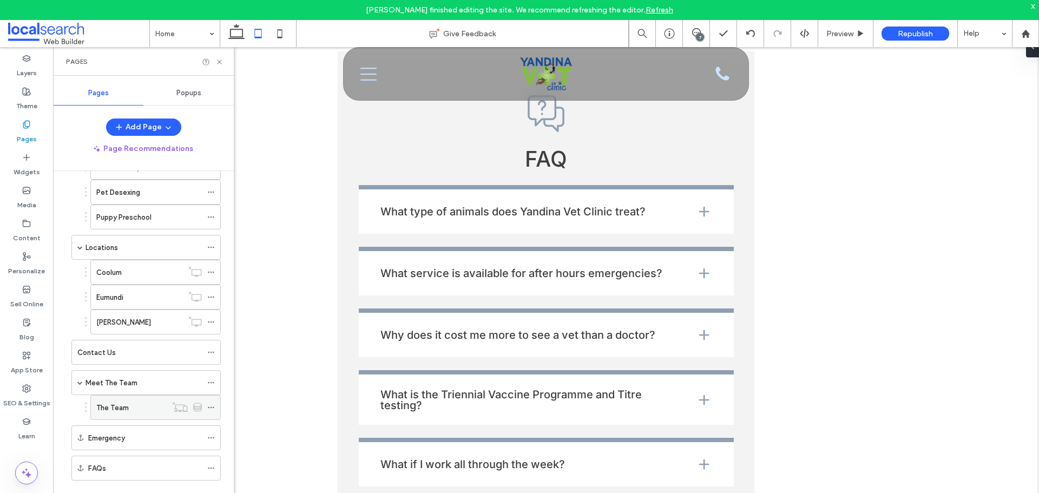
click at [114, 410] on label "The Team" at bounding box center [112, 407] width 32 height 19
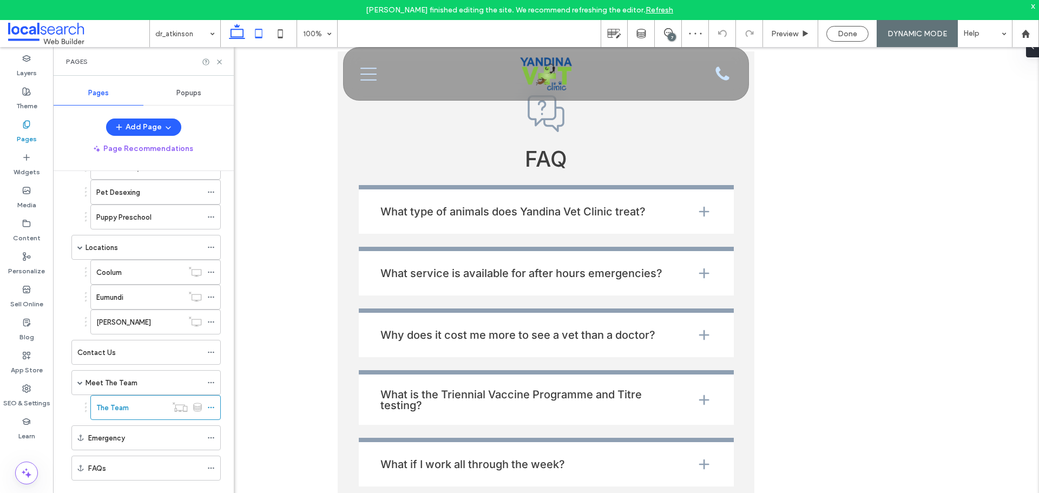
click at [238, 41] on icon at bounding box center [237, 34] width 22 height 22
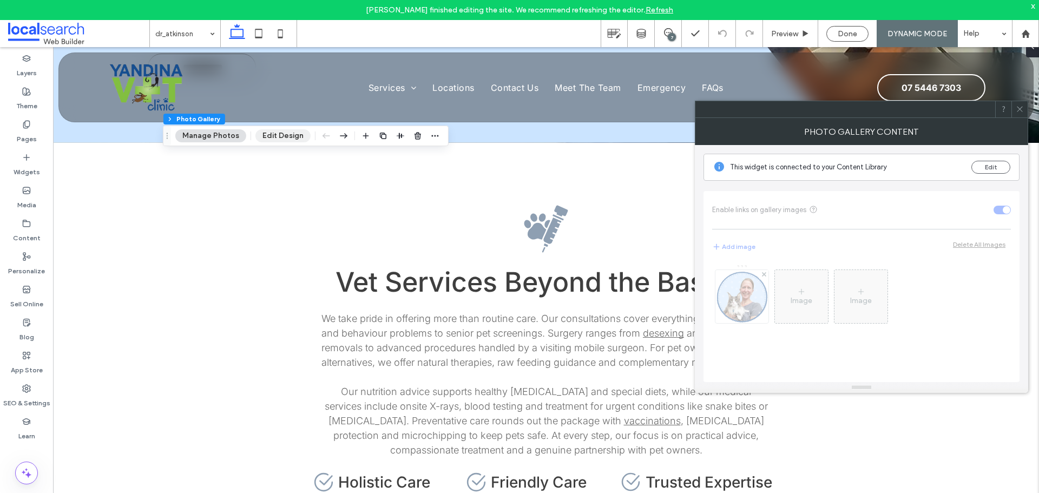
click at [283, 138] on button "Edit Design" at bounding box center [282, 135] width 55 height 13
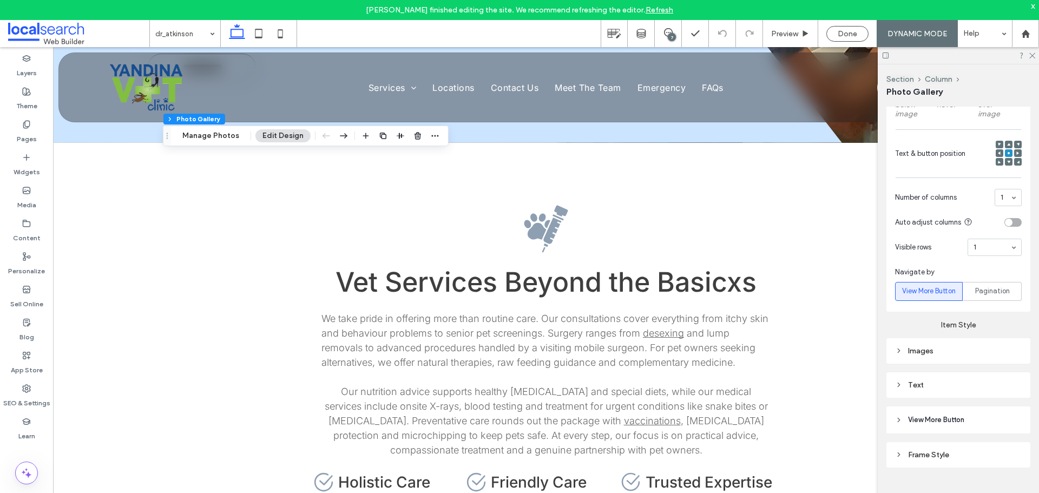
scroll to position [408, 0]
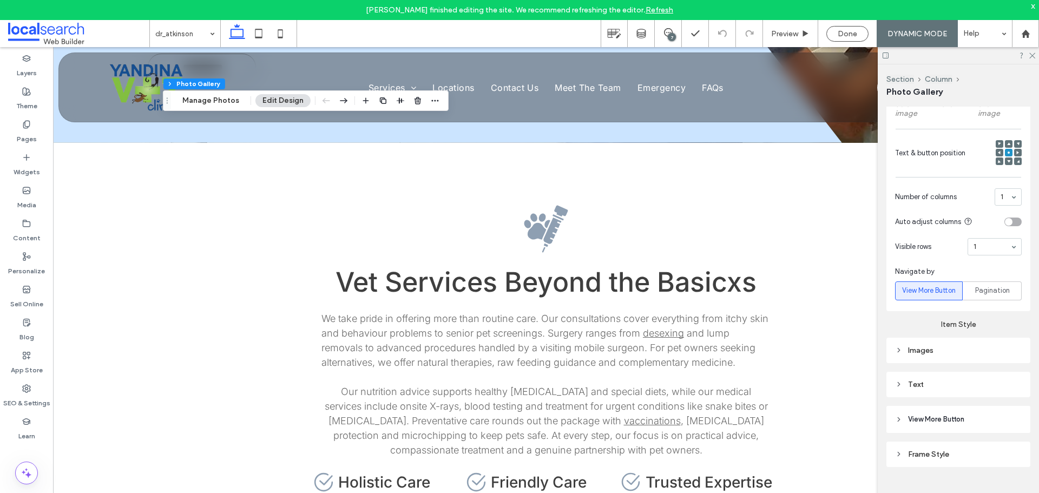
click at [901, 343] on div "Images" at bounding box center [958, 350] width 127 height 15
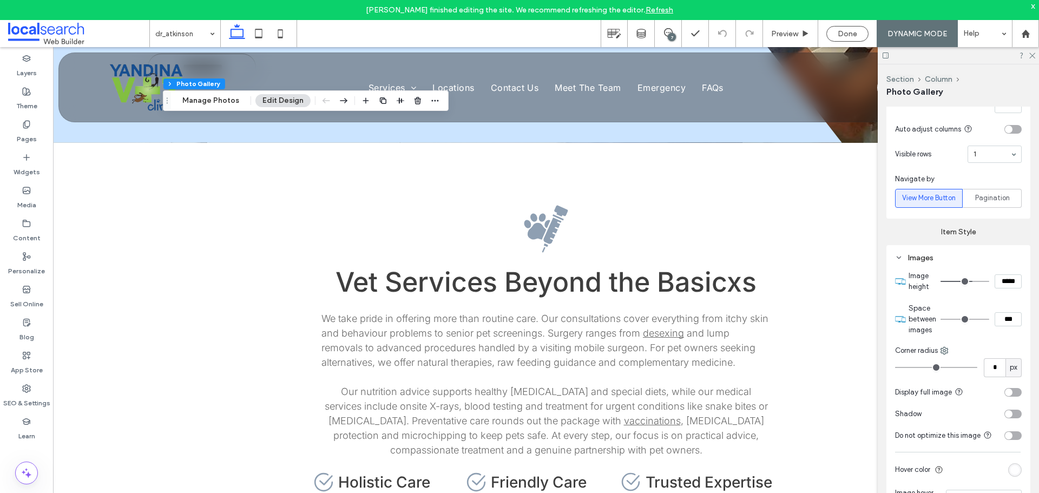
scroll to position [517, 0]
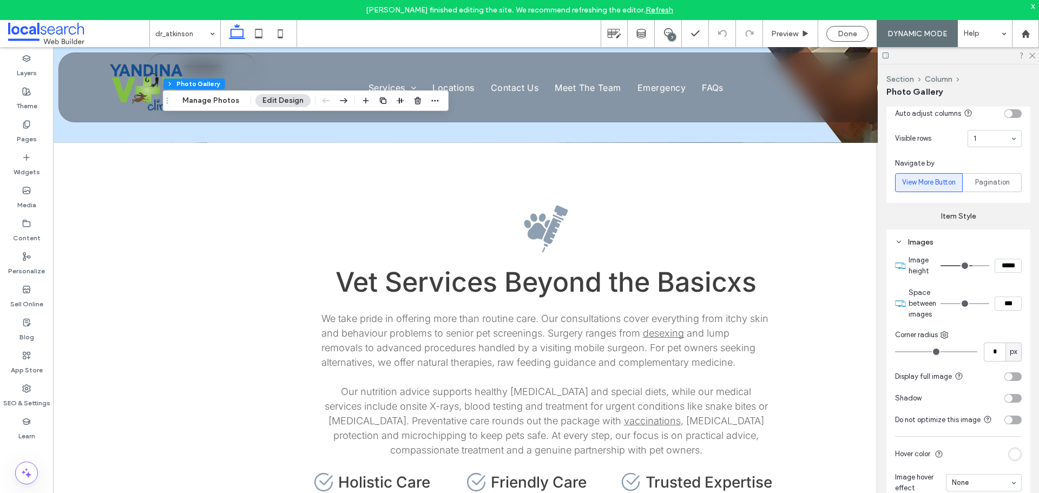
click at [1009, 374] on div "toggle" at bounding box center [1012, 376] width 17 height 9
click at [1013, 374] on div "toggle" at bounding box center [1017, 377] width 8 height 8
click at [1013, 374] on div "toggle" at bounding box center [1012, 376] width 17 height 9
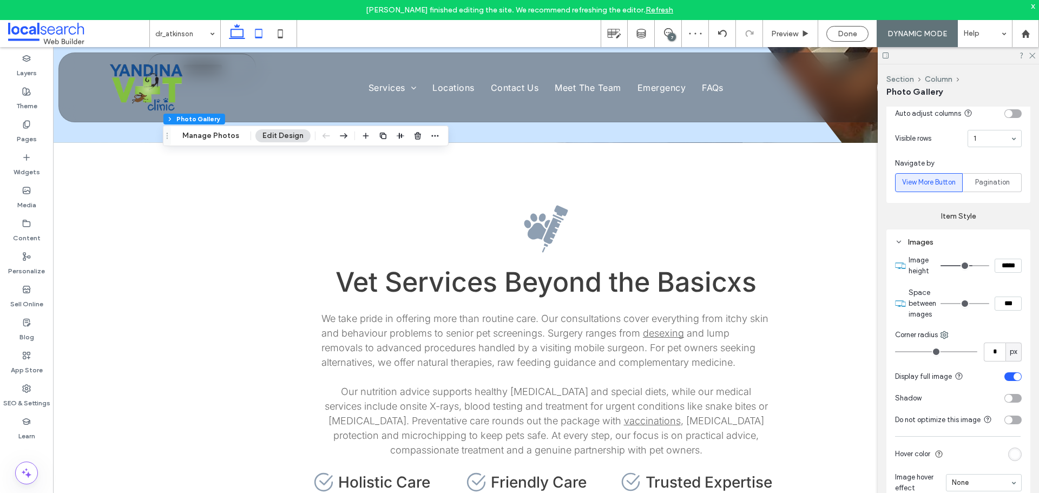
click at [258, 32] on icon at bounding box center [259, 34] width 22 height 22
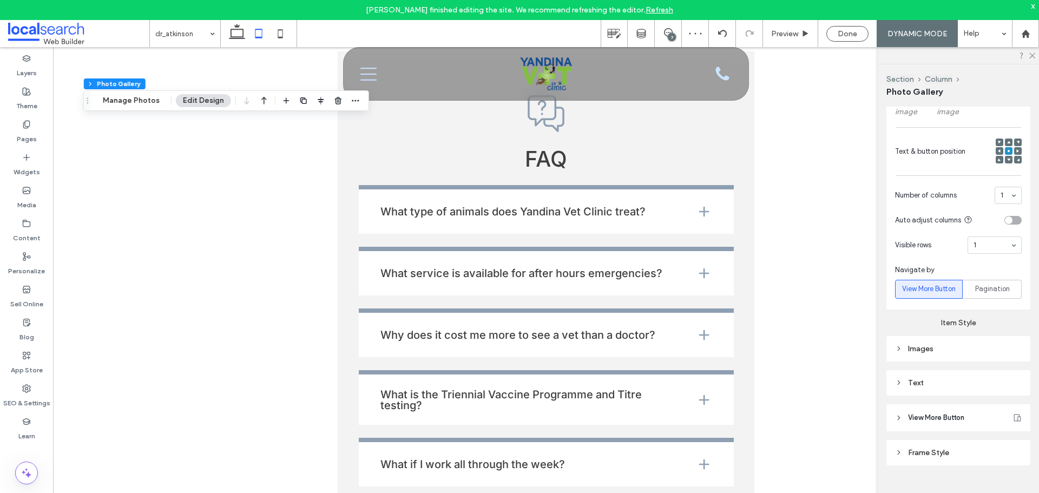
type input "***"
click at [282, 30] on use at bounding box center [280, 33] width 5 height 9
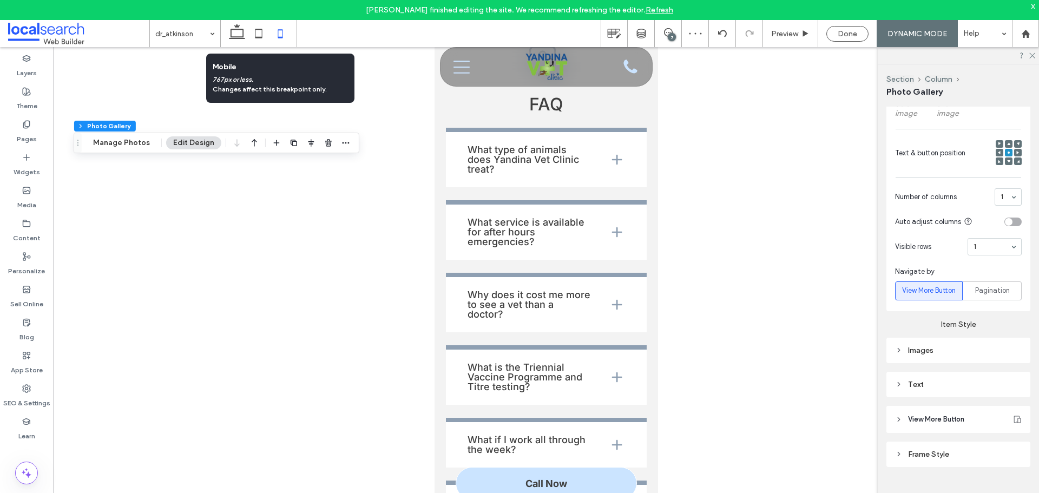
scroll to position [408, 0]
click at [247, 29] on icon at bounding box center [237, 34] width 22 height 22
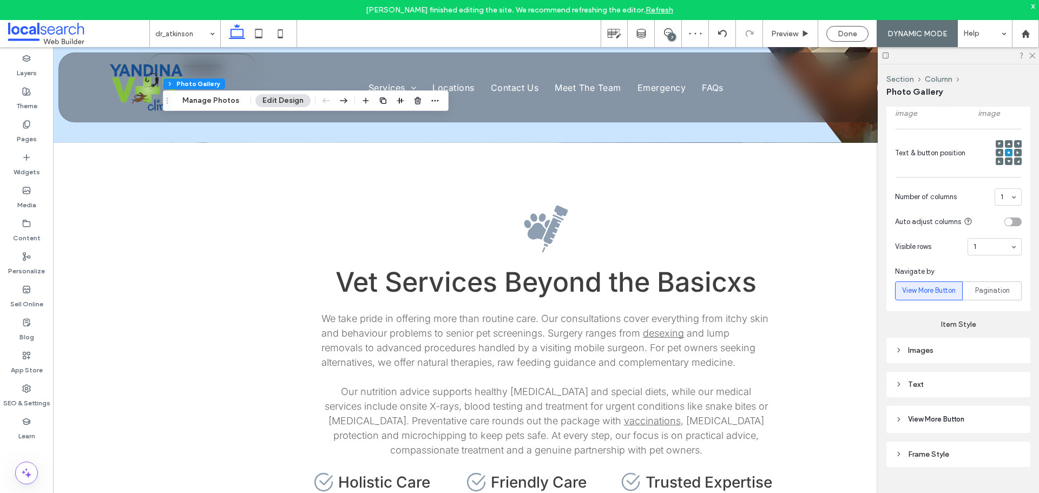
type input "**"
type input "****"
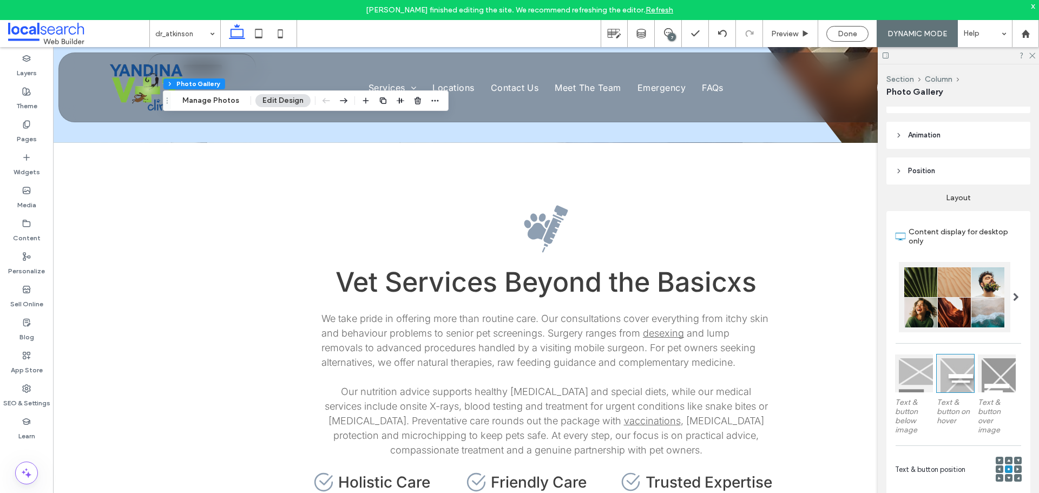
scroll to position [84, 0]
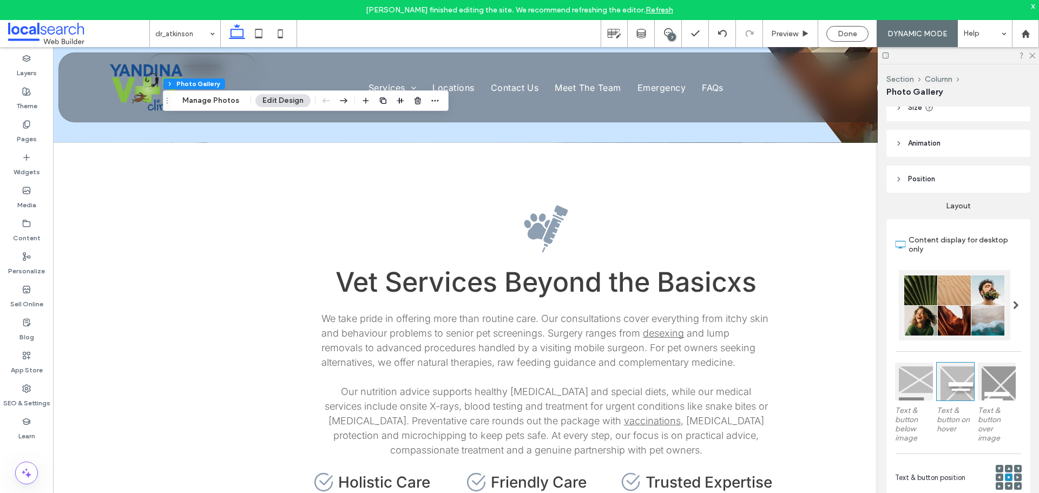
click at [939, 309] on div at bounding box center [954, 305] width 111 height 70
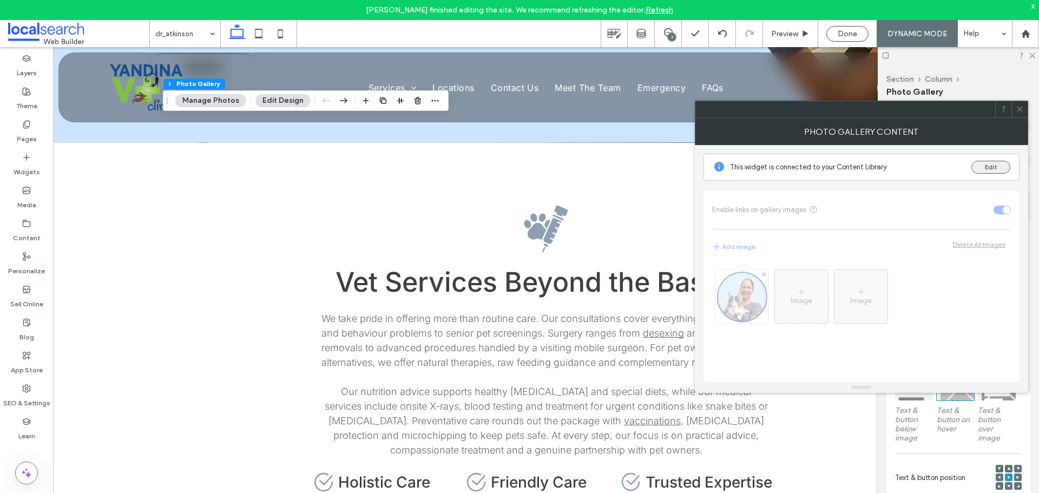
click at [983, 163] on button "Edit" at bounding box center [990, 167] width 39 height 13
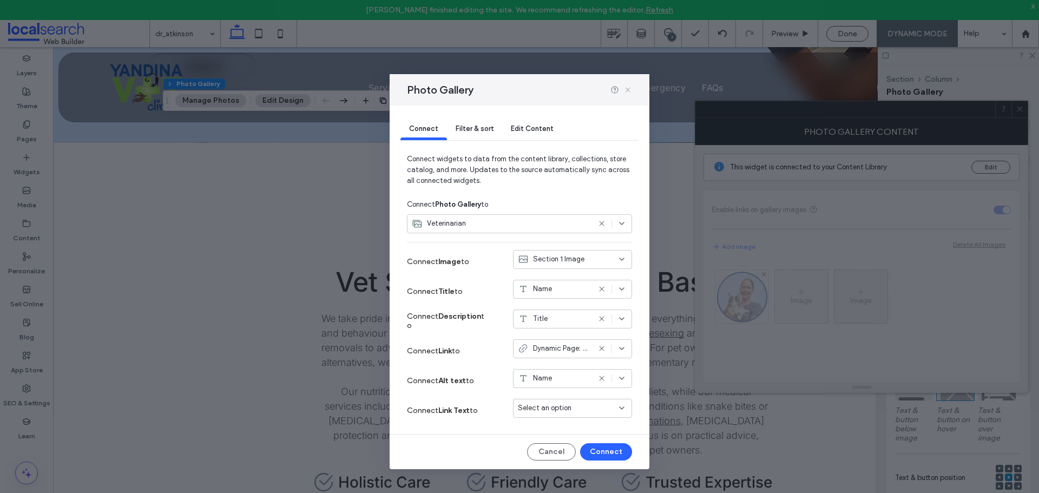
click at [629, 88] on use at bounding box center [627, 89] width 5 height 5
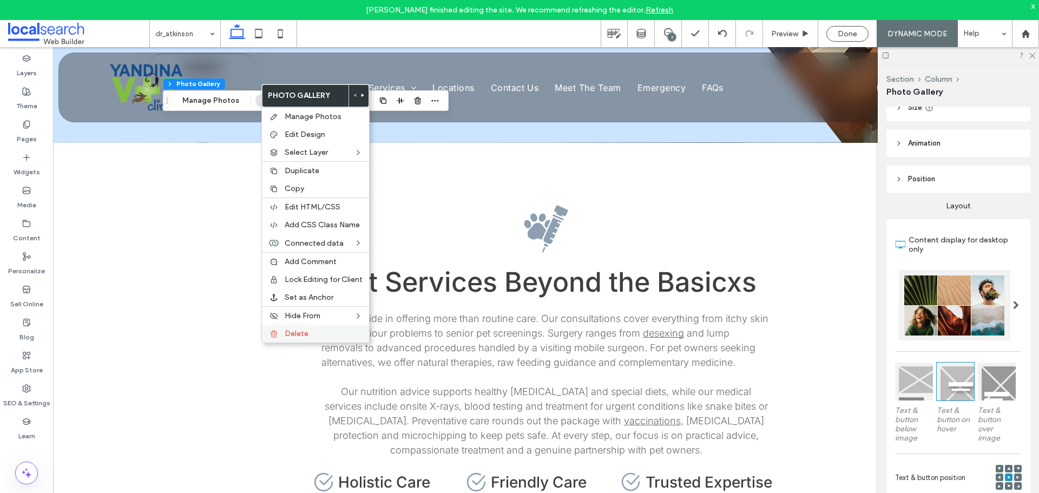
click at [311, 328] on div "Delete" at bounding box center [315, 334] width 107 height 18
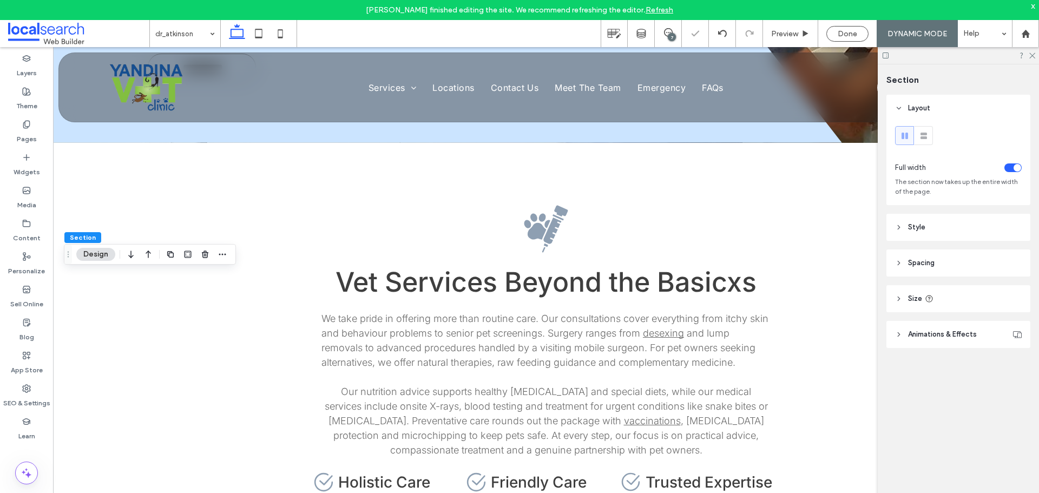
type input "***"
click at [718, 35] on icon at bounding box center [722, 33] width 9 height 9
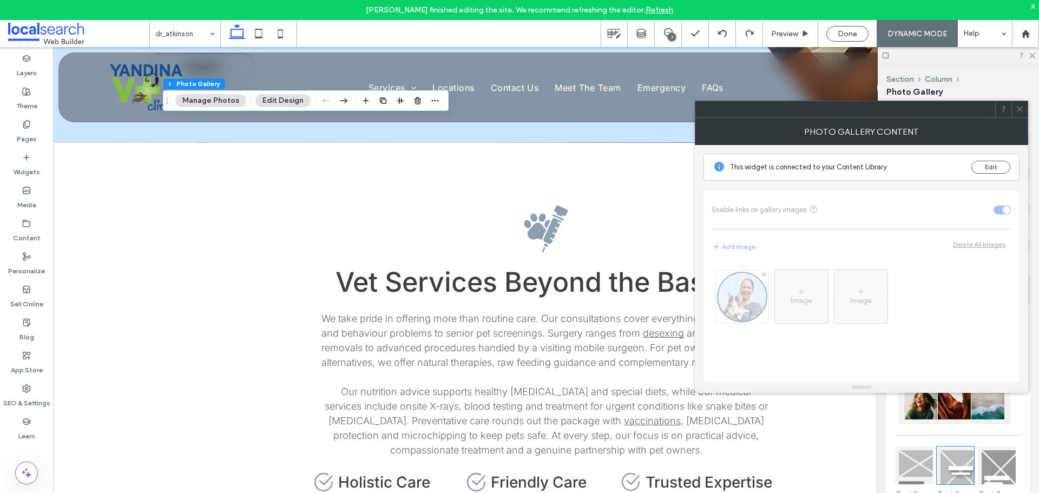
click at [971, 169] on div "This widget is connected to your Content Library Edit" at bounding box center [861, 167] width 316 height 27
click at [981, 167] on button "Edit" at bounding box center [990, 167] width 39 height 13
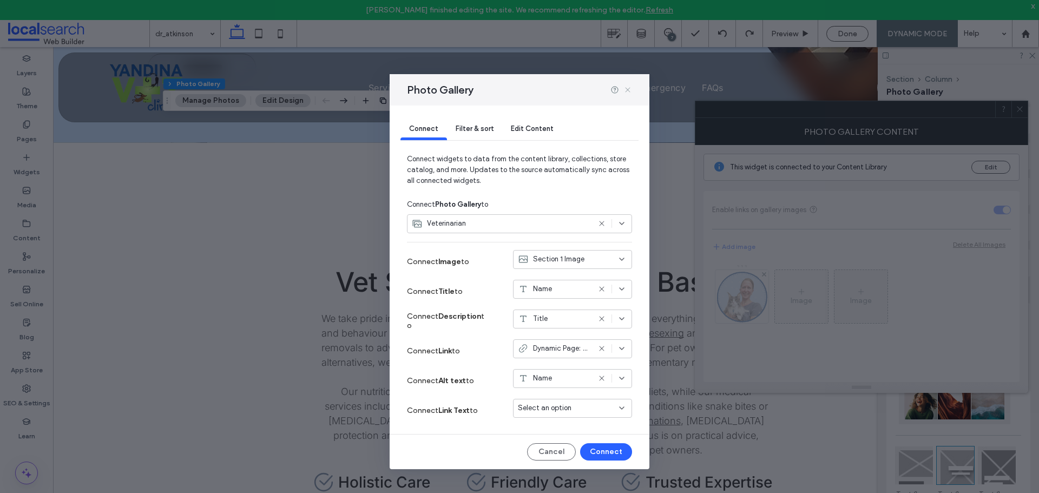
click at [630, 88] on use at bounding box center [627, 89] width 5 height 5
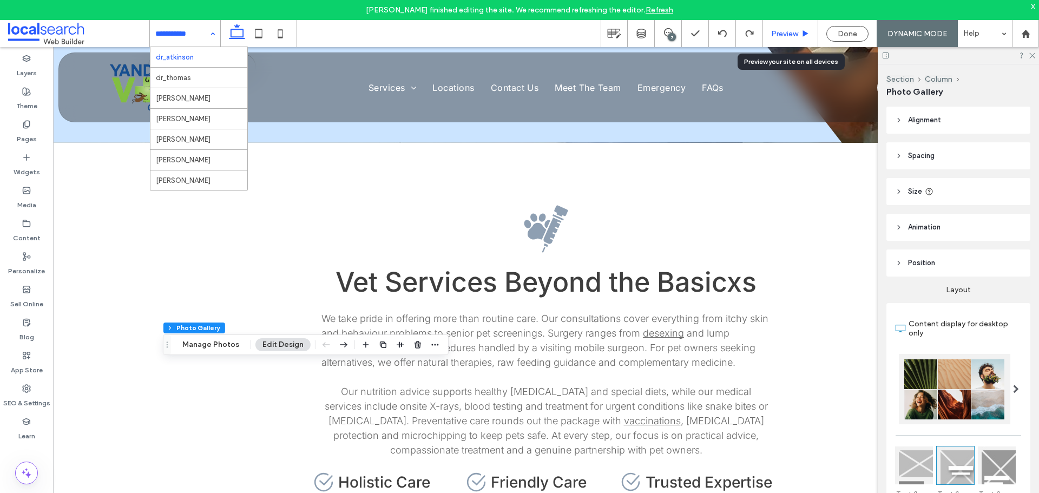
click at [803, 28] on div "Preview" at bounding box center [790, 33] width 55 height 27
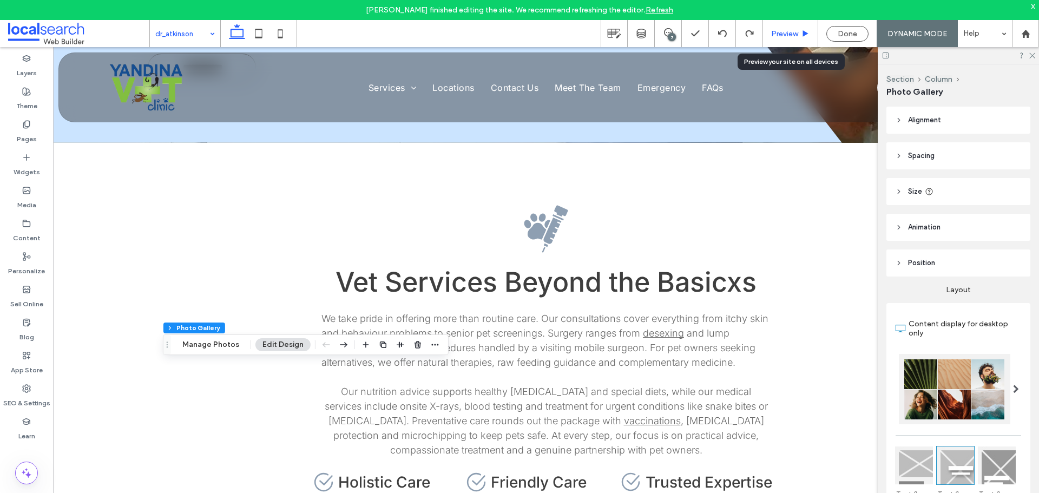
click at [801, 31] on icon at bounding box center [805, 34] width 8 height 8
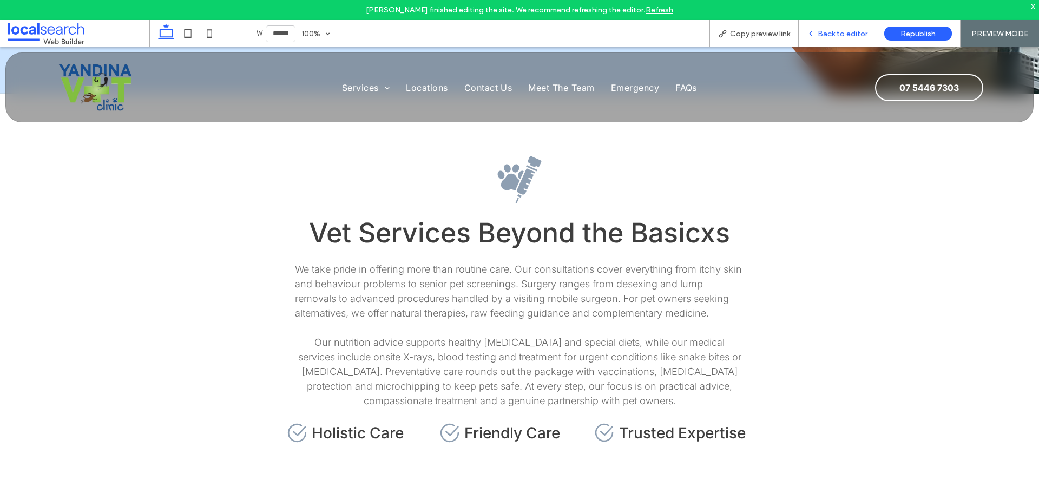
click at [849, 32] on span "Back to editor" at bounding box center [842, 33] width 50 height 9
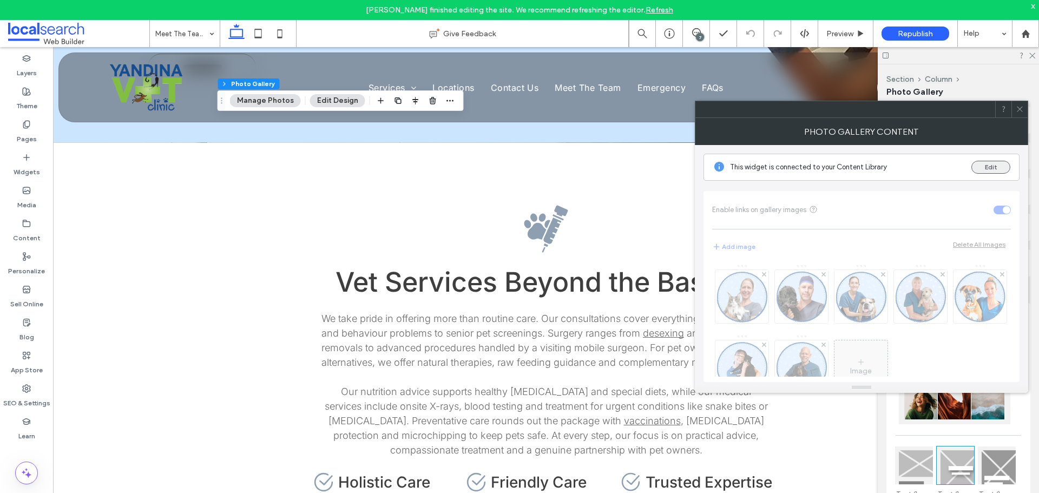
click at [1001, 166] on button "Edit" at bounding box center [990, 167] width 39 height 13
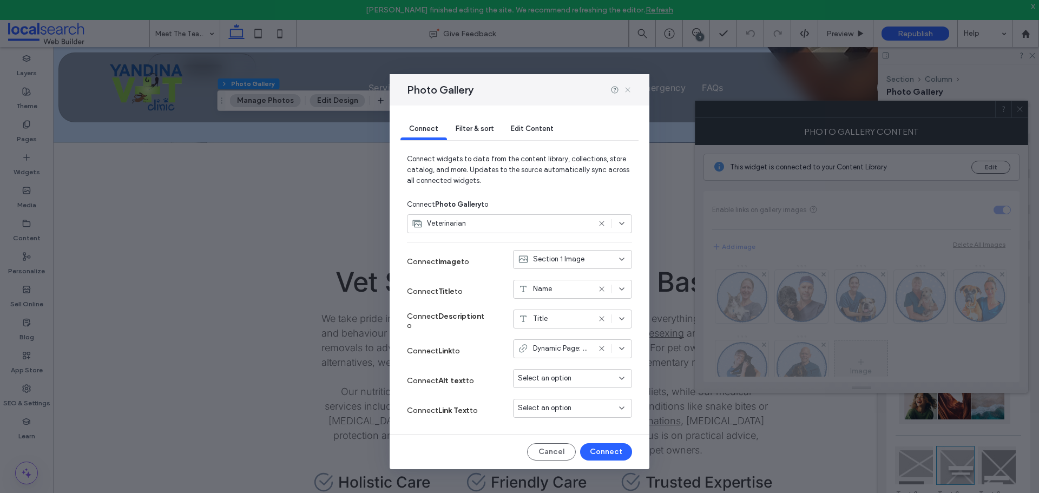
click at [630, 88] on use at bounding box center [627, 89] width 5 height 5
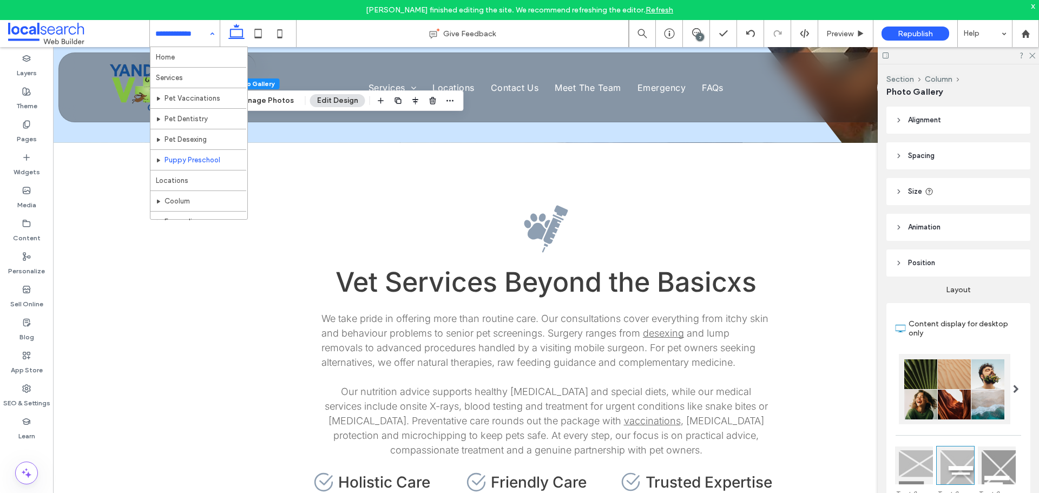
scroll to position [94, 0]
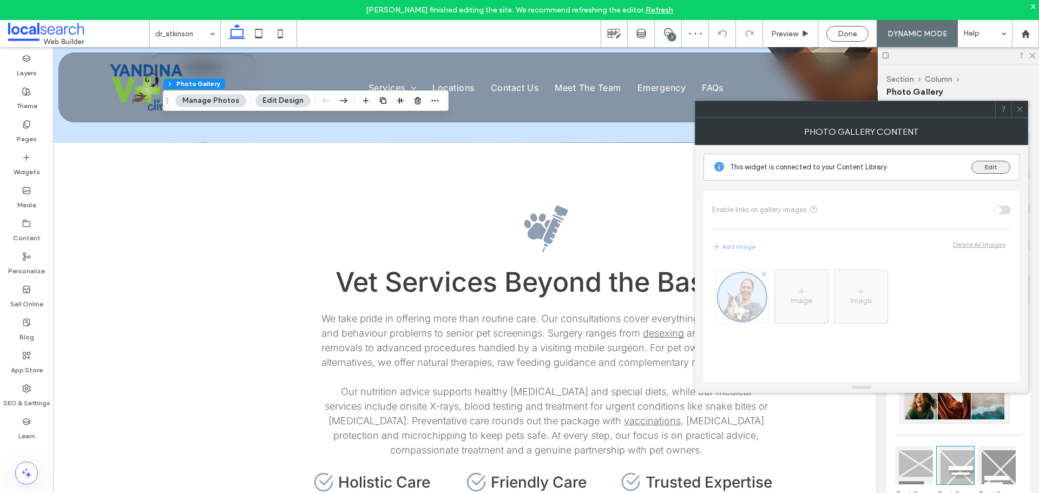
click at [998, 167] on button "Edit" at bounding box center [990, 167] width 39 height 13
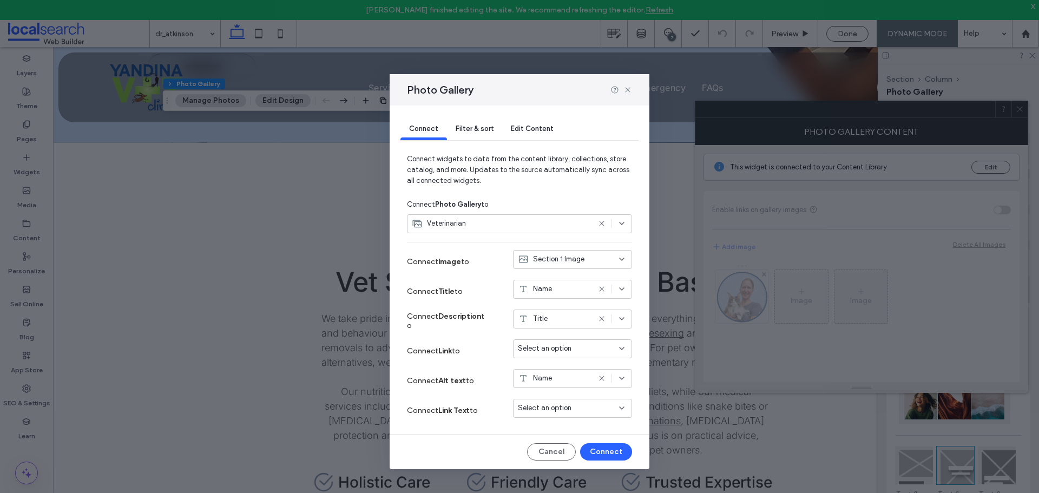
click at [603, 291] on icon at bounding box center [601, 289] width 9 height 9
click at [602, 318] on icon at bounding box center [601, 318] width 9 height 9
click at [628, 88] on icon at bounding box center [627, 89] width 9 height 9
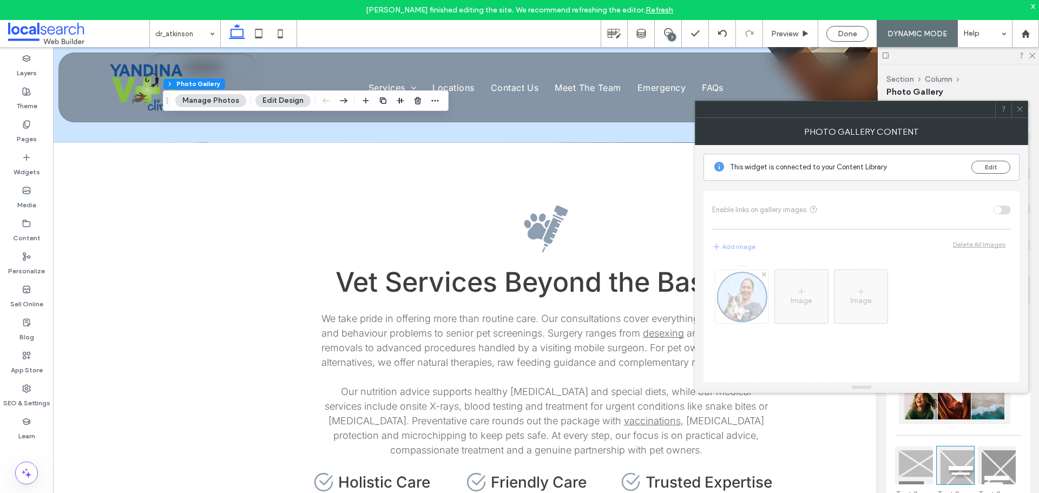
click at [1024, 113] on div at bounding box center [1019, 109] width 16 height 16
click at [992, 174] on div "This widget is connected to your Content Library Edit" at bounding box center [861, 167] width 316 height 27
click at [993, 170] on button "Edit" at bounding box center [990, 167] width 39 height 13
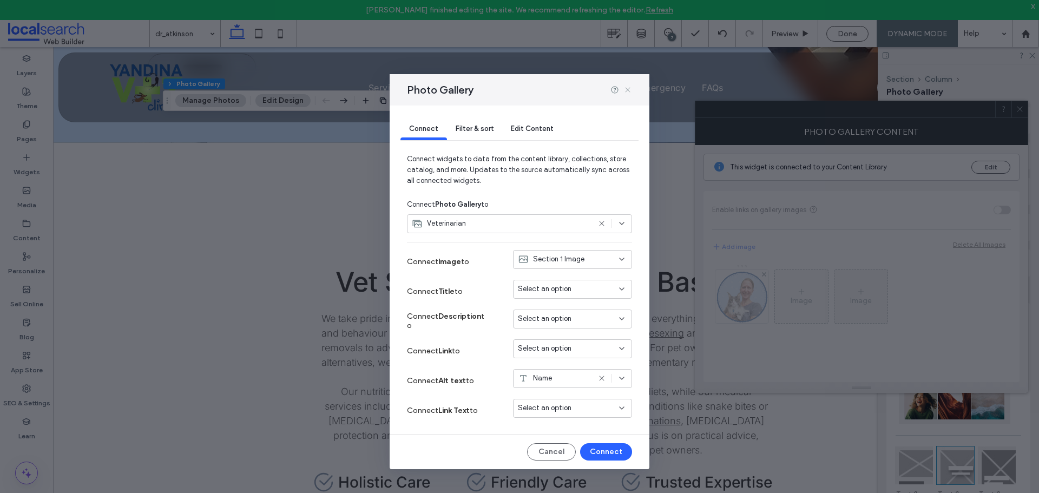
click at [628, 93] on icon at bounding box center [627, 89] width 9 height 9
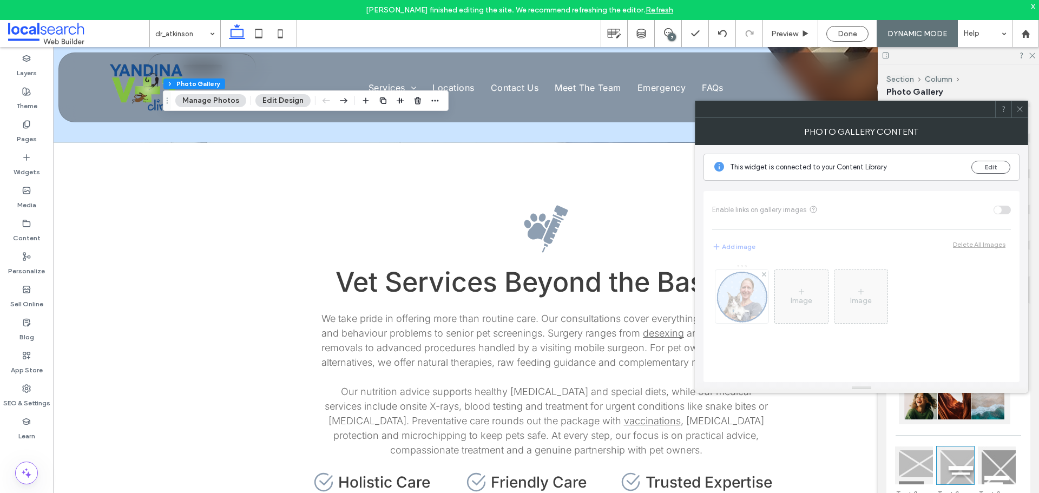
click at [1021, 112] on icon at bounding box center [1019, 109] width 8 height 8
click at [758, 301] on div "Image Image" at bounding box center [861, 318] width 299 height 118
click at [1002, 168] on button "Edit" at bounding box center [990, 167] width 39 height 13
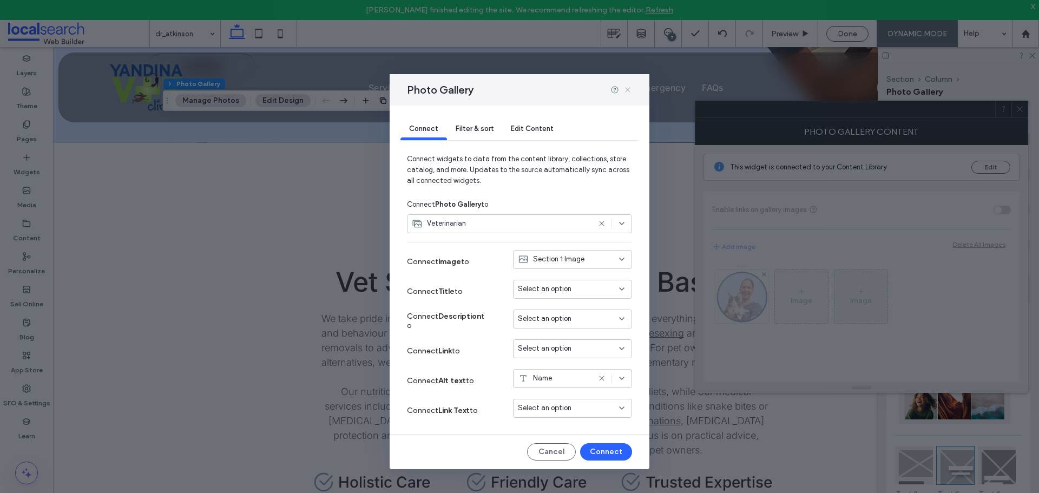
click at [626, 93] on icon at bounding box center [627, 89] width 9 height 9
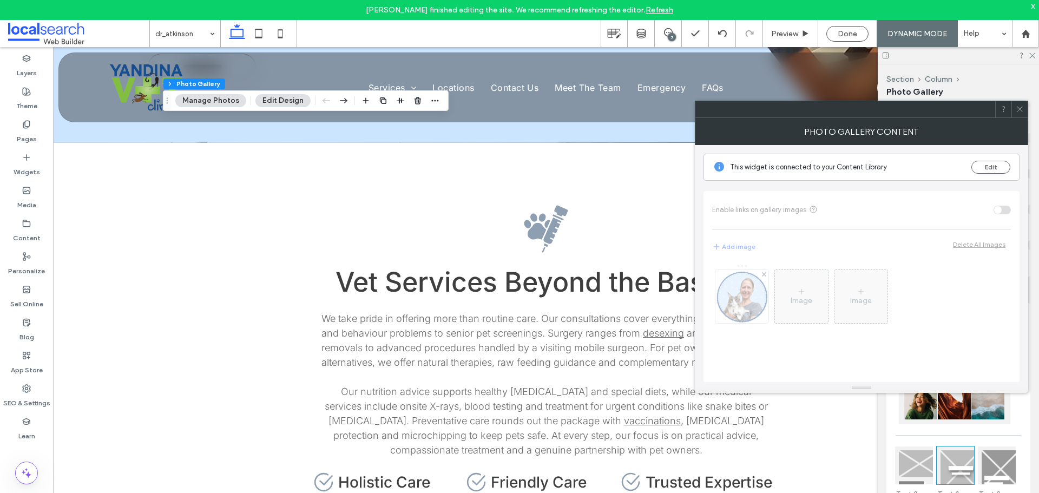
click at [1018, 114] on span at bounding box center [1019, 109] width 8 height 16
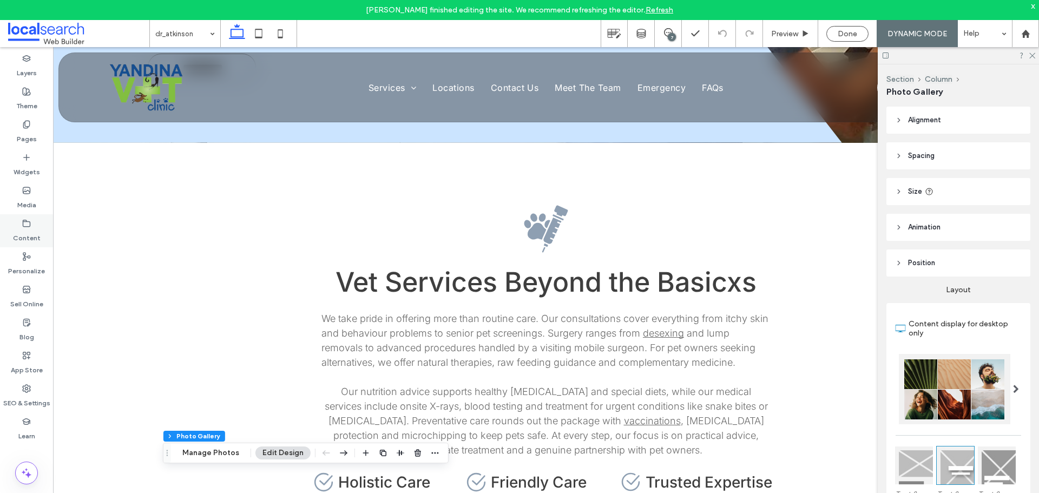
click at [30, 228] on label "Content" at bounding box center [27, 235] width 28 height 15
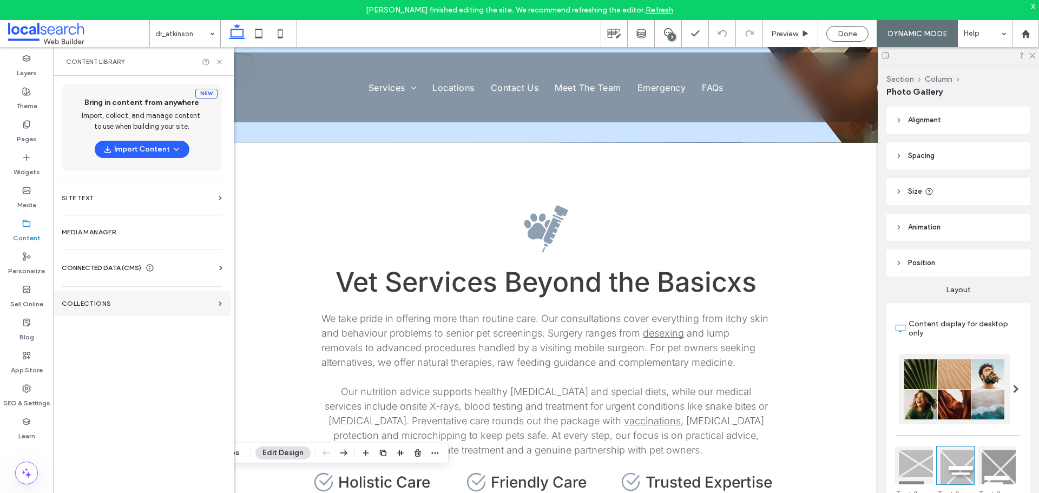
click at [127, 311] on section "Collections" at bounding box center [141, 303] width 177 height 25
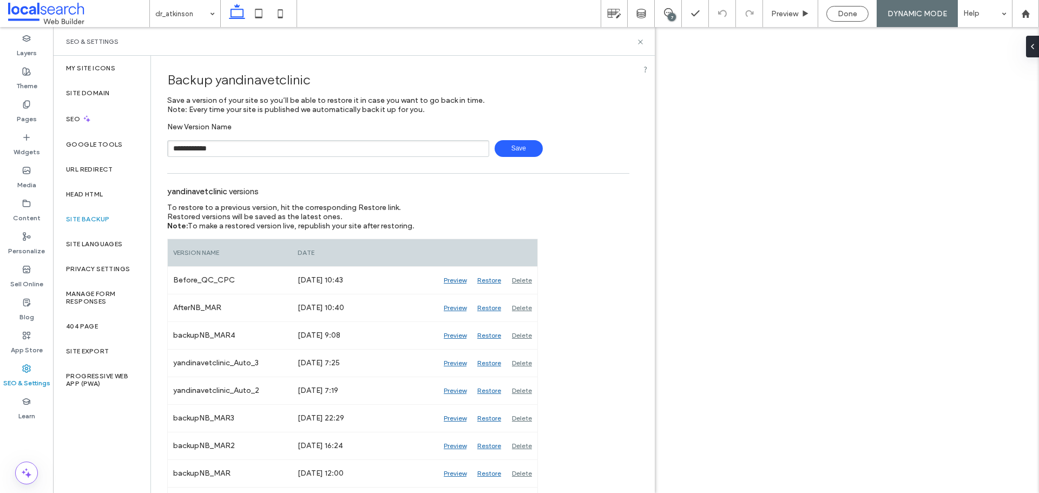
type input "**********"
click at [501, 147] on span "Save" at bounding box center [518, 148] width 48 height 17
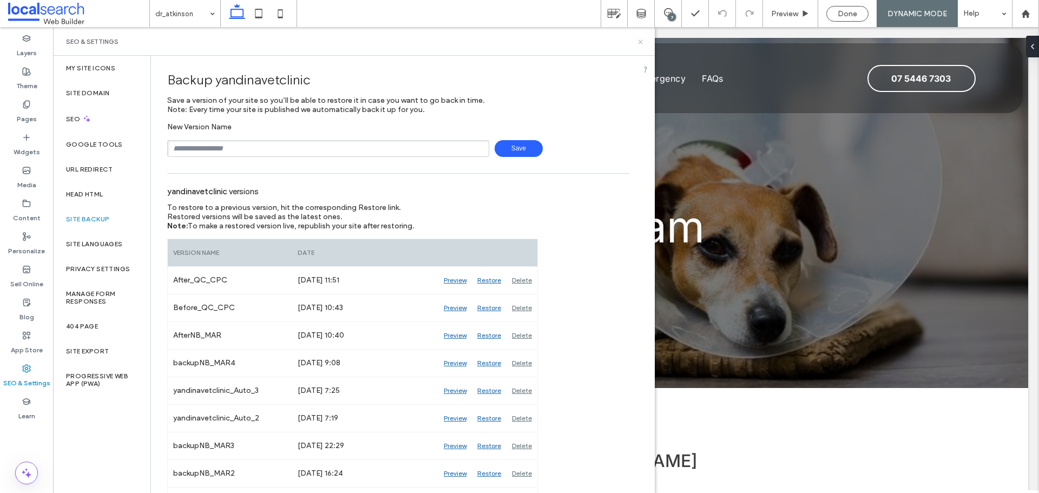
click at [639, 39] on icon at bounding box center [640, 42] width 8 height 8
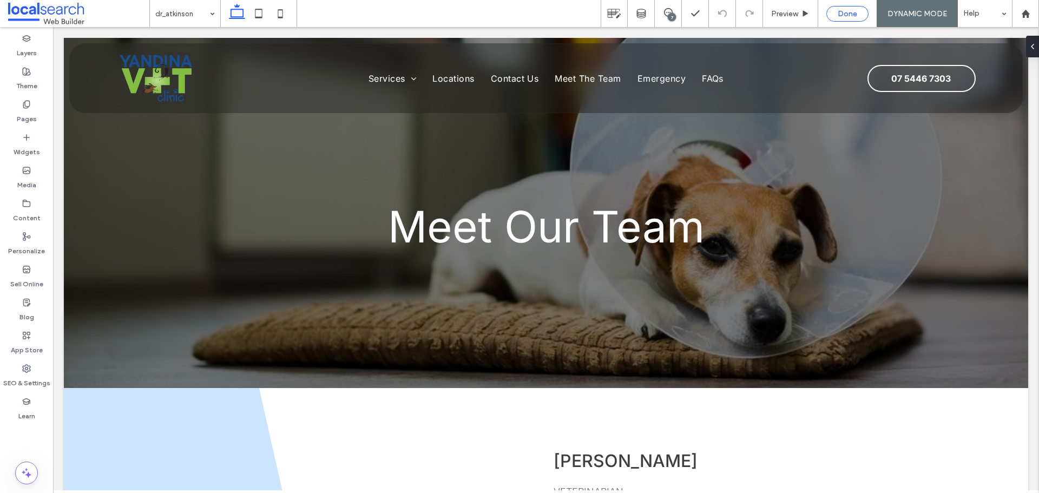
click at [848, 13] on span "Done" at bounding box center [846, 13] width 19 height 9
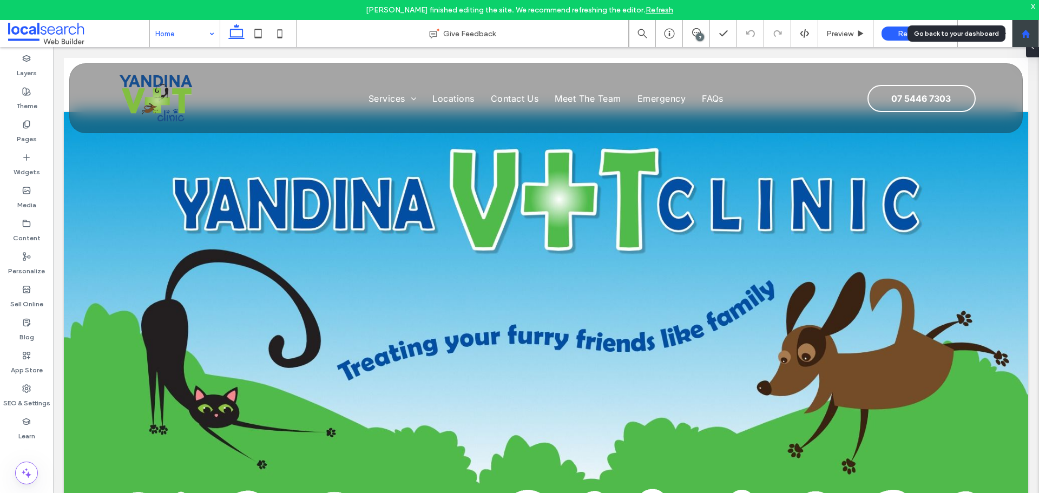
click at [1038, 41] on div at bounding box center [1025, 33] width 27 height 27
